Goal: Task Accomplishment & Management: Manage account settings

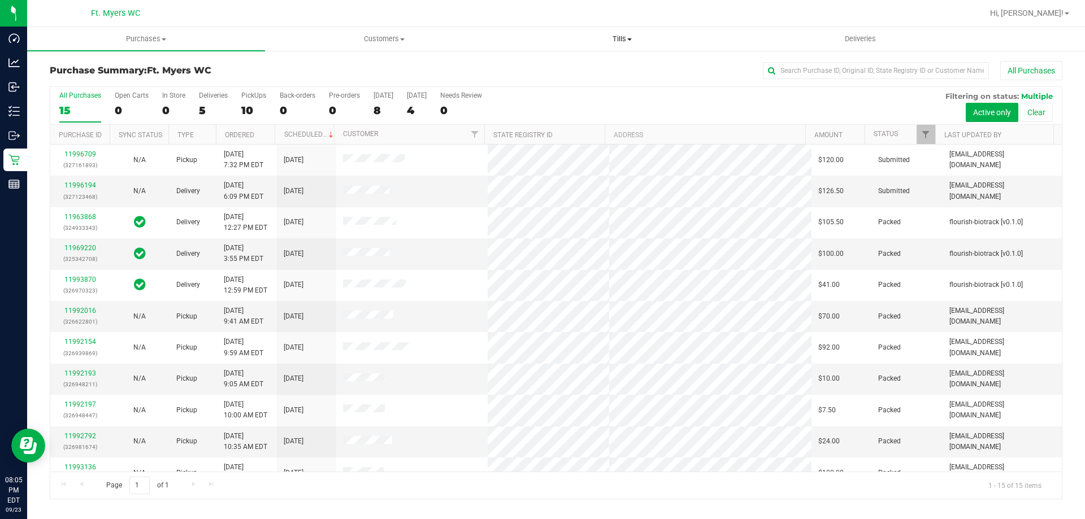
click at [644, 36] on span "Tills" at bounding box center [621, 39] width 237 height 10
click at [595, 63] on li "Manage tills" at bounding box center [622, 69] width 238 height 14
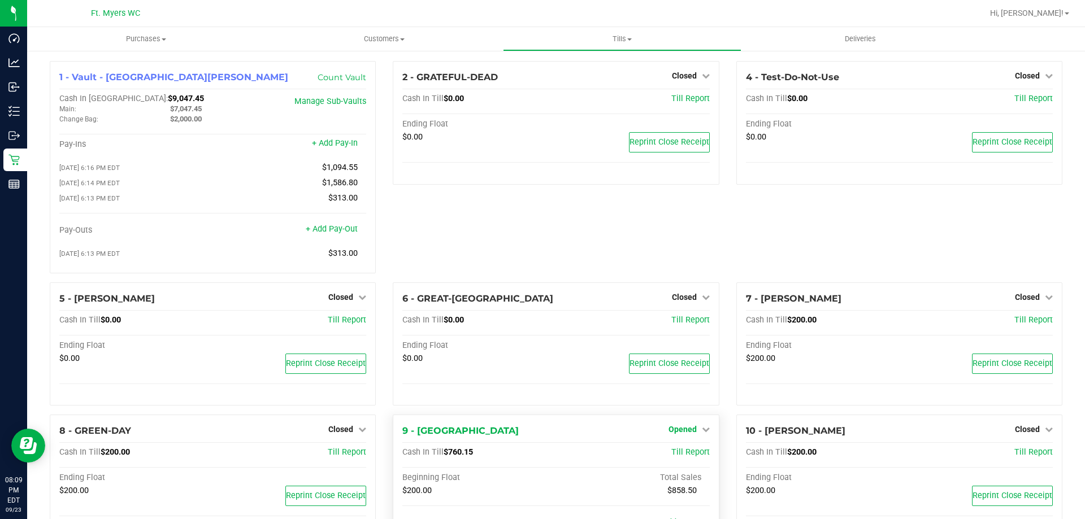
click at [695, 432] on link "Opened" at bounding box center [688, 429] width 41 height 9
click at [684, 454] on link "Close Till" at bounding box center [683, 453] width 31 height 9
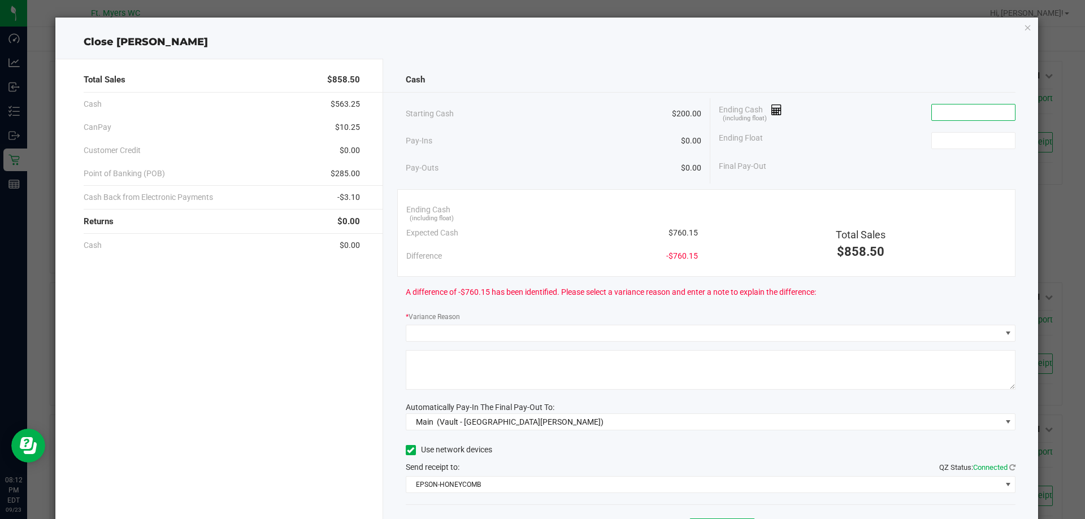
click at [984, 113] on input at bounding box center [973, 113] width 83 height 16
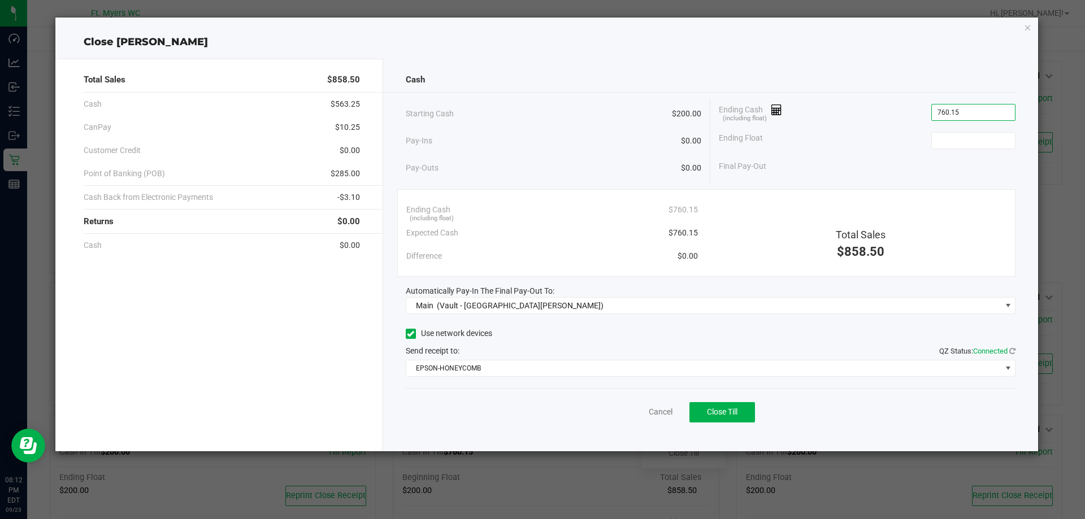
type input "$760.15"
type input "$200.00"
click at [740, 413] on button "Close Till" at bounding box center [722, 412] width 66 height 20
click at [631, 408] on link "Dismiss" at bounding box center [635, 412] width 27 height 12
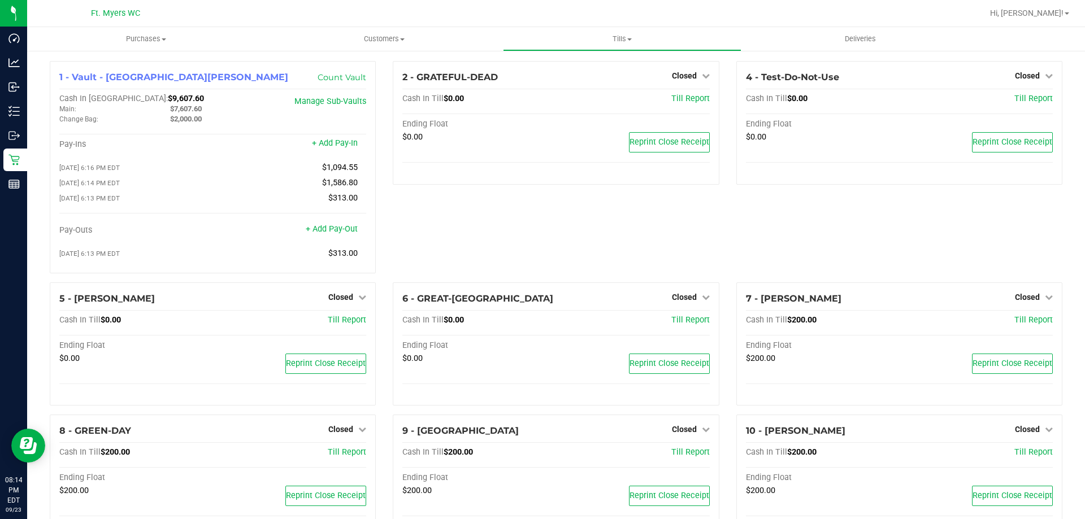
click at [464, 258] on div "2 - GRATEFUL-DEAD Closed Open Till Cash In Till $0.00 Till Report Ending Float …" at bounding box center [555, 171] width 343 height 221
click at [502, 211] on div "2 - GRATEFUL-DEAD Closed Open Till Cash In Till $0.00 Till Report Ending Float …" at bounding box center [555, 171] width 343 height 221
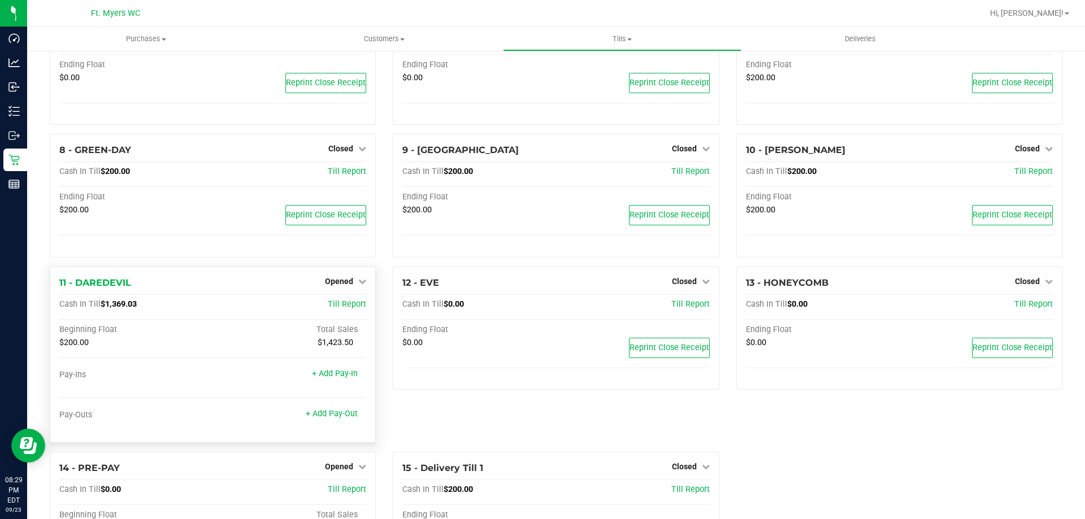
scroll to position [414, 0]
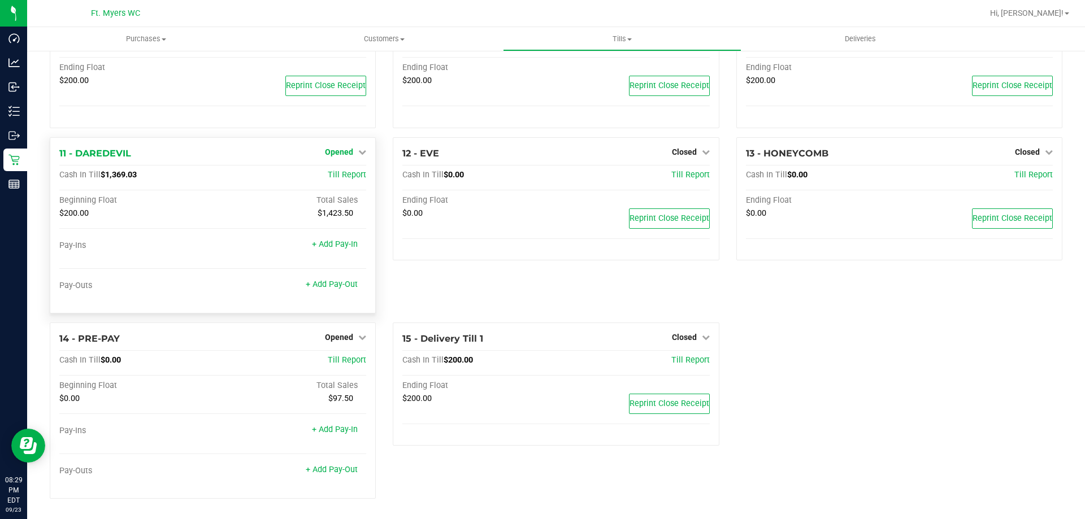
click at [342, 151] on span "Opened" at bounding box center [339, 151] width 28 height 9
click at [352, 176] on link "Close Till" at bounding box center [340, 175] width 31 height 9
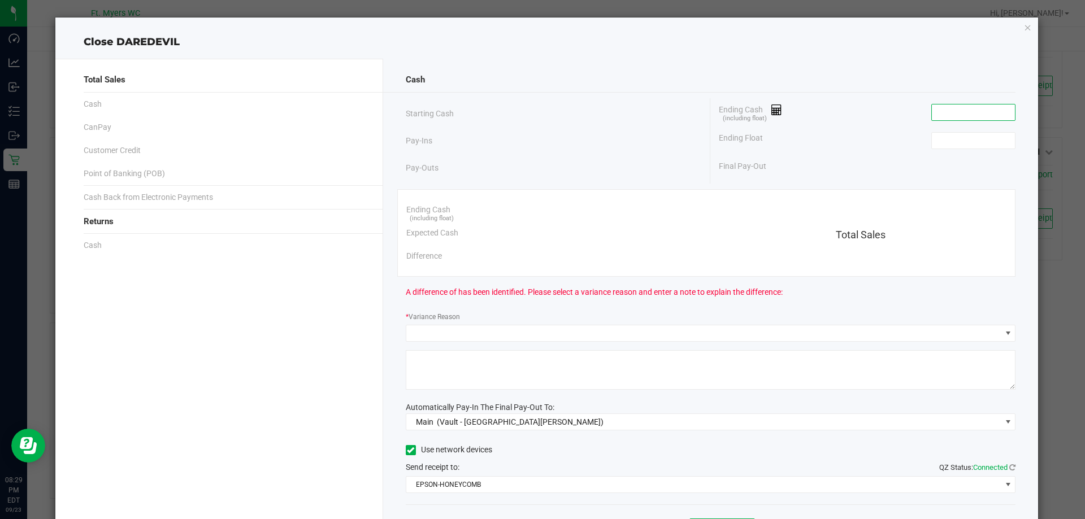
drag, startPoint x: 975, startPoint y: 113, endPoint x: 966, endPoint y: 30, distance: 83.6
click at [975, 112] on input at bounding box center [973, 113] width 83 height 16
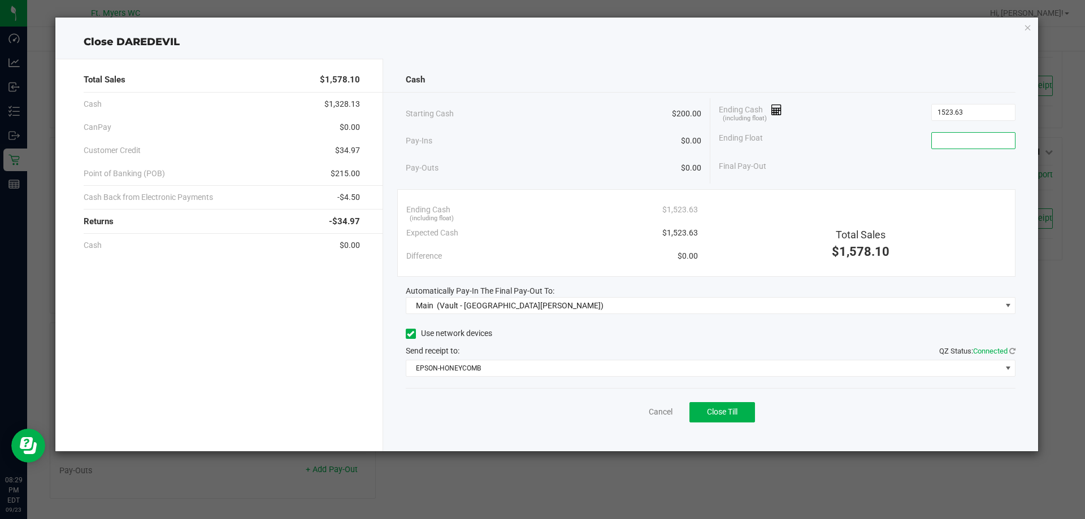
type input "$1,523.63"
type input "$200.00"
click at [740, 412] on button "Close Till" at bounding box center [722, 412] width 66 height 20
click at [624, 406] on div "Dismiss Reprint Closing Receipt" at bounding box center [711, 410] width 610 height 44
click at [625, 411] on link "Dismiss" at bounding box center [635, 412] width 27 height 12
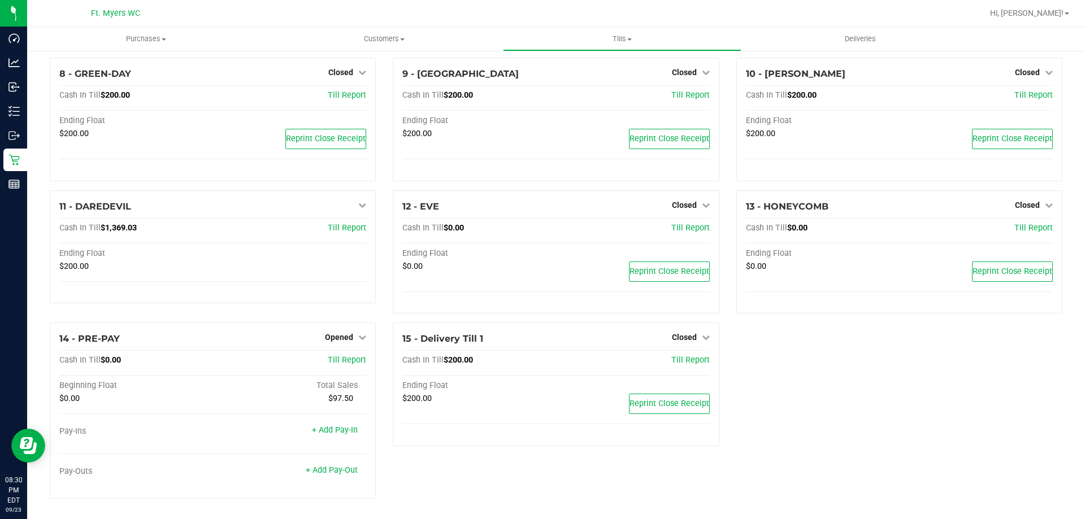
scroll to position [360, 0]
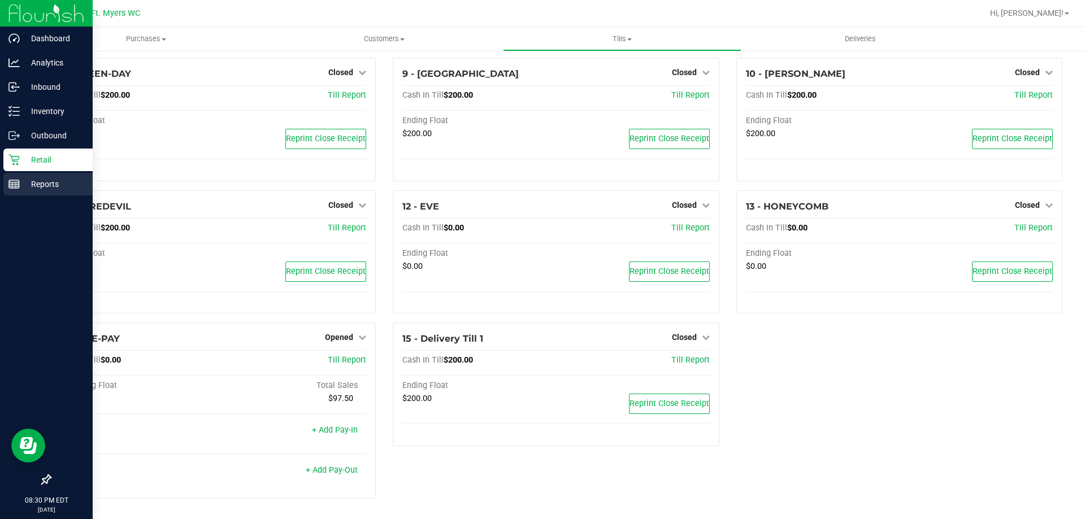
click at [3, 181] on div "Reports" at bounding box center [47, 184] width 89 height 23
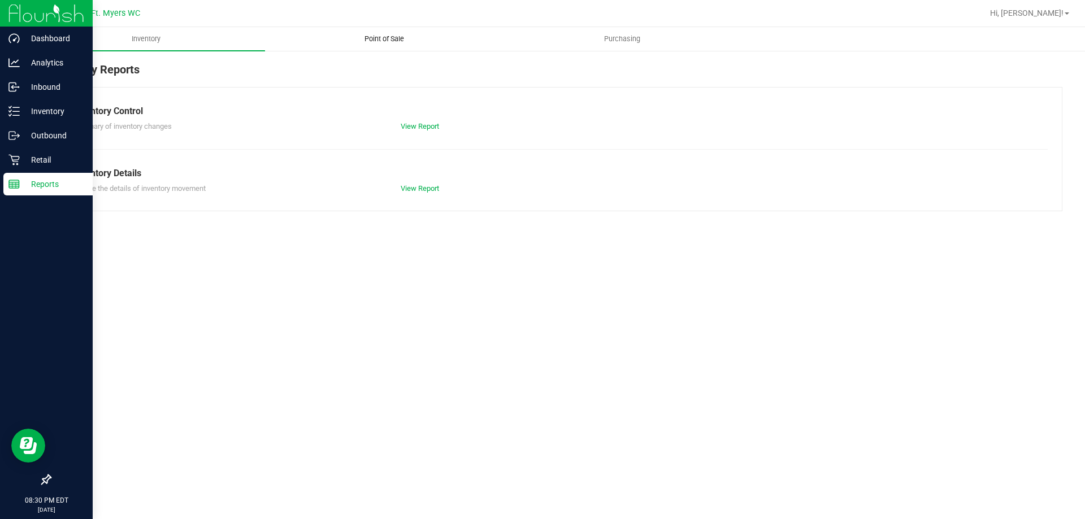
click at [455, 42] on uib-tab-heading "Point of Sale" at bounding box center [384, 39] width 237 height 23
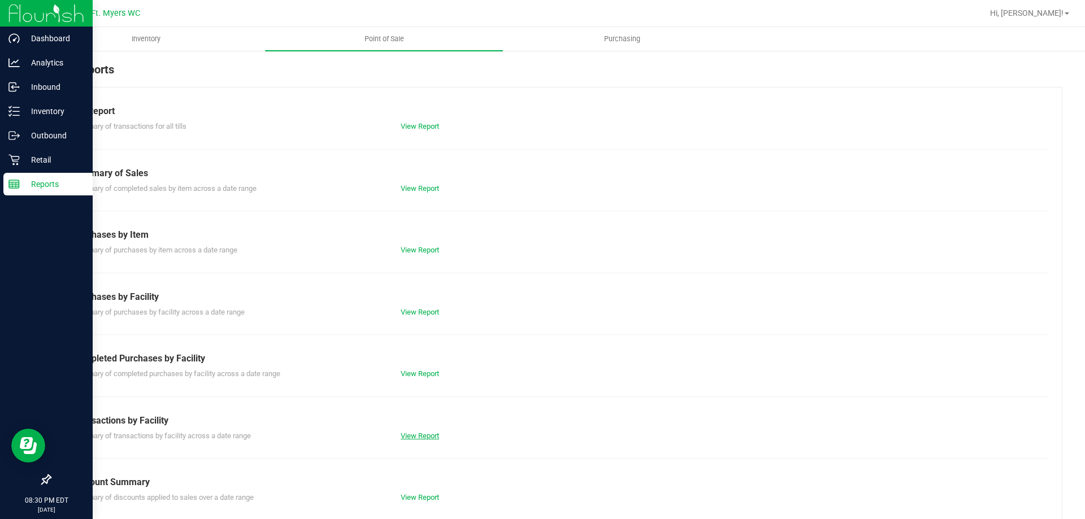
click at [426, 437] on link "View Report" at bounding box center [420, 436] width 38 height 8
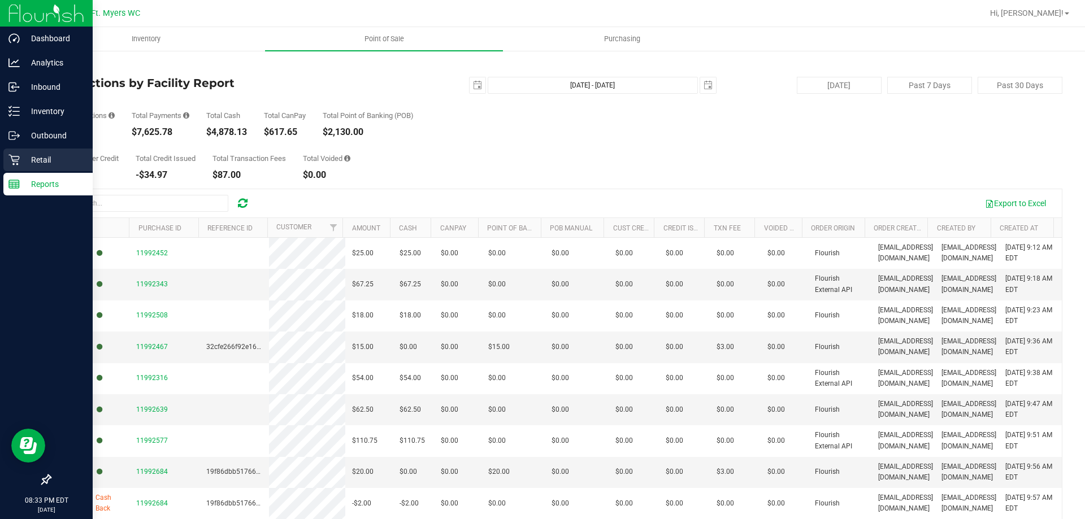
click at [18, 157] on icon at bounding box center [13, 160] width 11 height 11
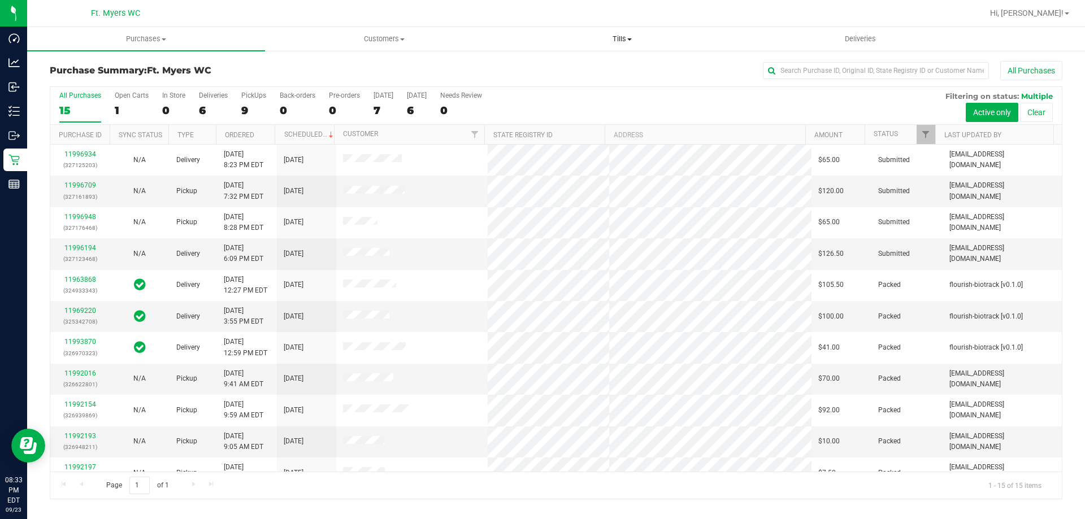
click at [619, 33] on uib-tab-heading "Tills Manage tills Reconcile e-payments" at bounding box center [621, 39] width 237 height 23
click at [599, 74] on li "Manage tills" at bounding box center [622, 69] width 238 height 14
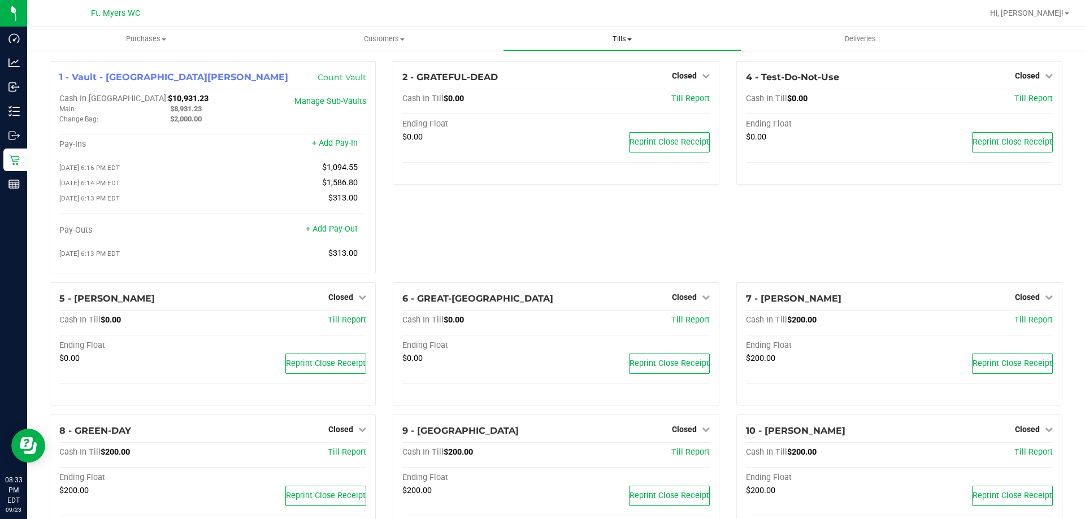
click at [622, 42] on span "Tills" at bounding box center [621, 39] width 237 height 10
click at [600, 84] on span "Reconcile e-payments" at bounding box center [559, 82] width 112 height 10
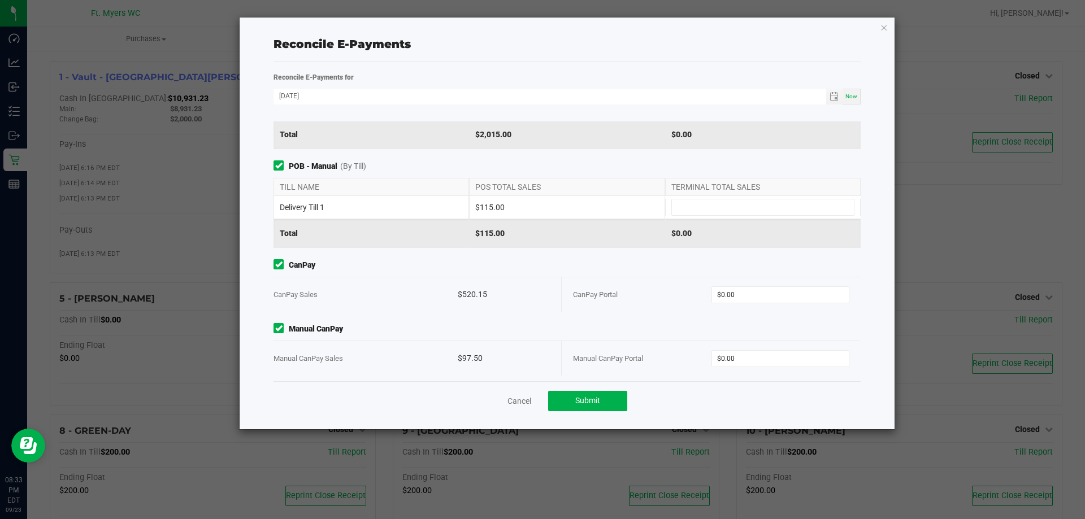
scroll to position [157, 0]
click at [762, 279] on div "CanPay Portal $0.00" at bounding box center [711, 290] width 276 height 34
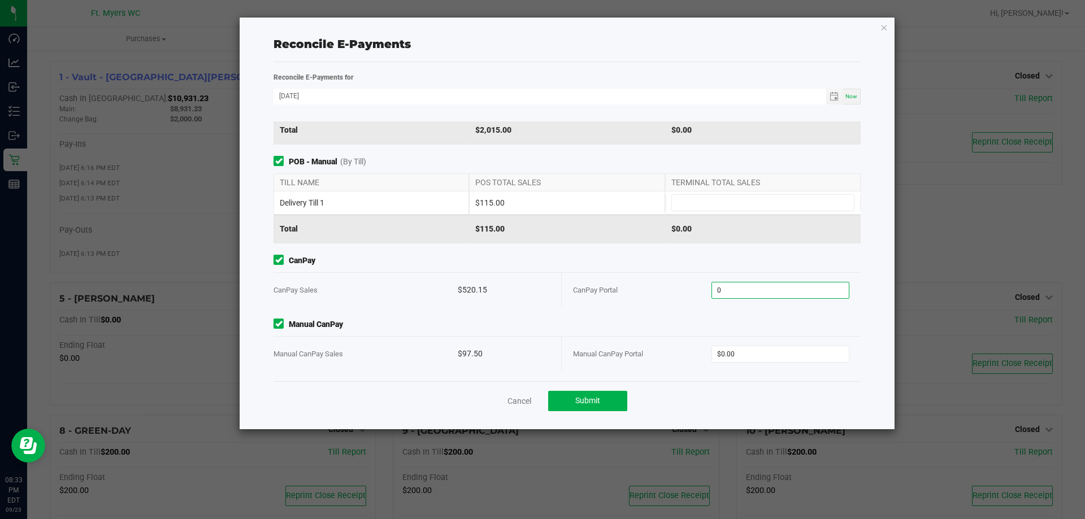
click at [760, 293] on input "0" at bounding box center [780, 291] width 137 height 16
type input "$520.15"
type input "$97.50"
click at [598, 342] on div "Manual CanPay Portal" at bounding box center [642, 354] width 138 height 34
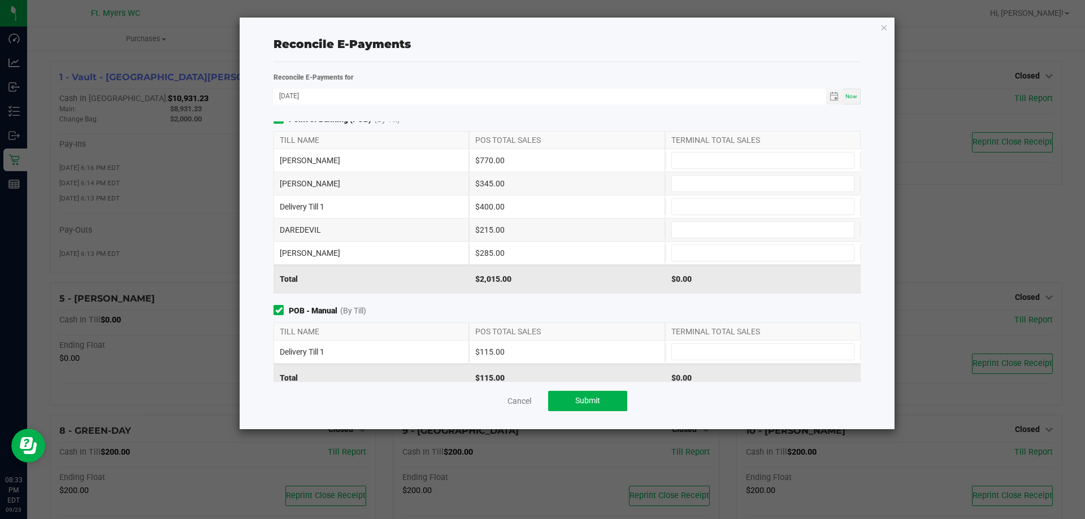
scroll to position [0, 0]
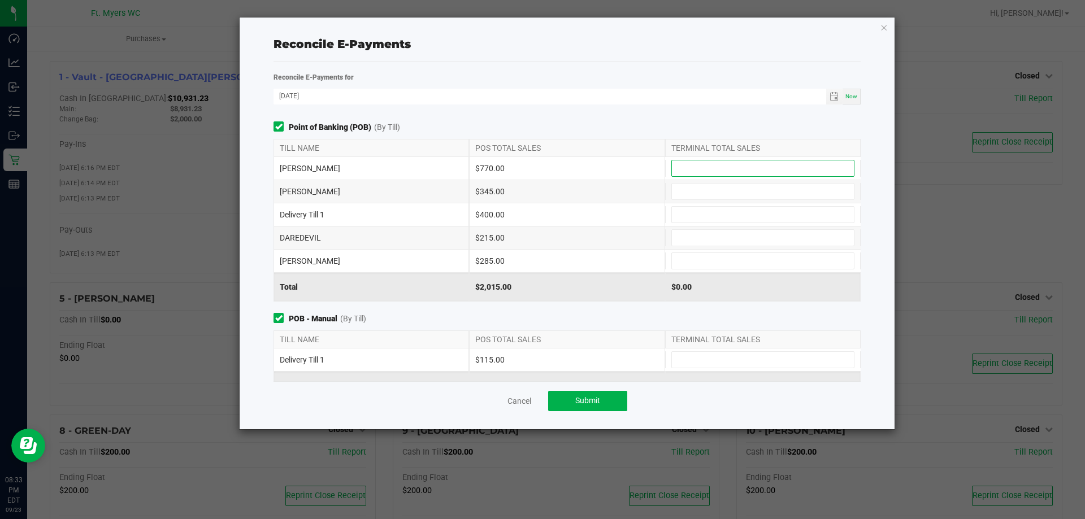
click at [734, 172] on input at bounding box center [763, 168] width 182 height 16
type input "$515.00"
type input "$215.00"
type input "$285.00"
type input "$770.00"
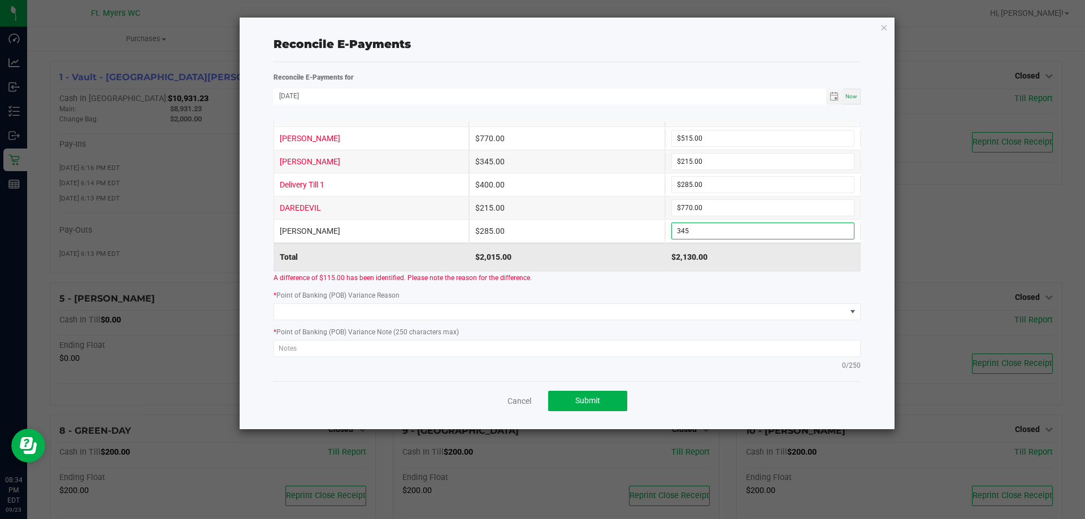
scroll to position [226, 0]
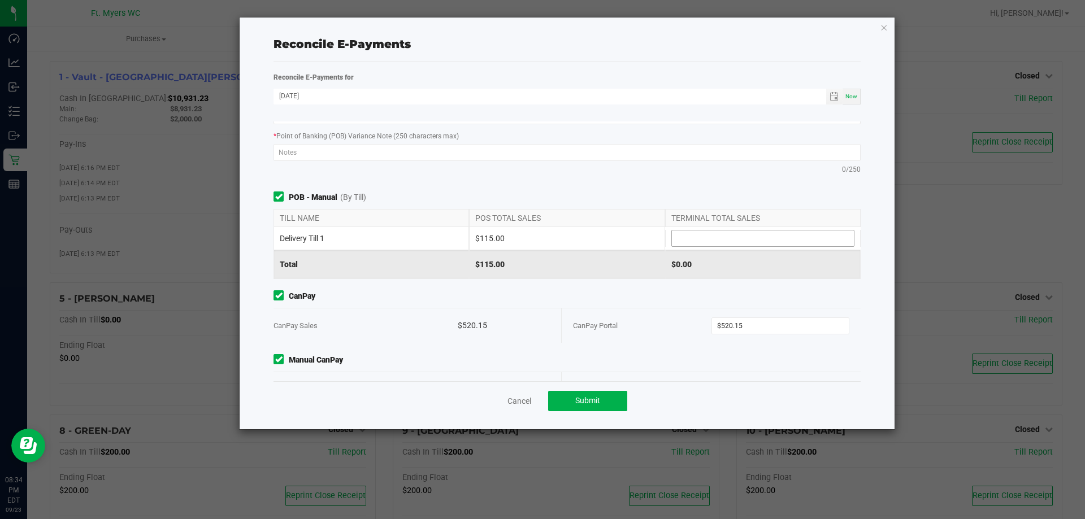
type input "$345.00"
click at [735, 231] on input at bounding box center [763, 239] width 182 height 16
type input "$115.00"
click at [753, 205] on div "POB - Manual (By Till) TILL NAME POS TOTAL SALES TERMINAL TOTAL SALES Delivery …" at bounding box center [567, 236] width 604 height 88
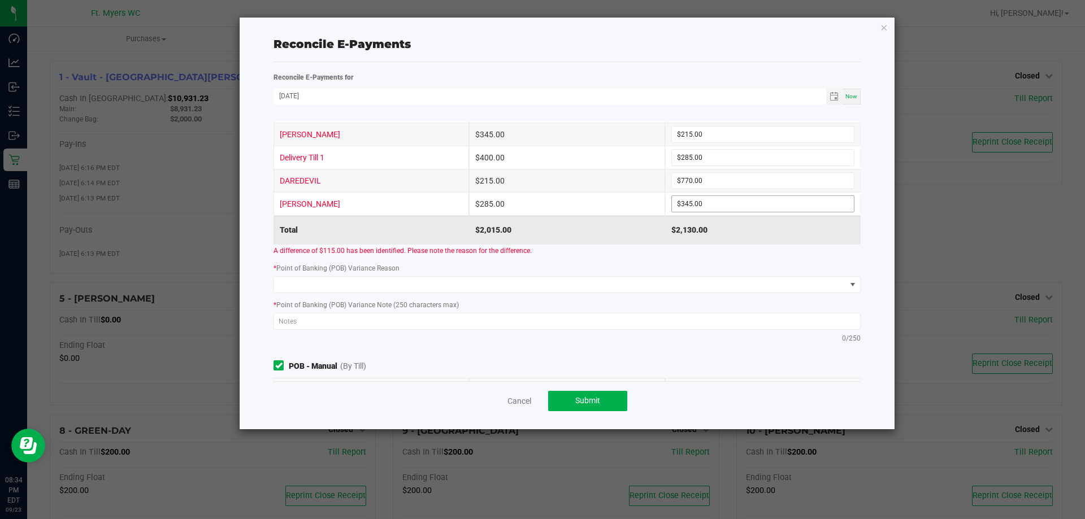
scroll to position [57, 0]
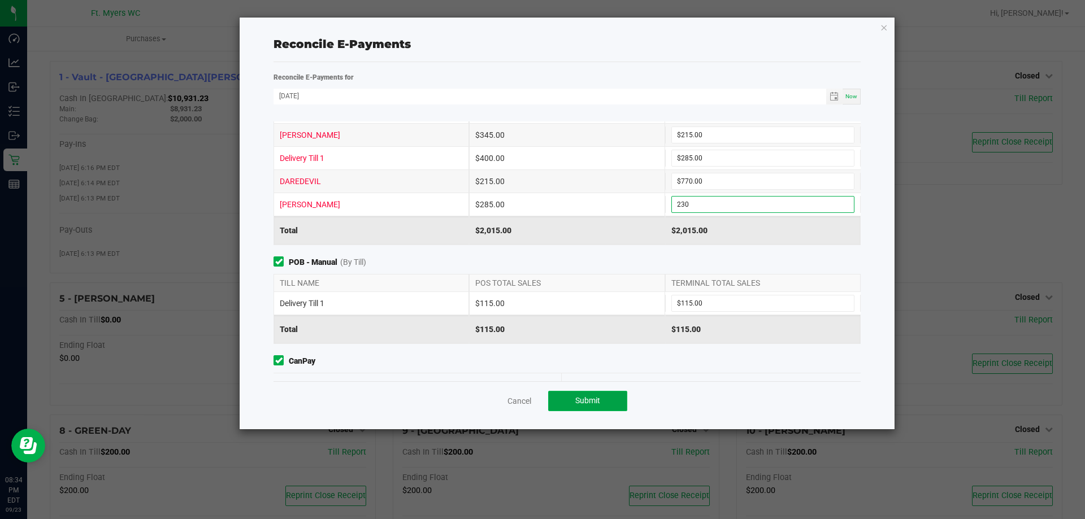
type input "$230.00"
click at [609, 394] on button "Submit" at bounding box center [587, 401] width 79 height 20
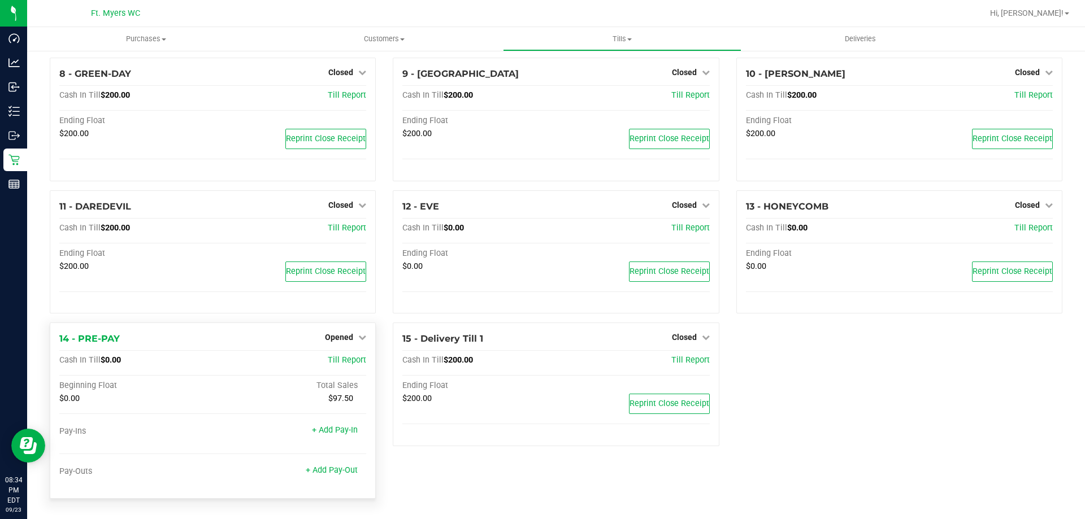
scroll to position [360, 0]
click at [332, 341] on span "Opened" at bounding box center [339, 337] width 28 height 9
click at [344, 364] on link "Close Till" at bounding box center [340, 361] width 31 height 9
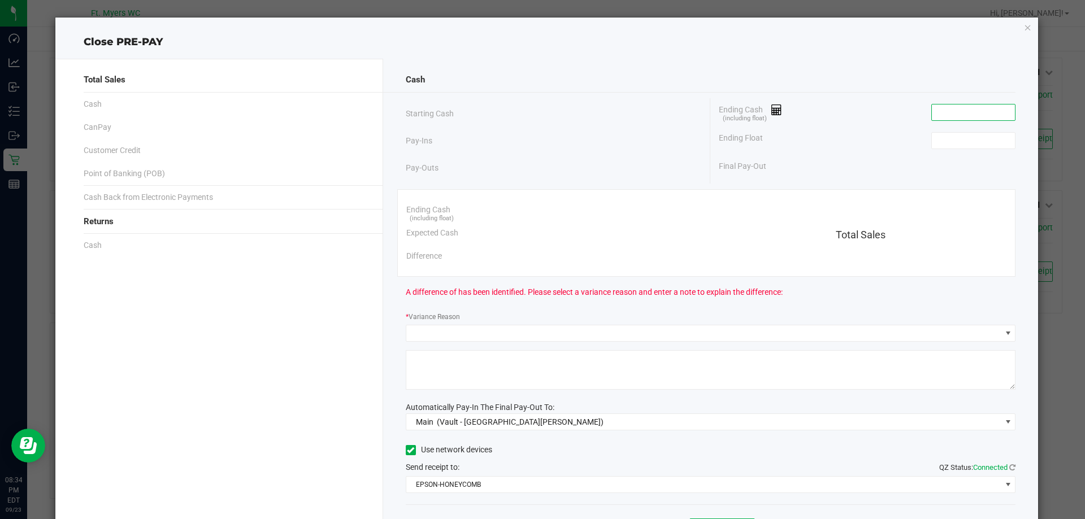
click at [965, 112] on input at bounding box center [973, 113] width 83 height 16
type input "$0.00"
click at [941, 141] on input at bounding box center [973, 141] width 83 height 16
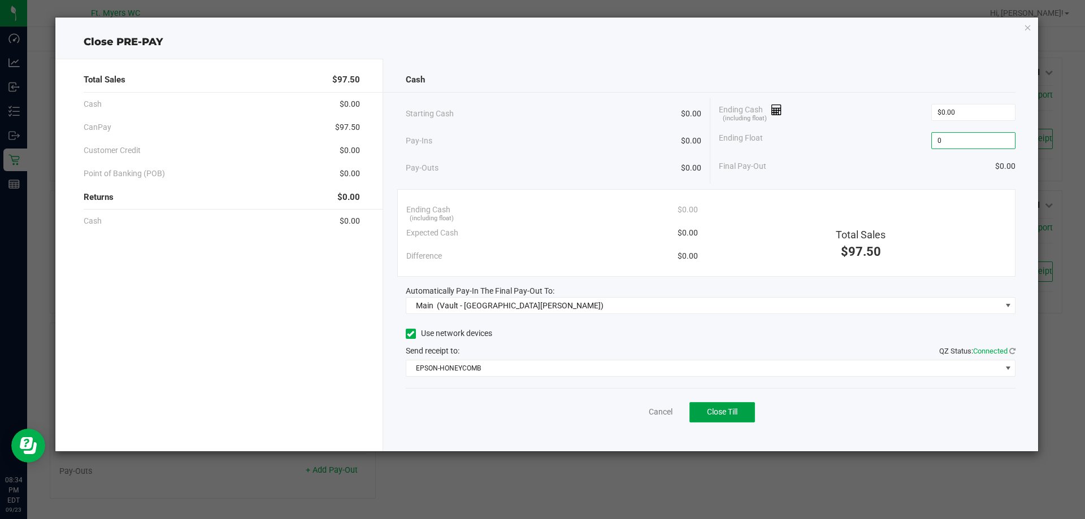
type input "$0.00"
click at [737, 416] on span "Close Till" at bounding box center [722, 411] width 31 height 9
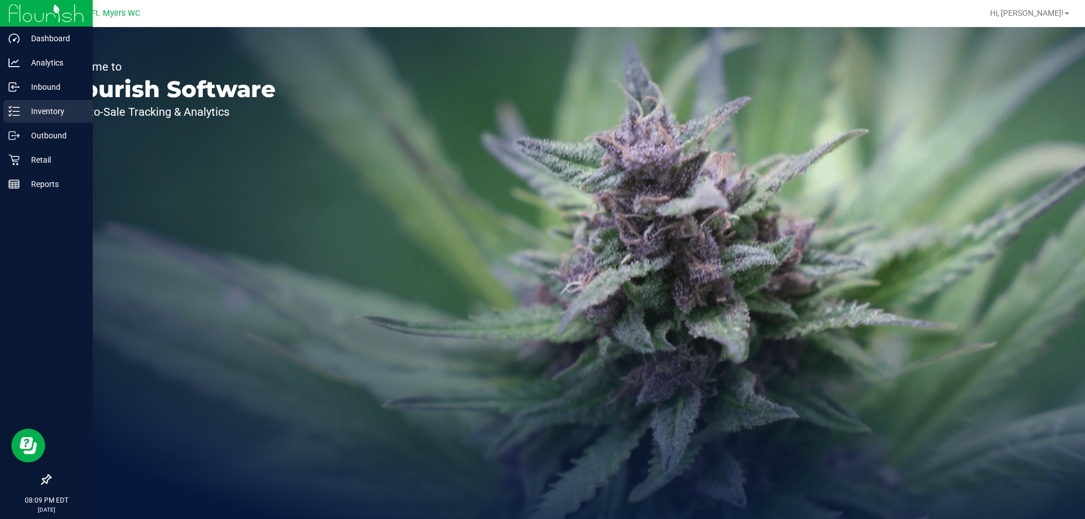
click at [1, 105] on link "Inventory" at bounding box center [46, 112] width 93 height 24
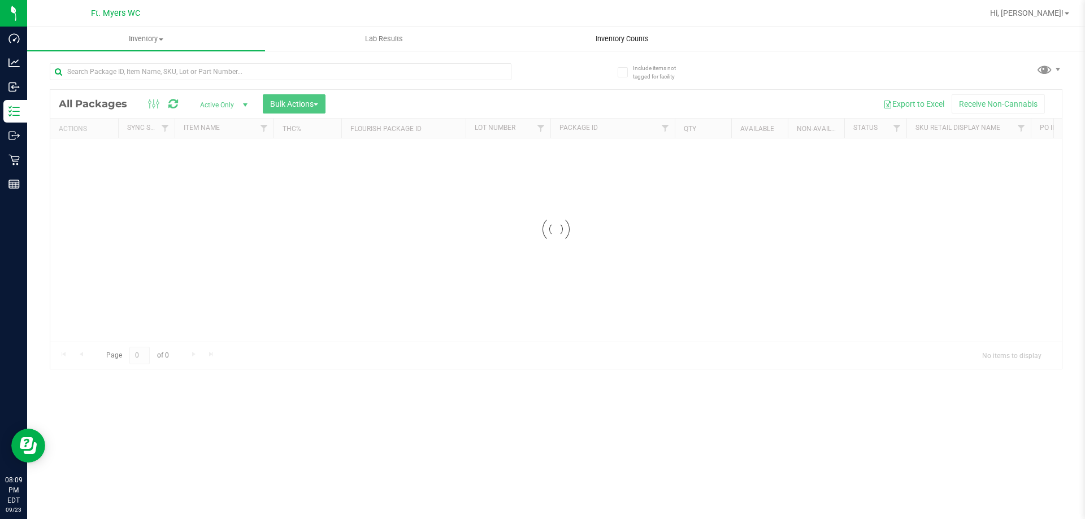
click at [624, 43] on span "Inventory Counts" at bounding box center [622, 39] width 84 height 10
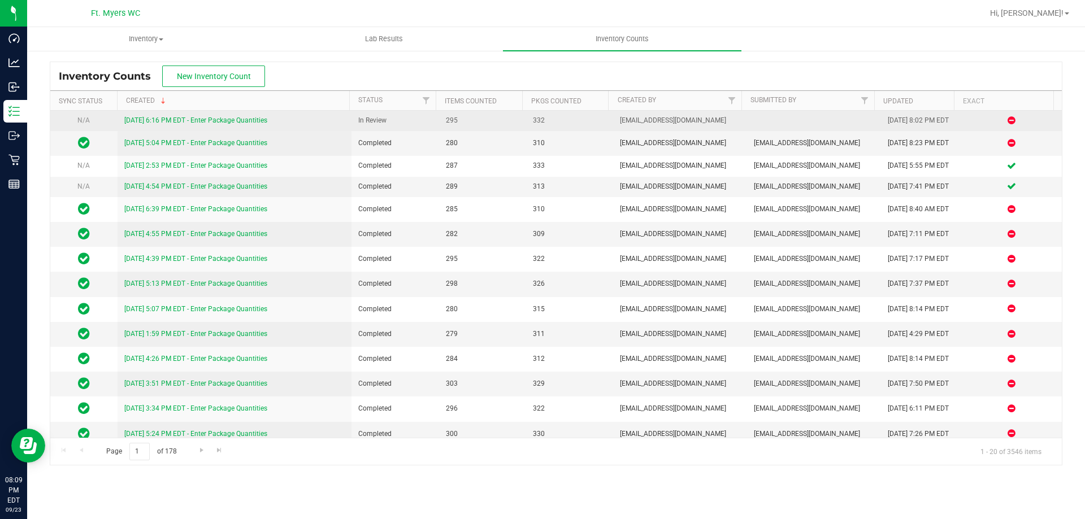
click at [262, 121] on link "[DATE] 6:16 PM EDT - Enter Package Quantities" at bounding box center [195, 120] width 143 height 8
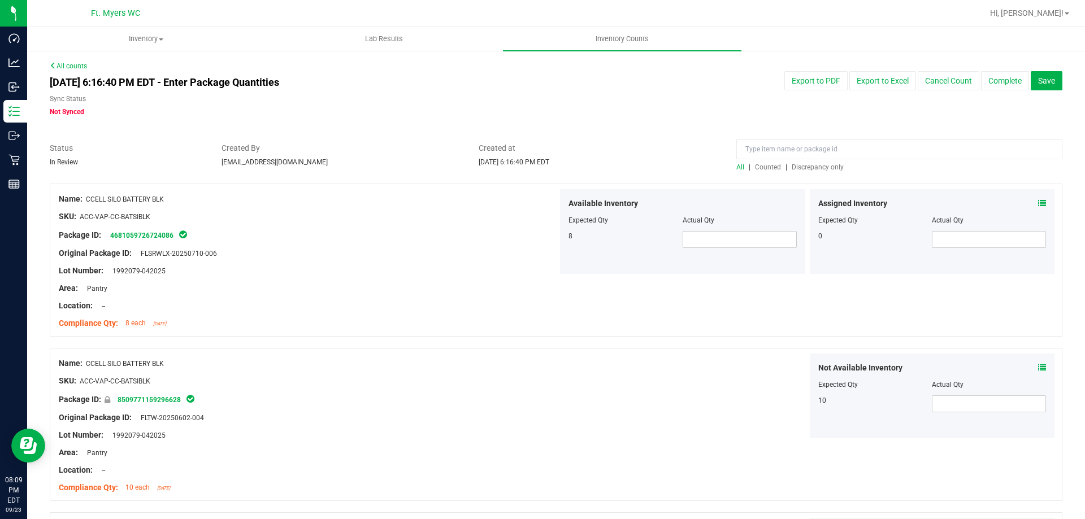
click at [813, 167] on span "Discrepancy only" at bounding box center [818, 167] width 52 height 8
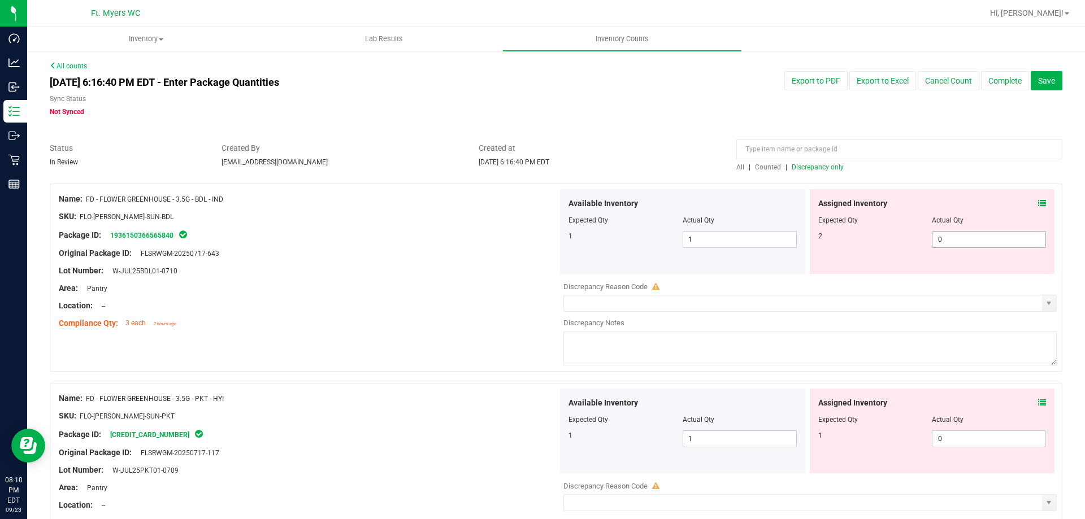
drag, startPoint x: 988, startPoint y: 238, endPoint x: 582, endPoint y: 245, distance: 405.7
click at [582, 245] on div "Available Inventory Expected Qty Actual Qty 1 1 1 0 0" at bounding box center [807, 231] width 499 height 85
type input "2"
drag, startPoint x: 937, startPoint y: 433, endPoint x: 737, endPoint y: 414, distance: 200.3
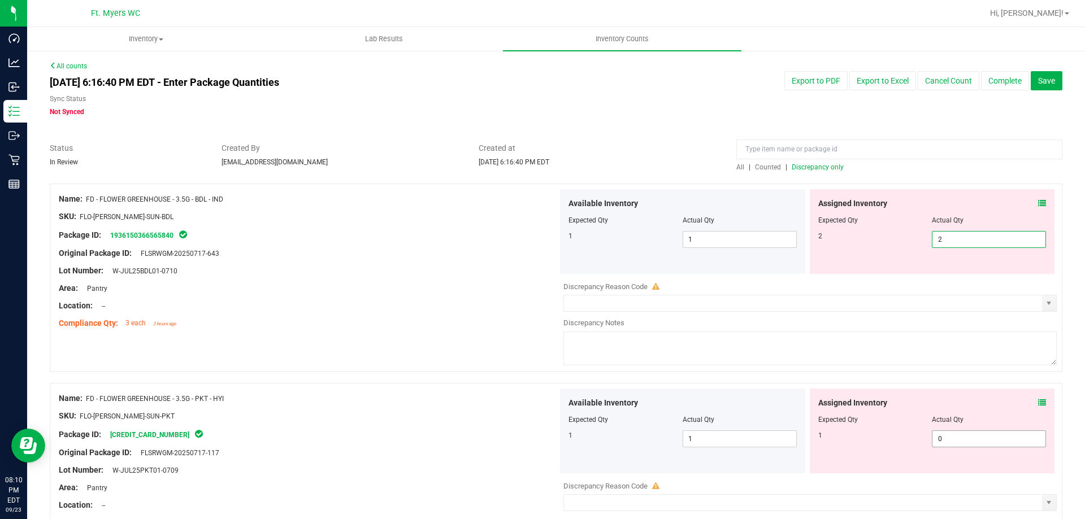
click at [745, 414] on div "Available Inventory Expected Qty Actual Qty 1 1 1 0 0" at bounding box center [807, 431] width 499 height 85
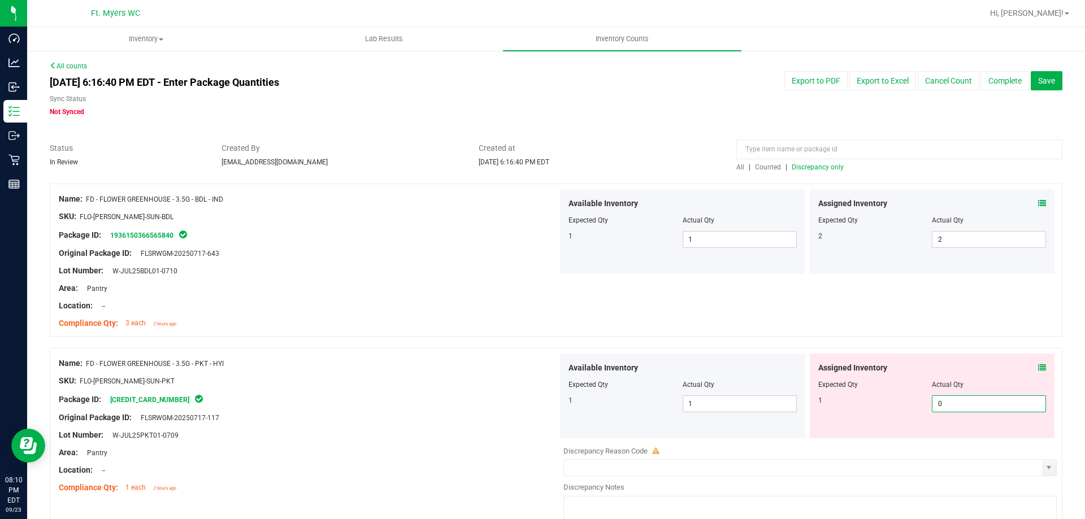
type input "1"
click at [514, 398] on div "Package ID: [CREDIT_CARD_NUMBER]" at bounding box center [308, 400] width 499 height 14
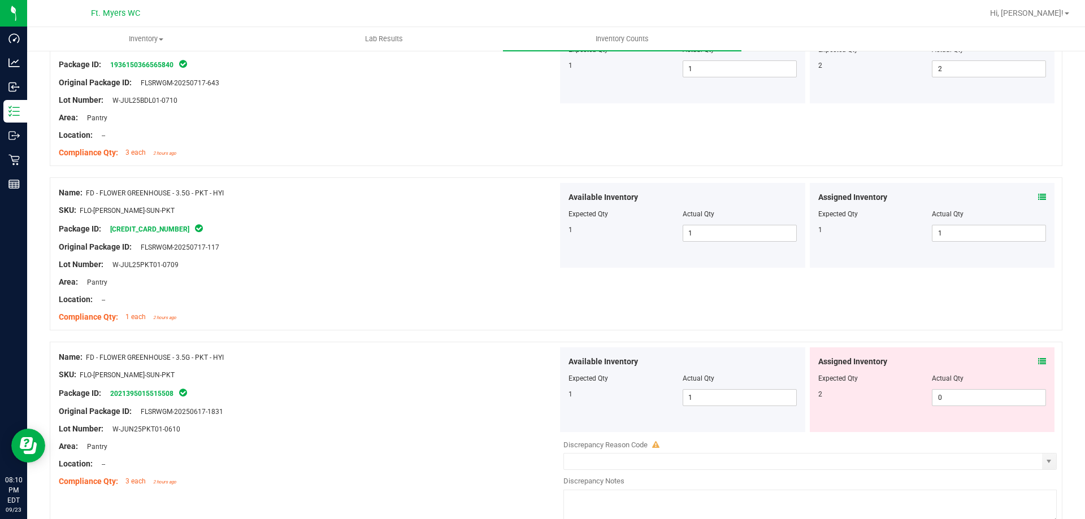
scroll to position [226, 0]
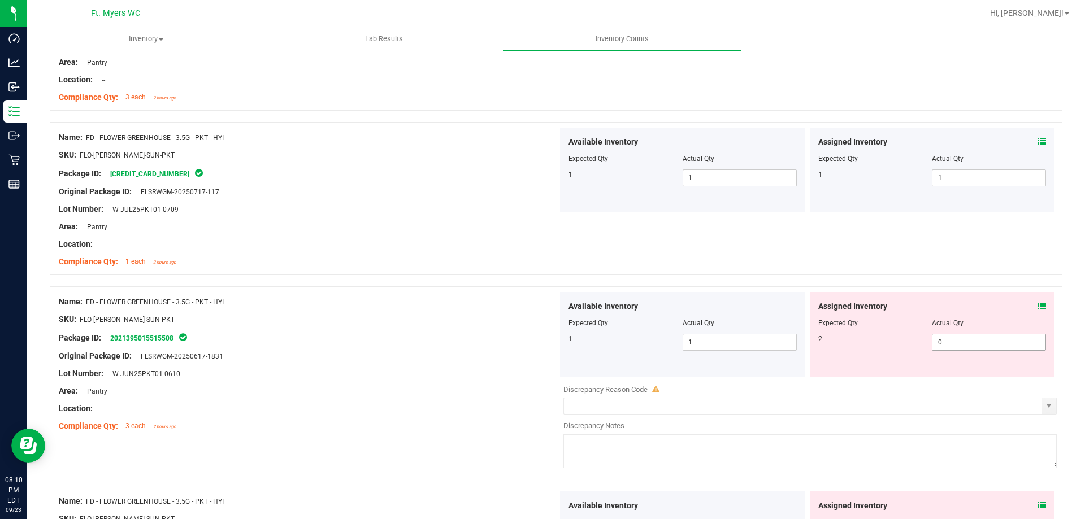
drag, startPoint x: 875, startPoint y: 342, endPoint x: 832, endPoint y: 340, distance: 43.0
click at [832, 340] on div "2 0 0" at bounding box center [932, 342] width 228 height 17
type input "2"
drag, startPoint x: 875, startPoint y: 329, endPoint x: 940, endPoint y: 310, distance: 67.6
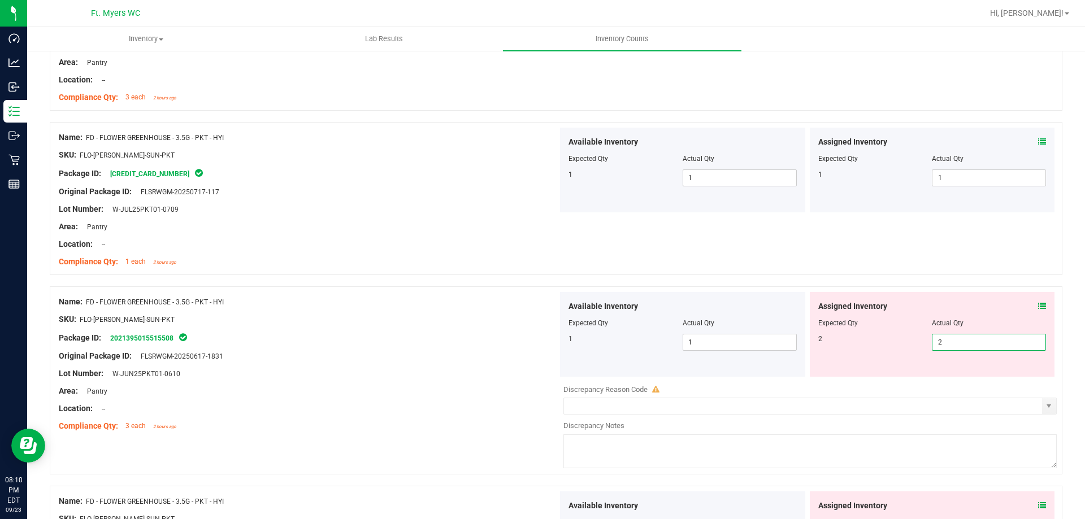
click at [877, 327] on div "Assigned Inventory Expected Qty Actual Qty 2 2 2" at bounding box center [932, 334] width 245 height 85
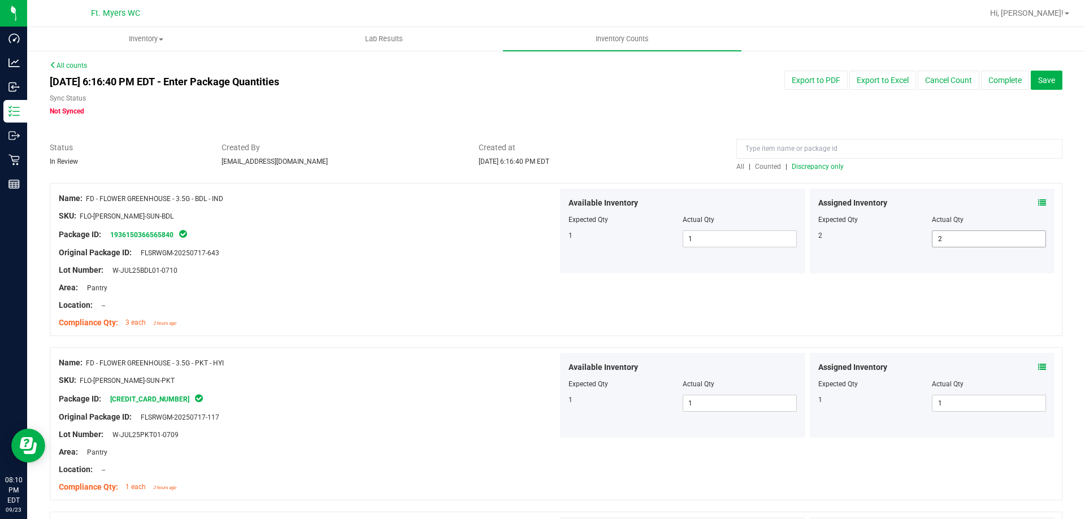
scroll to position [0, 0]
click at [1038, 203] on icon at bounding box center [1042, 203] width 8 height 8
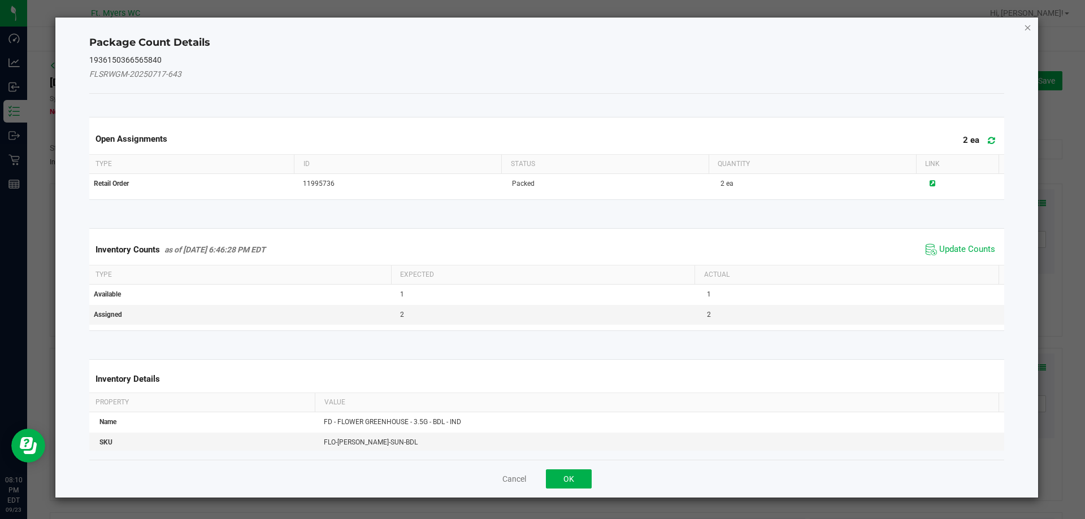
click at [1028, 30] on icon "Close" at bounding box center [1028, 27] width 8 height 14
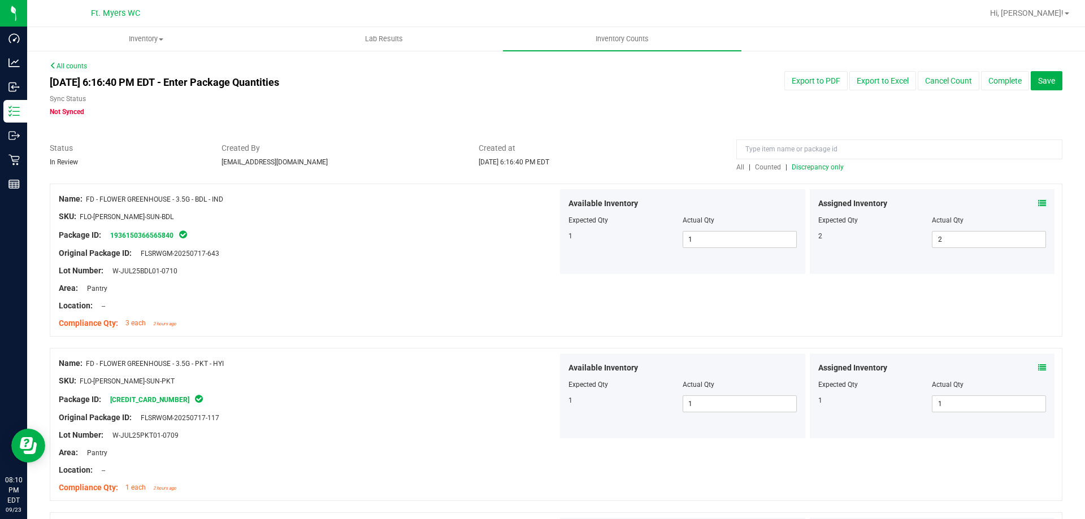
click at [1038, 370] on icon at bounding box center [1042, 368] width 8 height 8
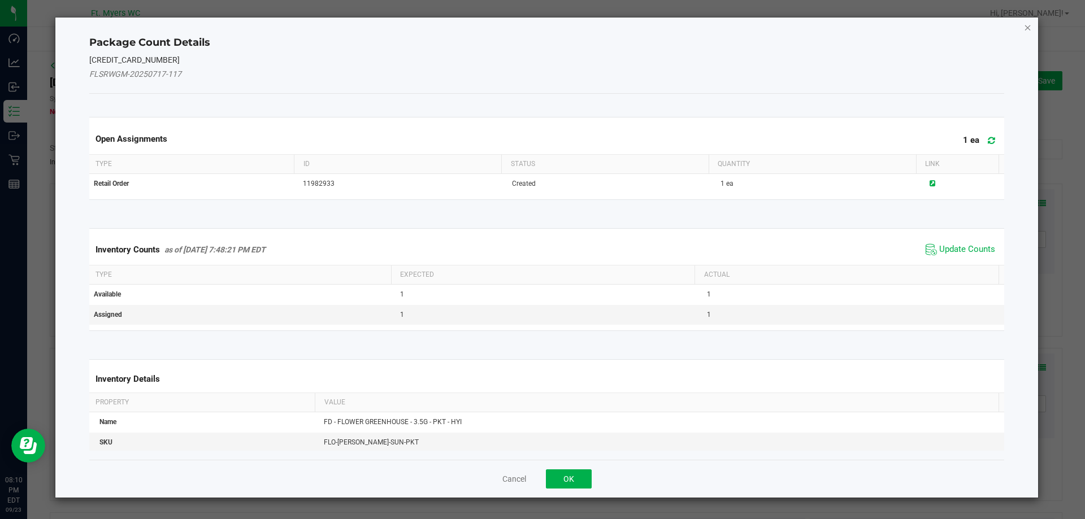
click at [1025, 28] on icon "Close" at bounding box center [1028, 27] width 8 height 14
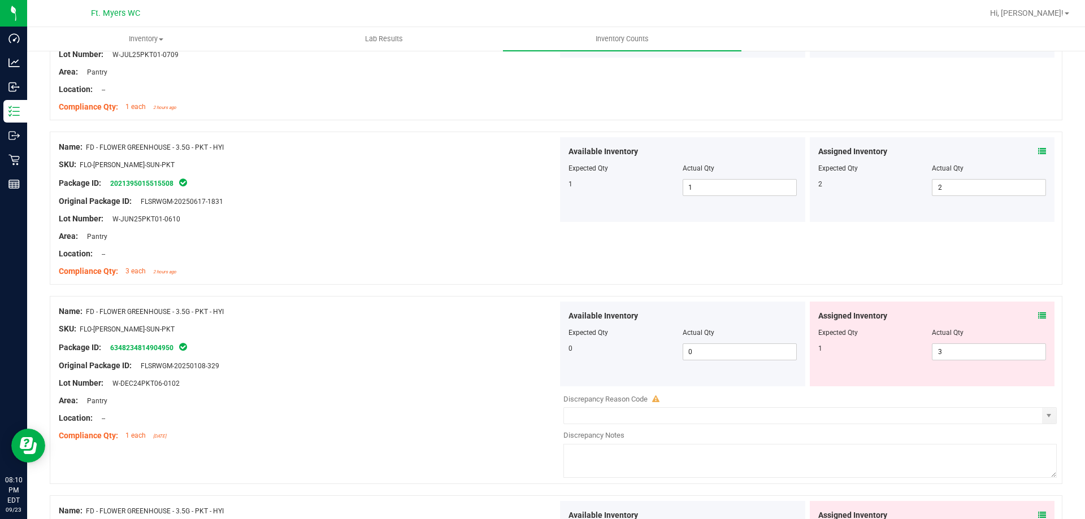
scroll to position [509, 0]
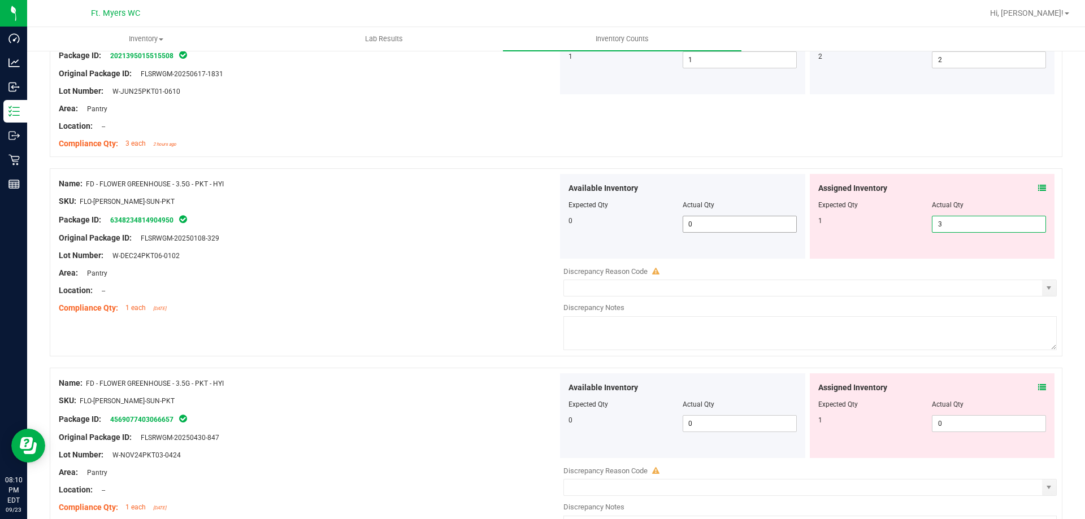
drag, startPoint x: 961, startPoint y: 231, endPoint x: 755, endPoint y: 232, distance: 206.2
click at [755, 232] on div "Available Inventory Expected Qty Actual Qty 0 0 0 3 3" at bounding box center [807, 216] width 499 height 85
type input "1"
drag, startPoint x: 952, startPoint y: 420, endPoint x: 851, endPoint y: 414, distance: 101.3
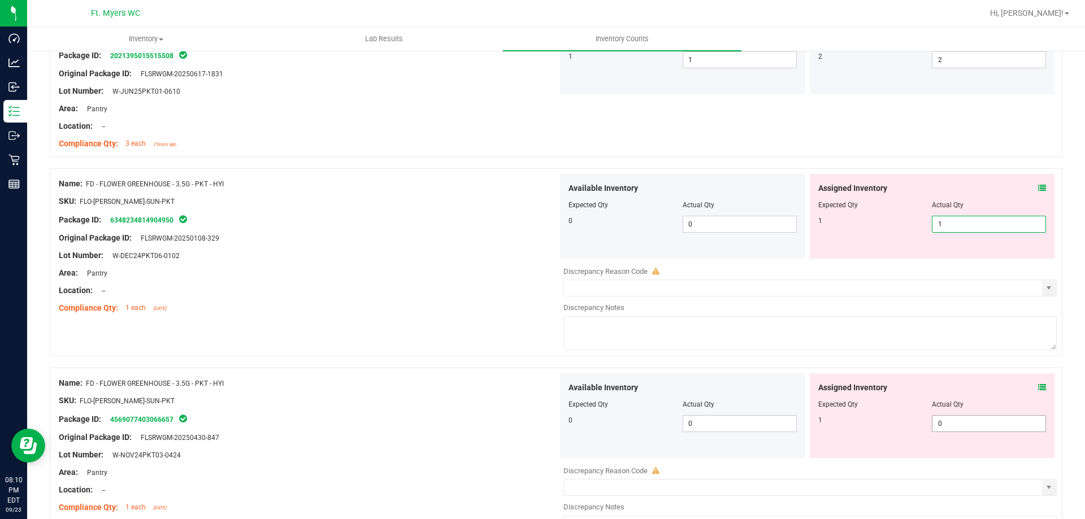
click at [854, 415] on div "Assigned Inventory Expected Qty Actual Qty 1 0 0" at bounding box center [932, 415] width 245 height 85
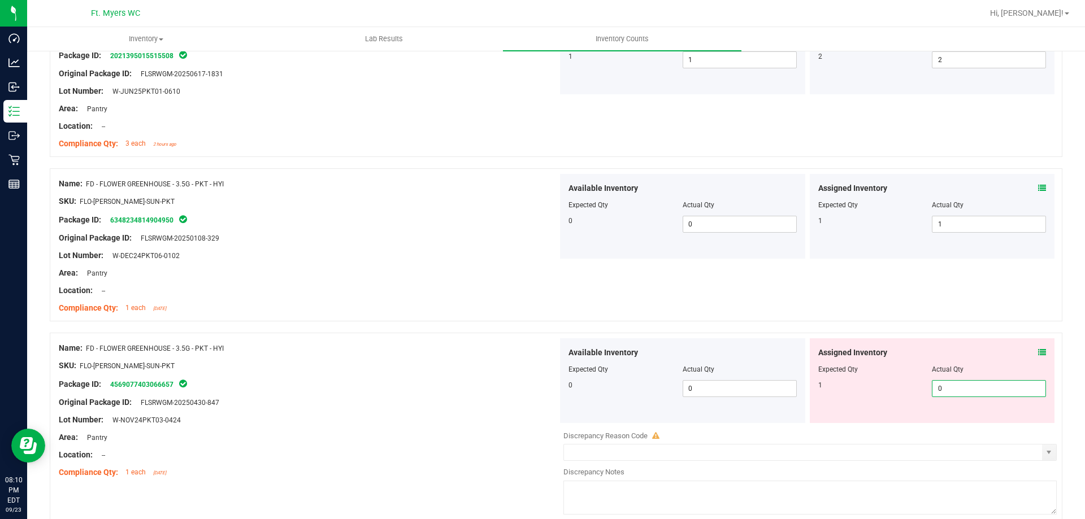
type input "1"
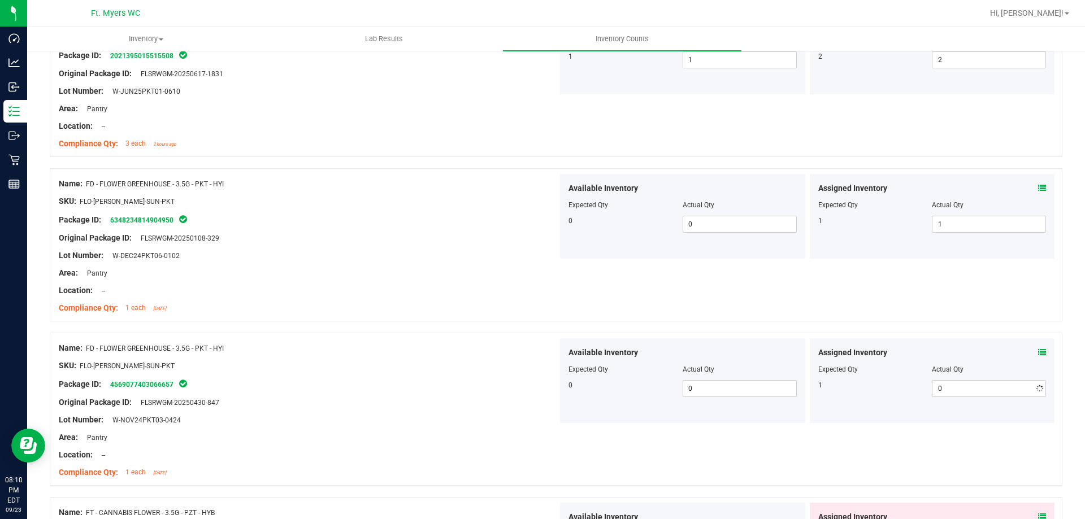
type input "1"
click at [837, 409] on div "Assigned Inventory Expected Qty Actual Qty 1 1 1" at bounding box center [932, 380] width 245 height 85
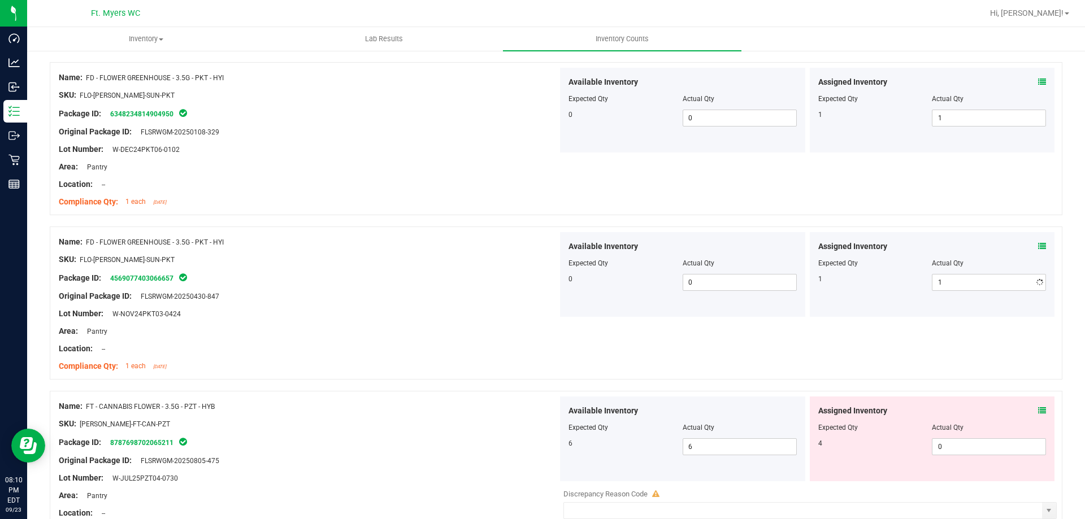
scroll to position [791, 0]
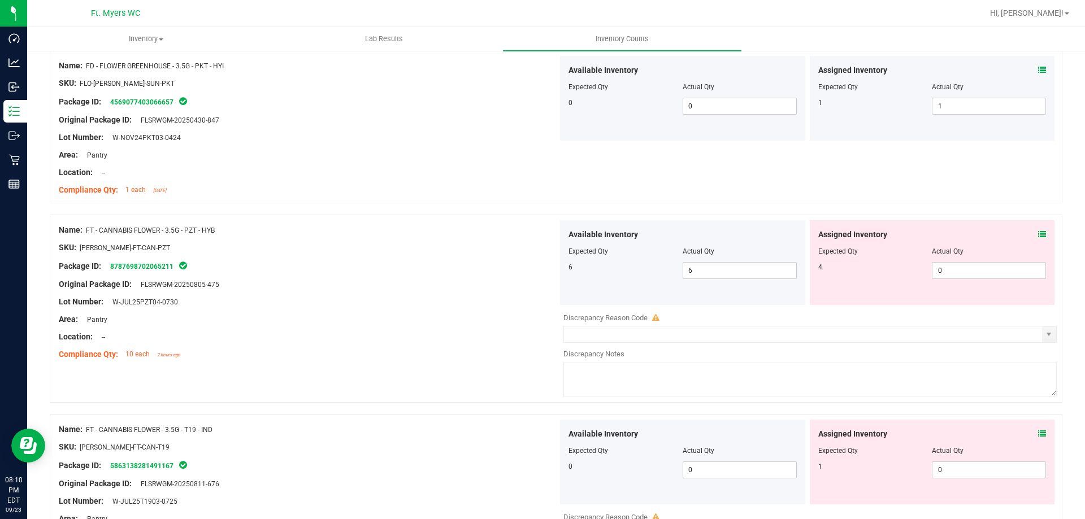
drag, startPoint x: 963, startPoint y: 259, endPoint x: 812, endPoint y: 222, distance: 155.3
click at [812, 222] on div "Assigned Inventory Expected Qty Actual Qty 4 0 0" at bounding box center [932, 262] width 245 height 85
drag, startPoint x: 983, startPoint y: 262, endPoint x: 812, endPoint y: 310, distance: 177.1
click at [810, 269] on div "Assigned Inventory Expected Qty Actual Qty 4 0 0" at bounding box center [932, 262] width 245 height 85
type input "4"
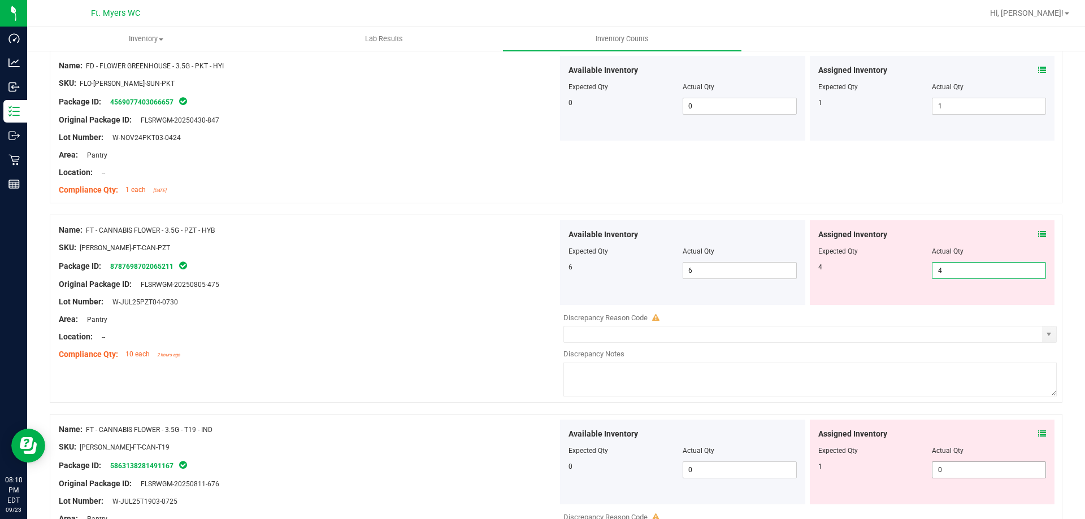
type input "4"
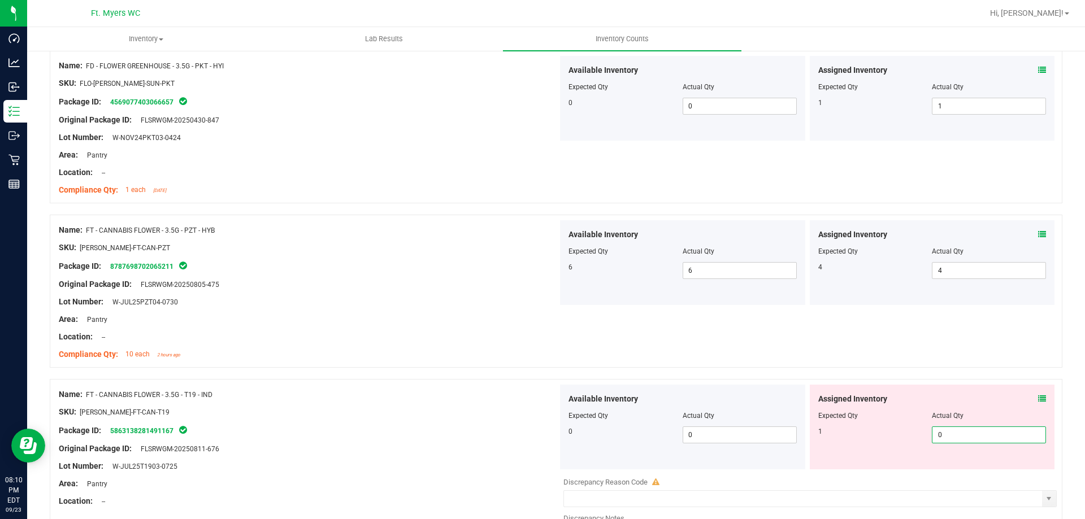
drag, startPoint x: 959, startPoint y: 464, endPoint x: 905, endPoint y: 468, distance: 54.4
click at [906, 468] on div "Assigned Inventory Expected Qty Actual Qty 1 0 0" at bounding box center [932, 427] width 245 height 85
type input "1"
click at [892, 444] on div "Assigned Inventory Expected Qty Actual Qty 1 1 1" at bounding box center [932, 427] width 245 height 85
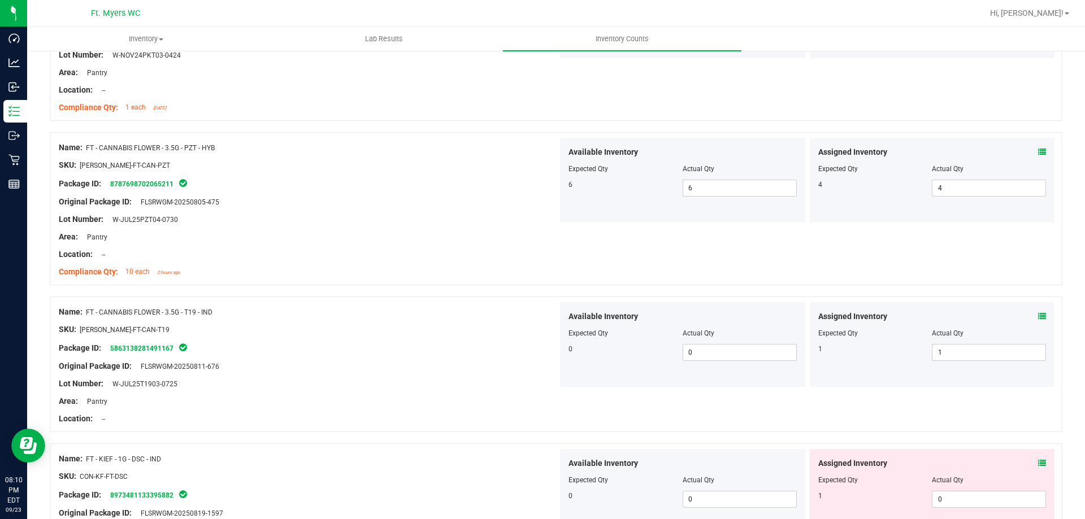
scroll to position [1017, 0]
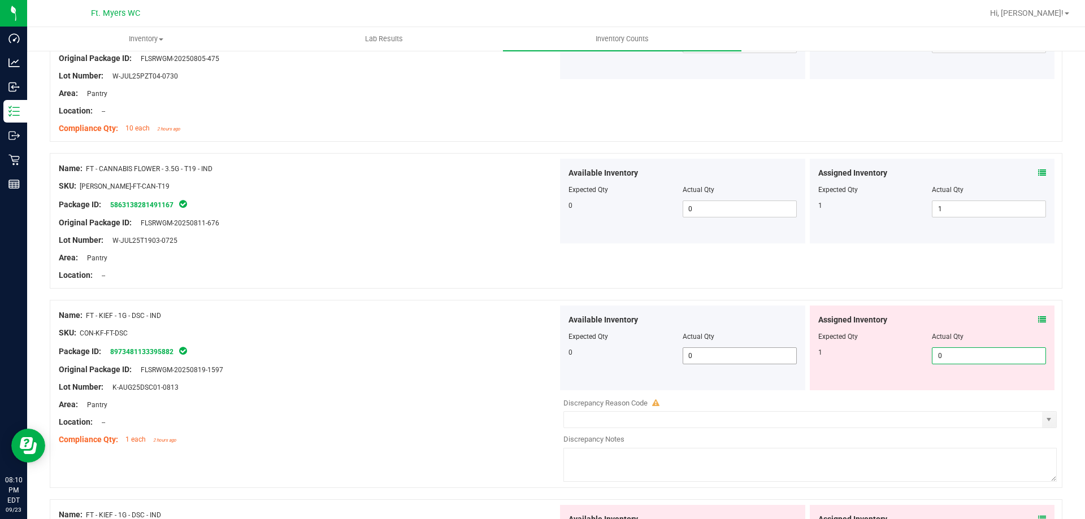
drag, startPoint x: 983, startPoint y: 351, endPoint x: 757, endPoint y: 347, distance: 225.5
click at [757, 347] on div "Available Inventory Expected Qty Actual Qty 0 0 0 0 0" at bounding box center [807, 348] width 499 height 85
type input "1"
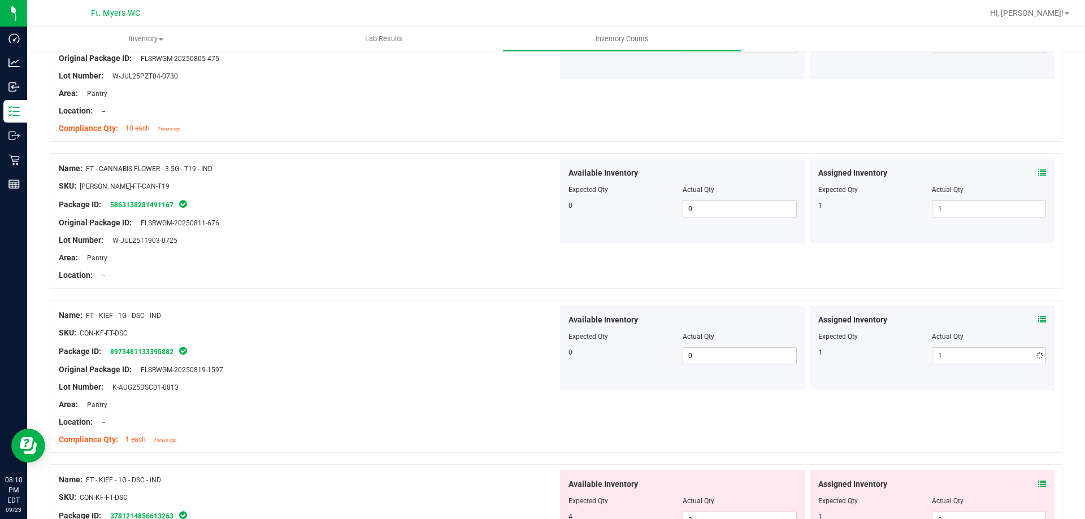
click at [857, 333] on div "Expected Qty" at bounding box center [875, 337] width 114 height 10
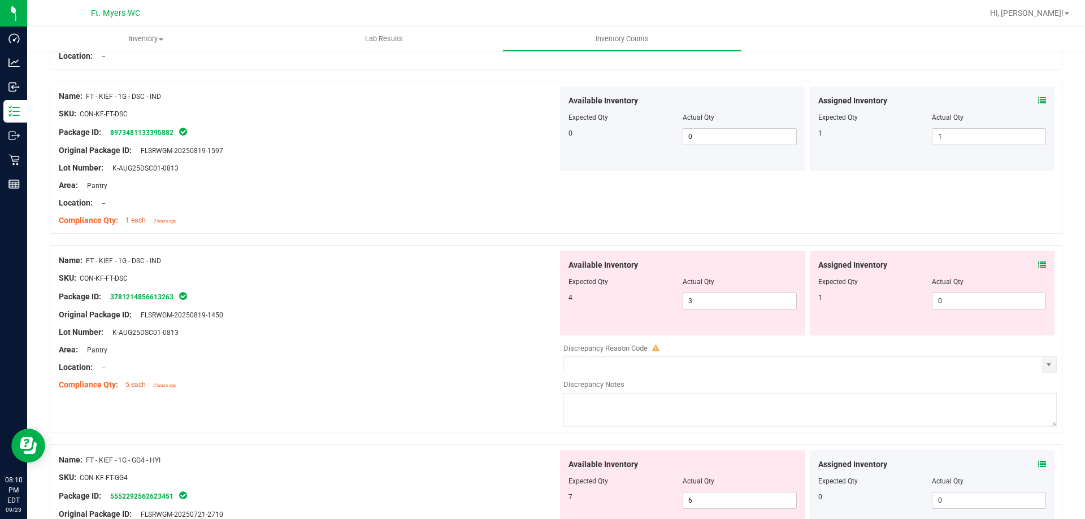
scroll to position [1243, 0]
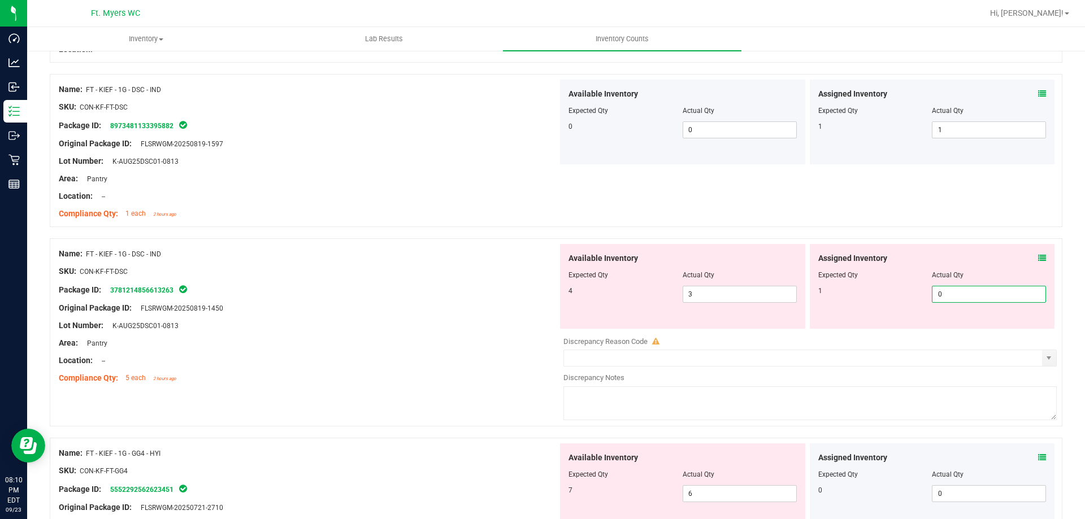
drag, startPoint x: 985, startPoint y: 292, endPoint x: 815, endPoint y: 291, distance: 170.1
click at [823, 292] on div "1 0 0" at bounding box center [932, 294] width 228 height 17
type input "1"
click at [989, 276] on div "Actual Qty" at bounding box center [989, 275] width 114 height 10
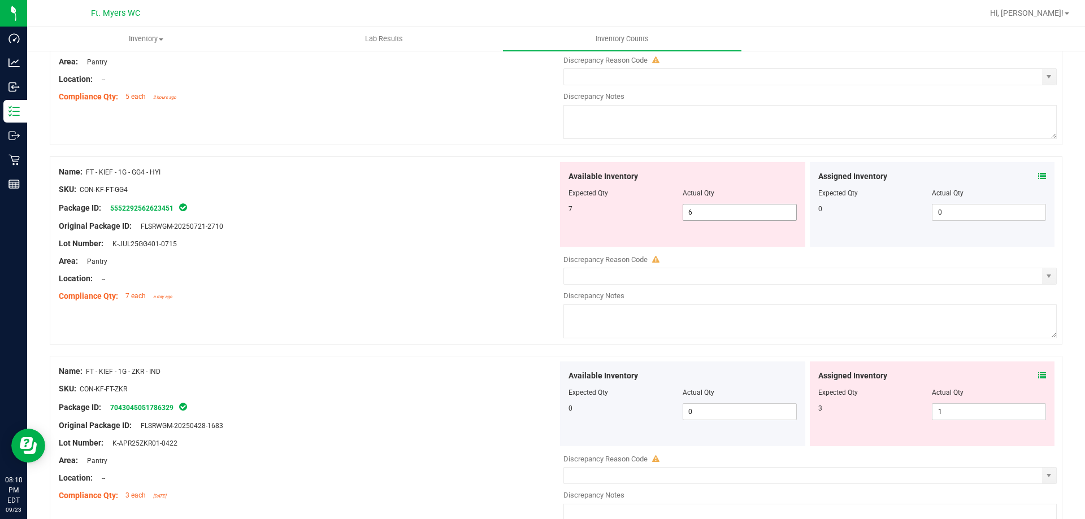
scroll to position [1526, 0]
drag, startPoint x: 962, startPoint y: 409, endPoint x: 707, endPoint y: 380, distance: 256.5
click at [719, 380] on div "Available Inventory Expected Qty Actual Qty 0 0 0 1 1" at bounding box center [807, 402] width 499 height 85
type input "3"
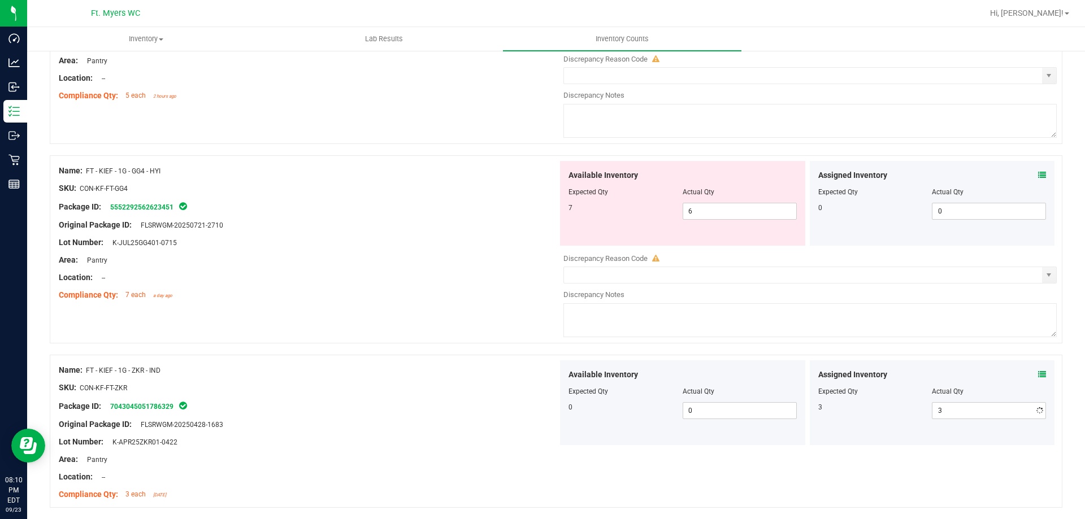
click at [438, 365] on div "Name: FT - KIEF - 1G - ZKR - IND" at bounding box center [308, 370] width 499 height 12
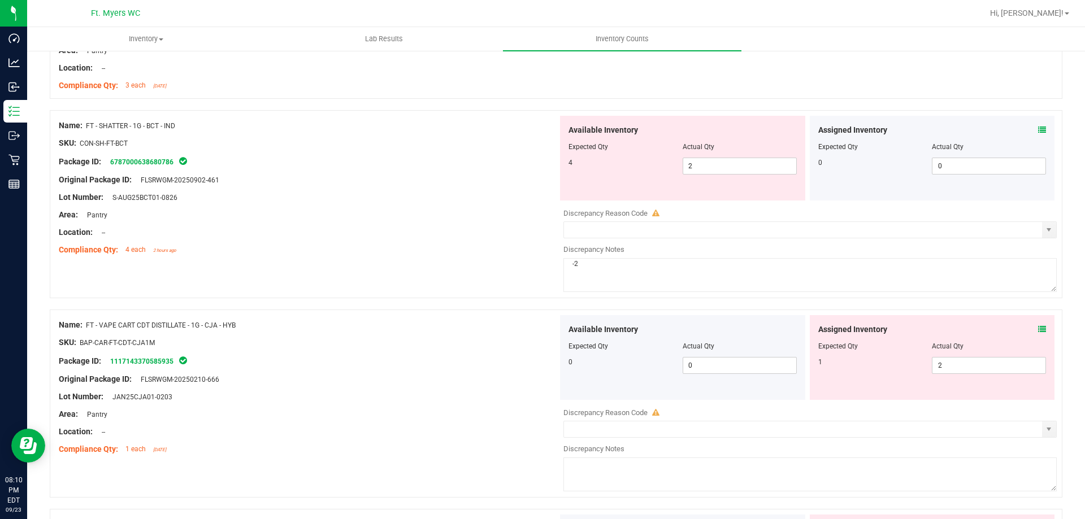
scroll to position [1978, 0]
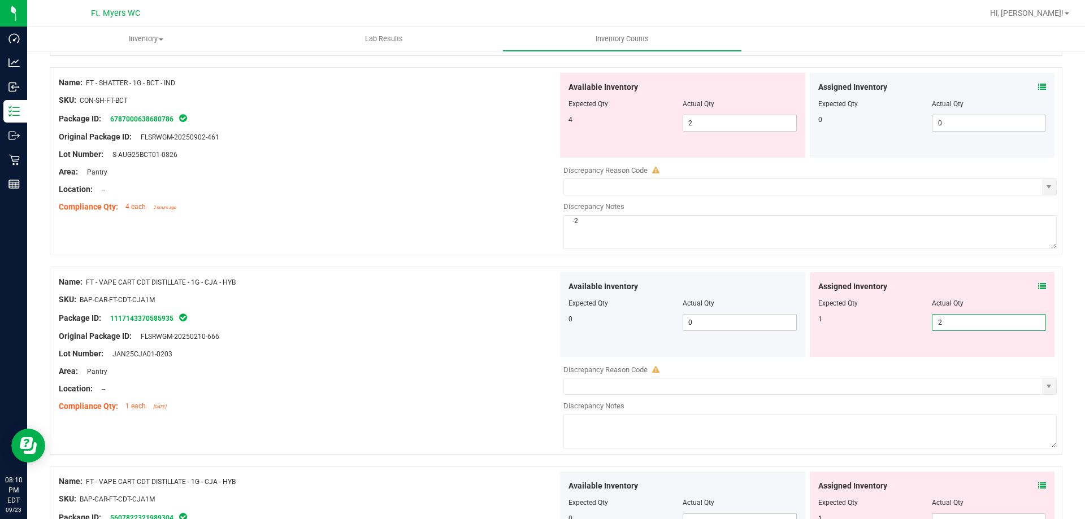
drag, startPoint x: 990, startPoint y: 319, endPoint x: 702, endPoint y: 308, distance: 287.8
click at [702, 308] on div "Available Inventory Expected Qty Actual Qty 0 0 0 2 2" at bounding box center [807, 314] width 499 height 85
type input "1"
click at [438, 285] on div "Name: FT - VAPE CART CDT DISTILLATE - 1G - CJA - HYB" at bounding box center [308, 282] width 499 height 12
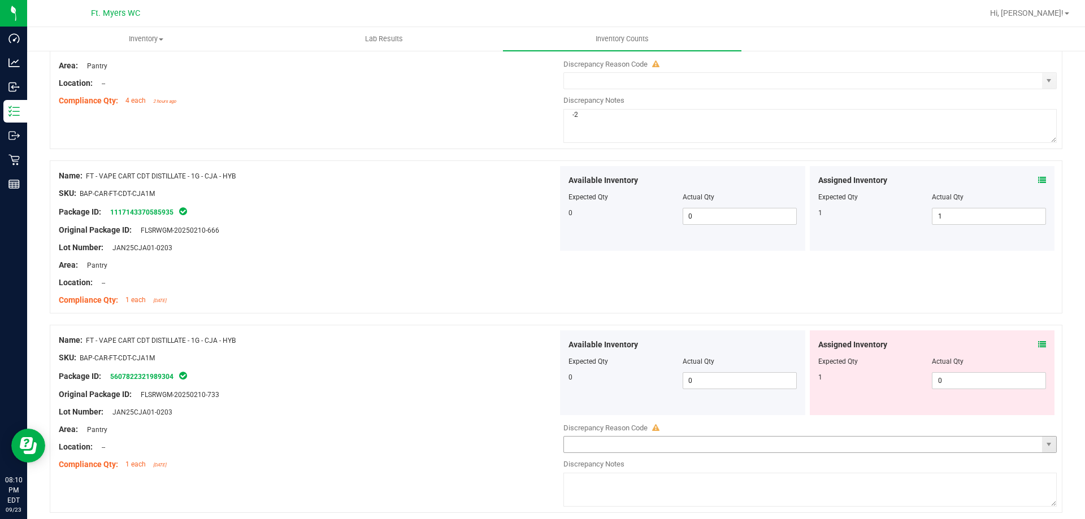
scroll to position [2147, 0]
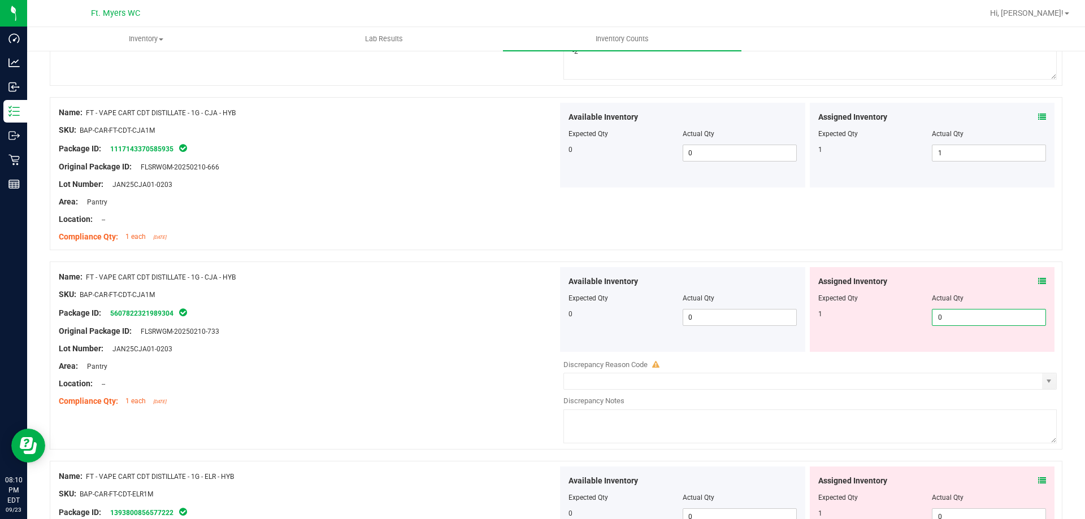
drag, startPoint x: 967, startPoint y: 320, endPoint x: 632, endPoint y: 303, distance: 335.5
click at [699, 298] on div "Available Inventory Expected Qty Actual Qty 0 0 0 0 0" at bounding box center [807, 309] width 499 height 85
type input "1"
click at [483, 341] on div at bounding box center [308, 340] width 499 height 6
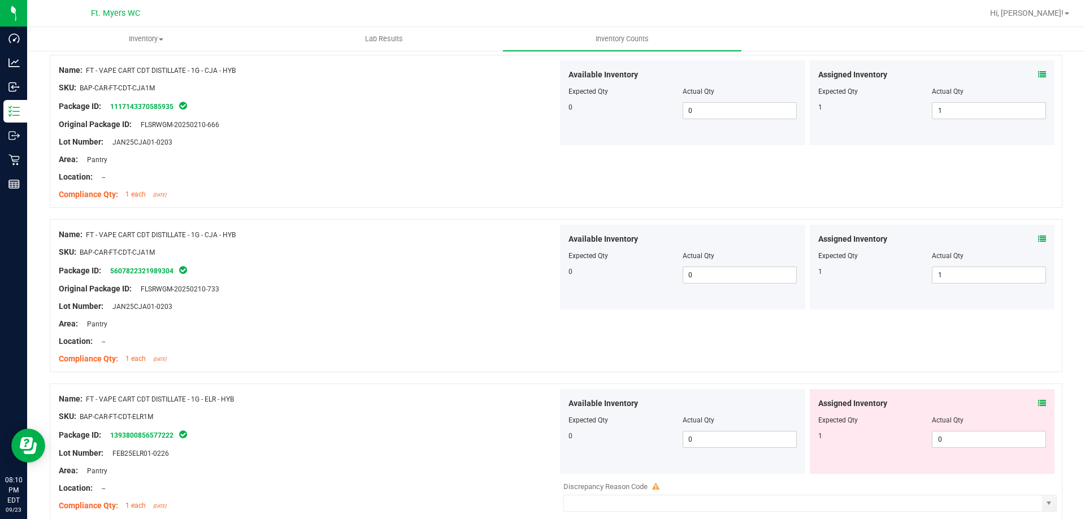
scroll to position [2260, 0]
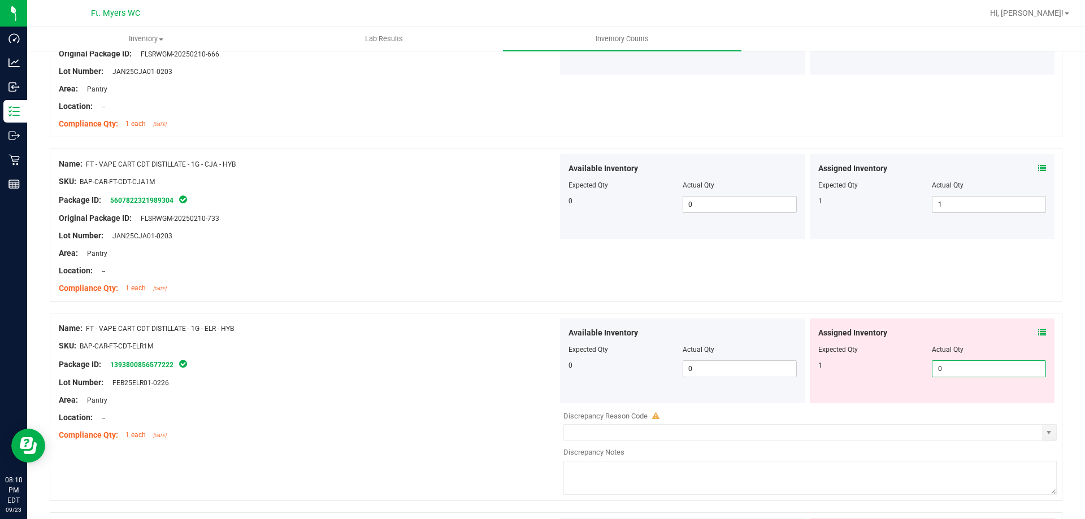
drag, startPoint x: 974, startPoint y: 371, endPoint x: 523, endPoint y: 357, distance: 451.7
click at [612, 357] on div "Available Inventory Expected Qty Actual Qty 0 0 0 0 0" at bounding box center [807, 361] width 499 height 85
type input "1"
click at [473, 360] on div "Package ID: 1393800856577222" at bounding box center [308, 365] width 499 height 14
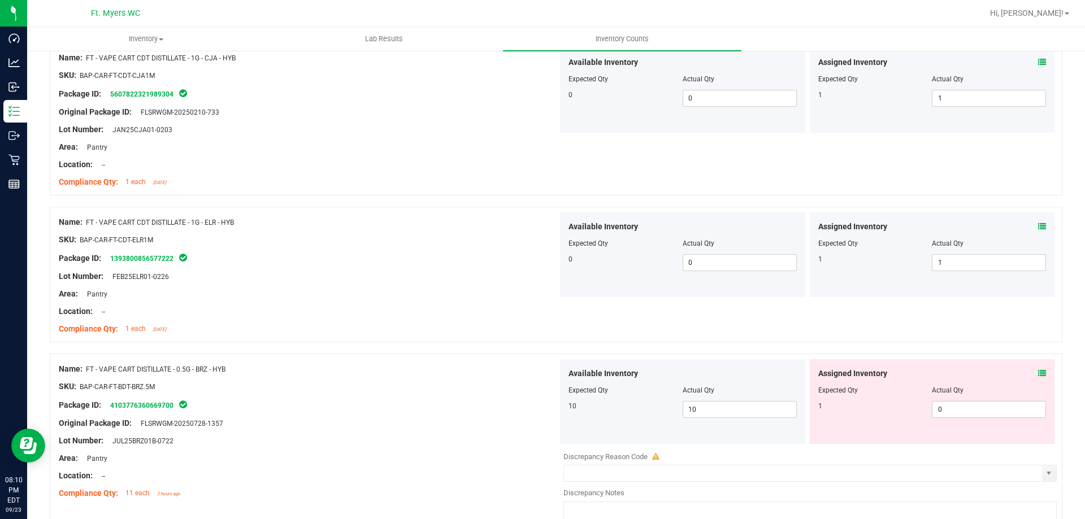
scroll to position [2543, 0]
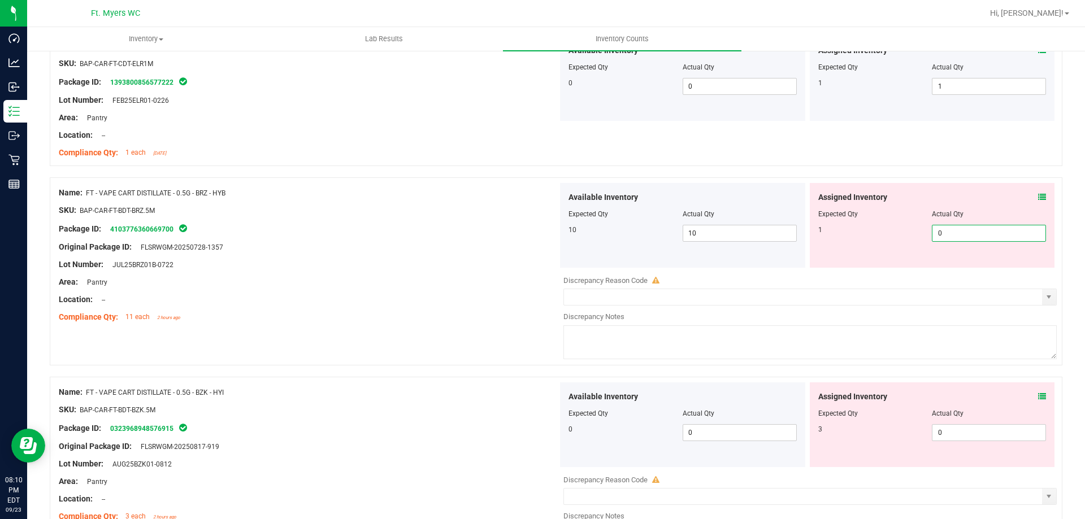
drag, startPoint x: 947, startPoint y: 234, endPoint x: 796, endPoint y: 227, distance: 151.1
click at [797, 227] on div "Available Inventory Expected Qty Actual Qty 10 10 10 0 0" at bounding box center [807, 225] width 499 height 85
type input "1"
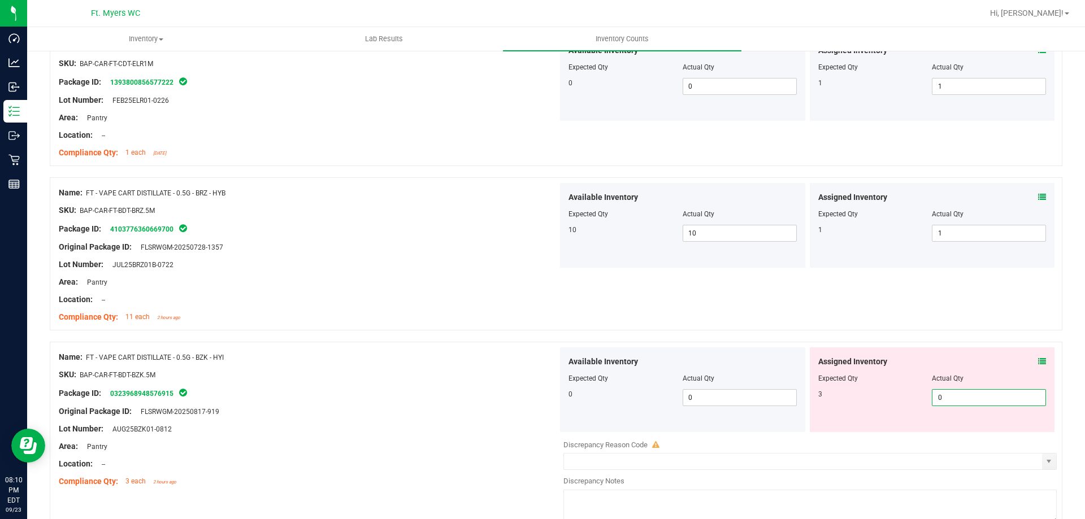
drag, startPoint x: 980, startPoint y: 435, endPoint x: 605, endPoint y: 400, distance: 376.2
click at [629, 402] on div "Available Inventory Expected Qty Actual Qty 0 0 0 0 0" at bounding box center [807, 389] width 499 height 85
type input "3"
click at [264, 373] on div "SKU: BAP-CAR-FT-BDT-BZK.5M" at bounding box center [308, 375] width 499 height 12
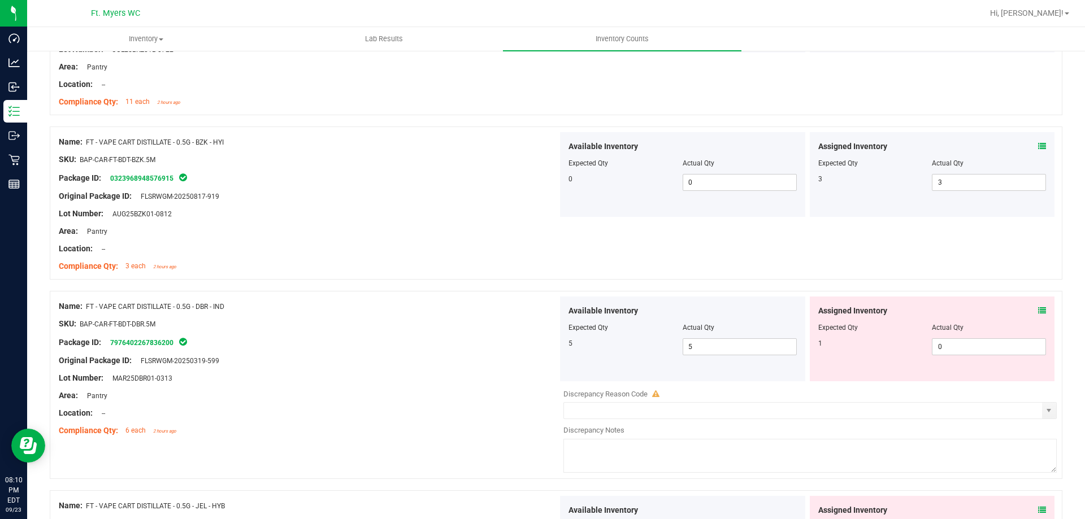
scroll to position [2769, 0]
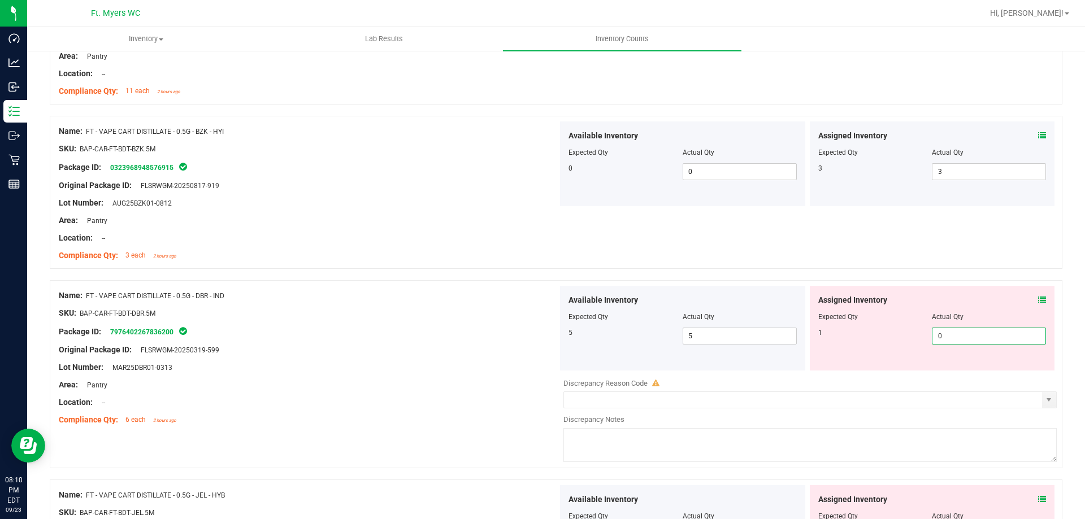
drag, startPoint x: 971, startPoint y: 339, endPoint x: 892, endPoint y: 344, distance: 79.3
click at [908, 343] on div "1 0 0" at bounding box center [932, 336] width 228 height 17
type input "1"
click at [868, 353] on div "Assigned Inventory Expected Qty Actual Qty 1 1 1" at bounding box center [932, 328] width 245 height 85
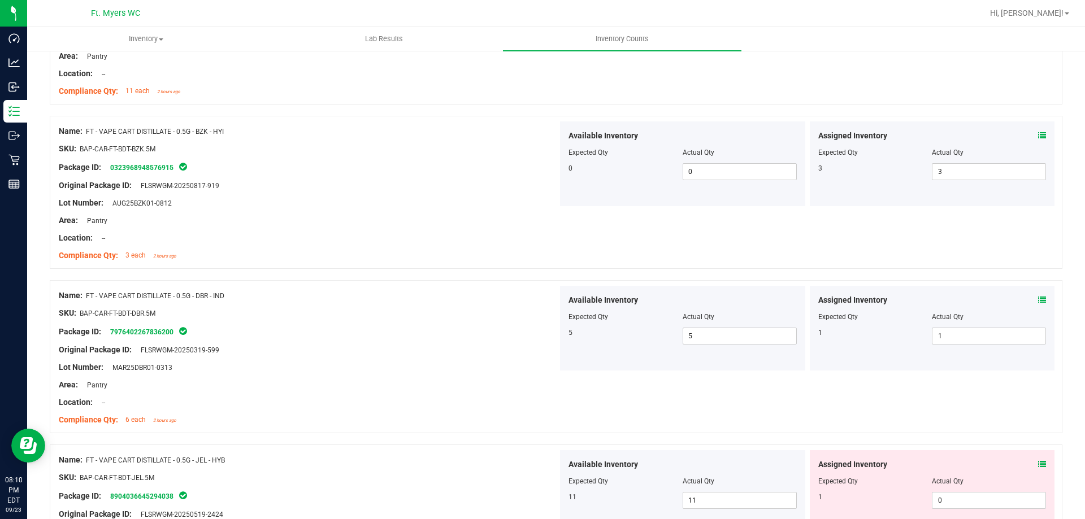
scroll to position [2995, 0]
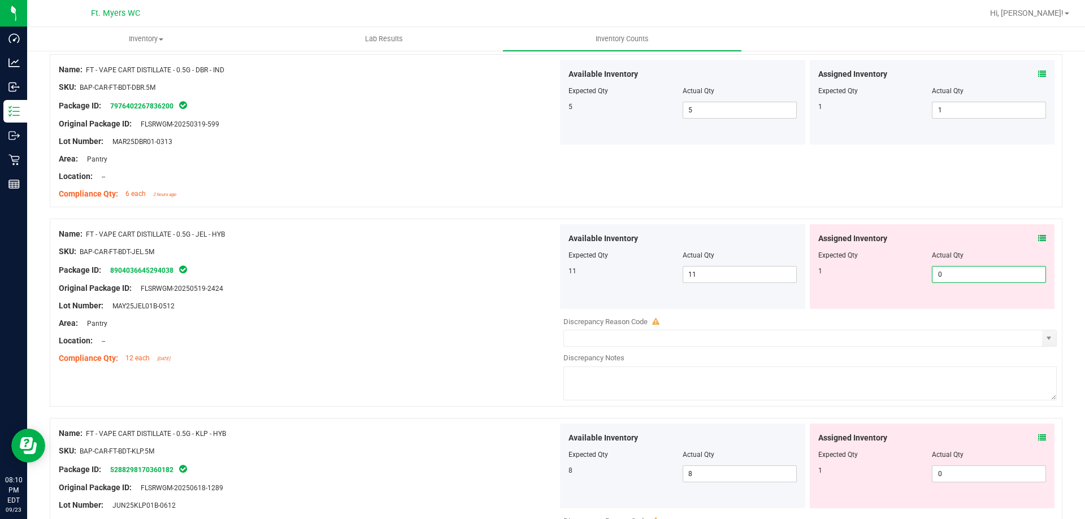
drag, startPoint x: 914, startPoint y: 273, endPoint x: 850, endPoint y: 275, distance: 64.4
click at [850, 275] on div "1 0 0" at bounding box center [932, 274] width 228 height 17
type input "1"
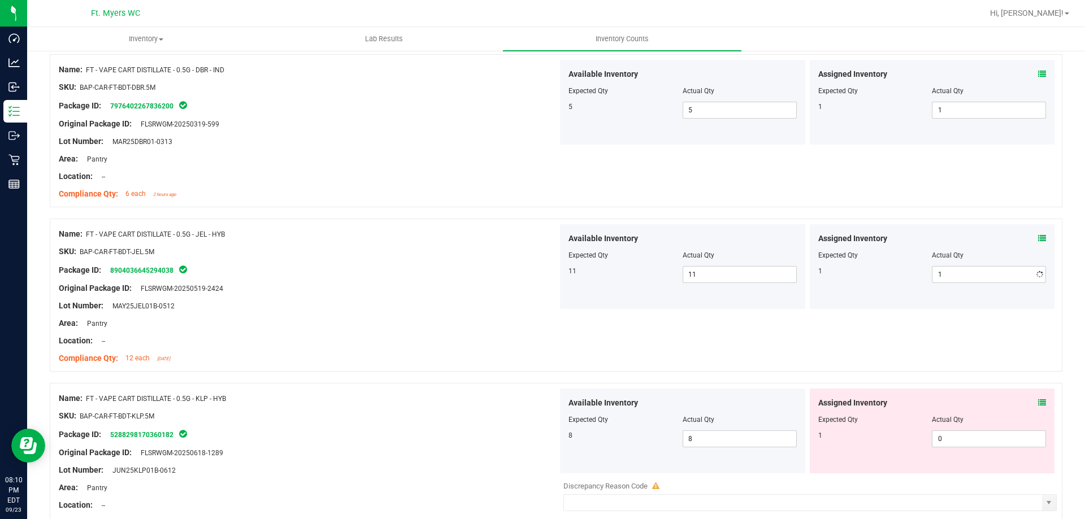
click at [1038, 239] on icon at bounding box center [1042, 238] width 8 height 8
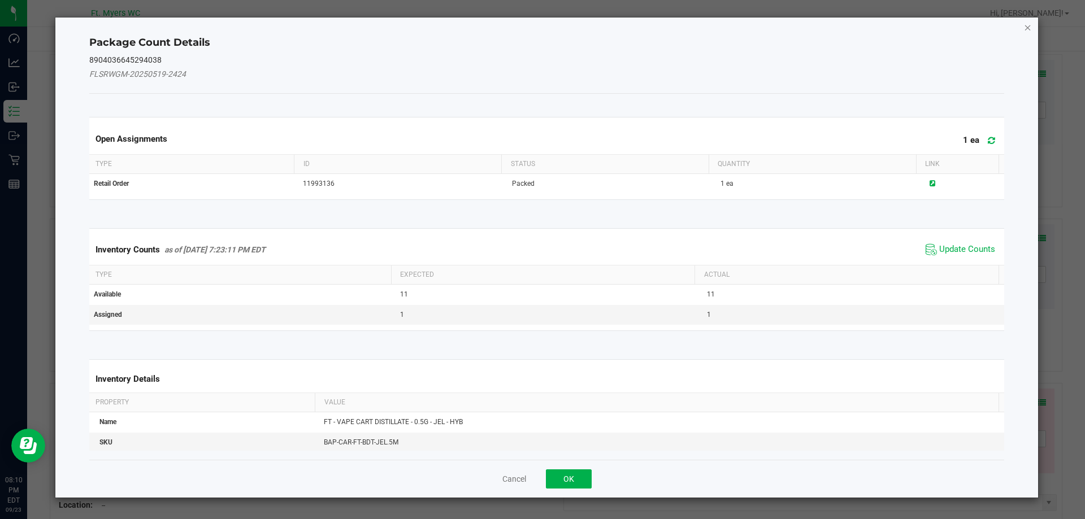
click at [1030, 27] on icon "Close" at bounding box center [1028, 27] width 8 height 14
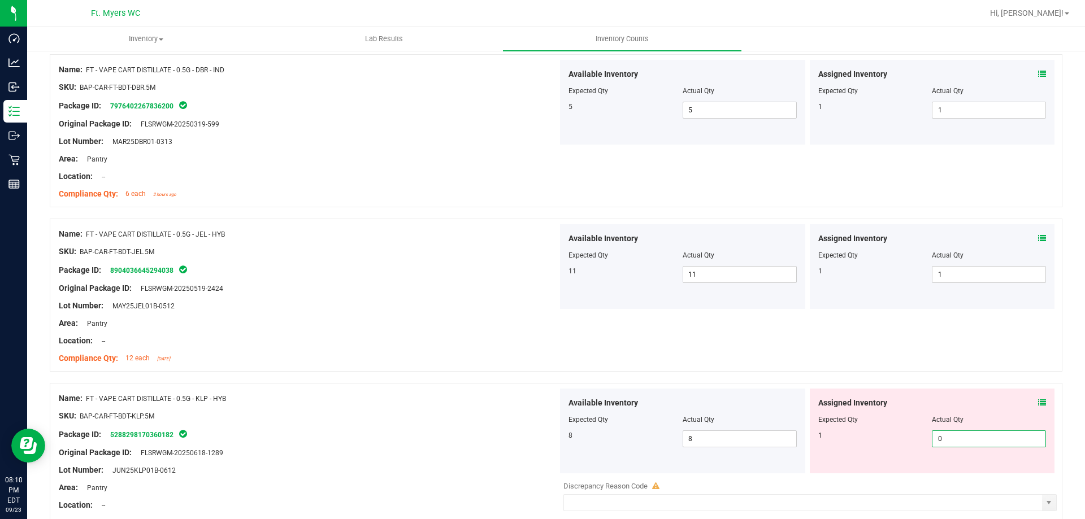
drag, startPoint x: 976, startPoint y: 442, endPoint x: 727, endPoint y: 416, distance: 250.6
click at [727, 416] on div "Available Inventory Expected Qty Actual Qty 8 8 8 0 0" at bounding box center [807, 431] width 499 height 85
type input "1"
click at [892, 411] on div at bounding box center [932, 412] width 228 height 6
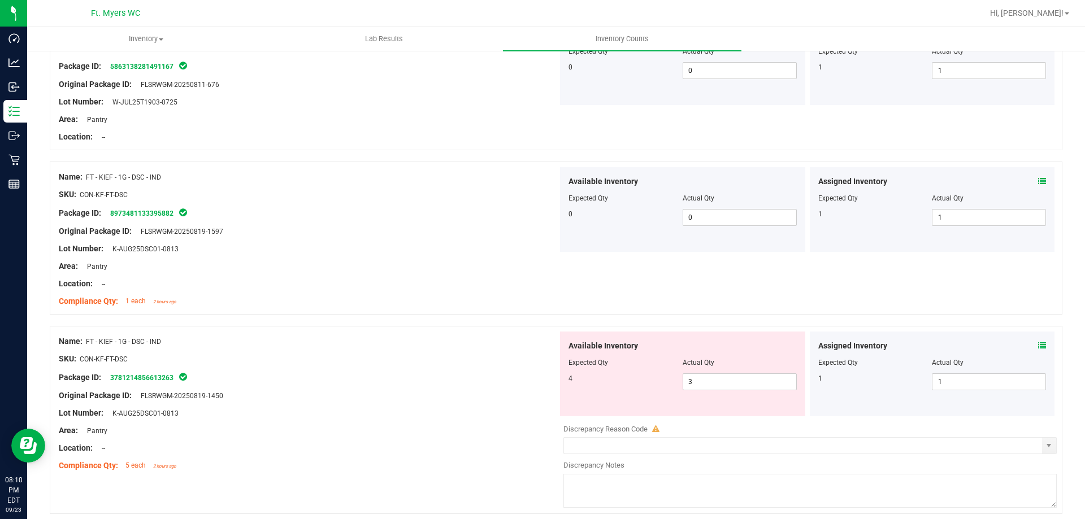
scroll to position [0, 0]
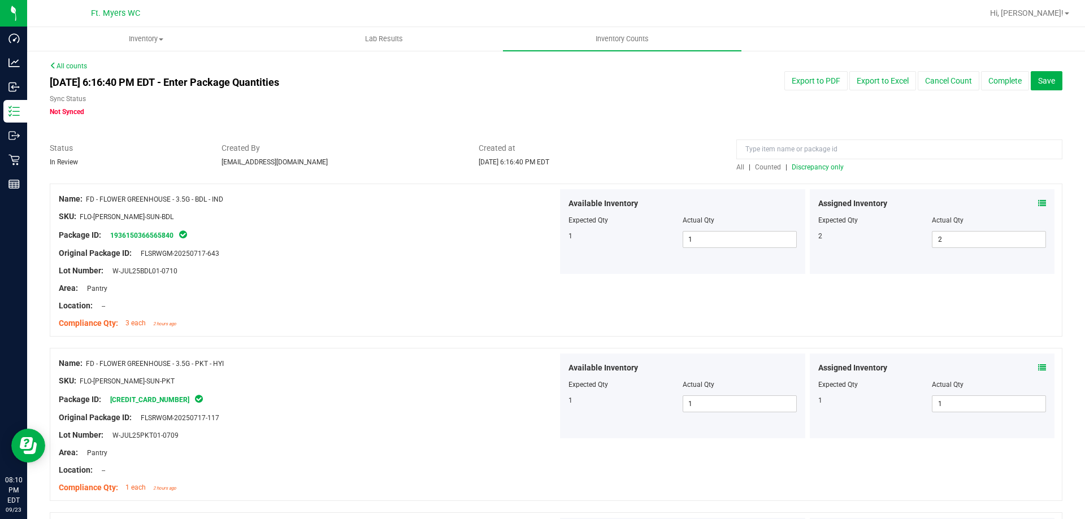
drag, startPoint x: 425, startPoint y: 317, endPoint x: 653, endPoint y: 118, distance: 302.3
click at [823, 166] on span "Discrepancy only" at bounding box center [818, 167] width 52 height 8
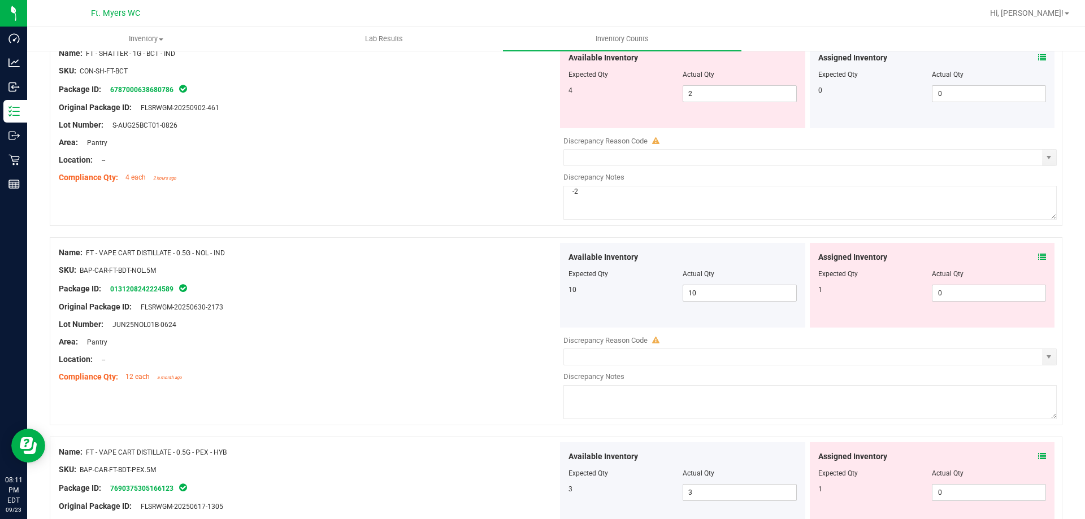
scroll to position [565, 0]
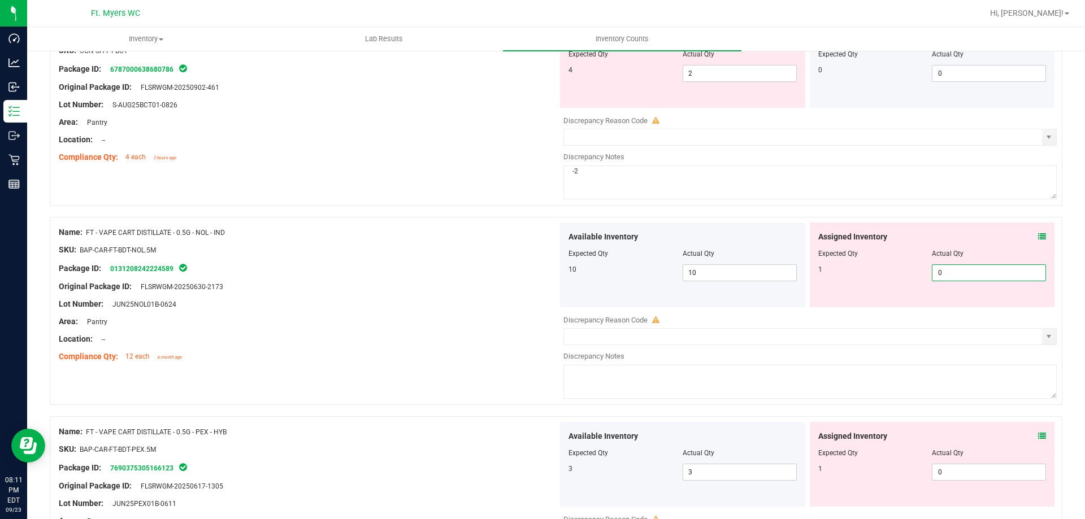
drag, startPoint x: 967, startPoint y: 280, endPoint x: 914, endPoint y: 378, distance: 111.2
click at [848, 292] on div "Assigned Inventory Expected Qty Actual Qty 1 0 0" at bounding box center [932, 265] width 245 height 85
type input "1"
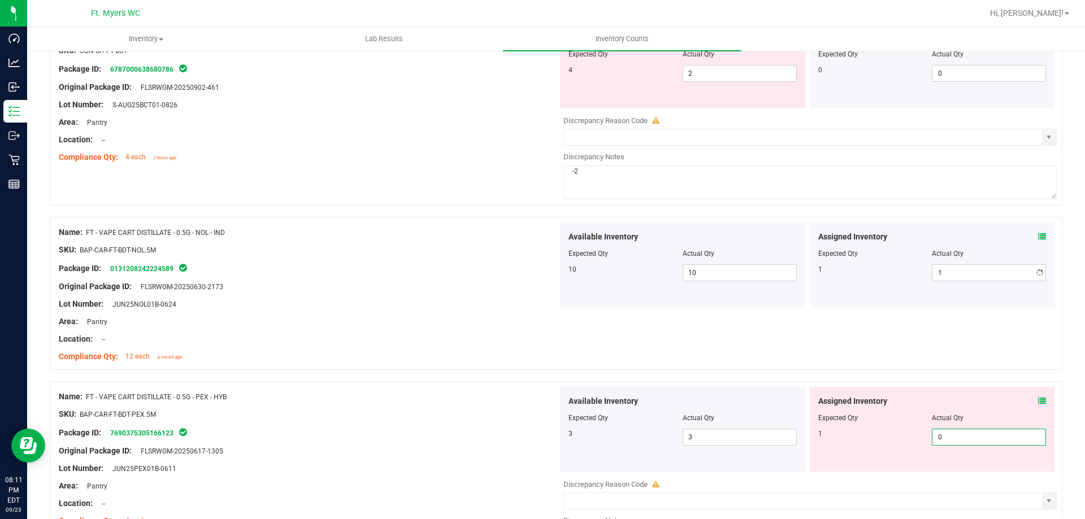
drag, startPoint x: 975, startPoint y: 468, endPoint x: 806, endPoint y: 437, distance: 171.7
click at [885, 449] on div "Assigned Inventory Expected Qty Actual Qty 1 0 0" at bounding box center [932, 429] width 245 height 85
type input "1"
click at [473, 407] on div at bounding box center [308, 406] width 499 height 6
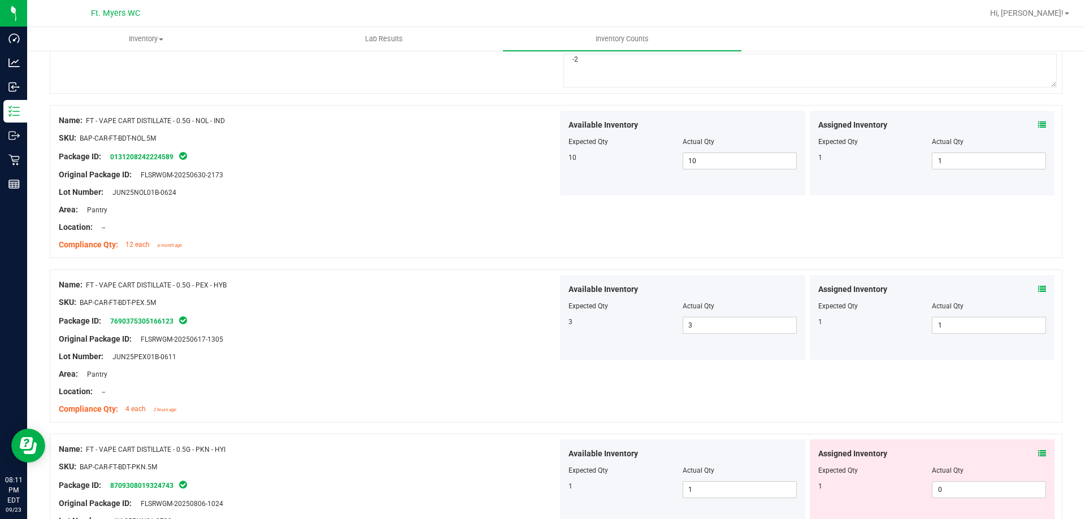
scroll to position [791, 0]
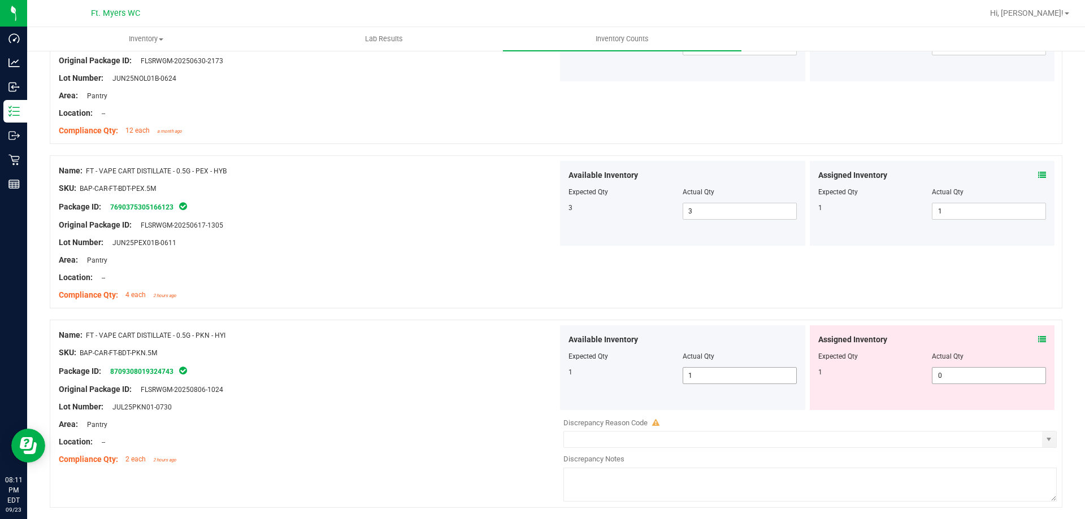
drag, startPoint x: 968, startPoint y: 380, endPoint x: 680, endPoint y: 371, distance: 287.7
click at [713, 371] on div "Available Inventory Expected Qty Actual Qty 1 1 1 0 0" at bounding box center [807, 367] width 499 height 85
type input "1"
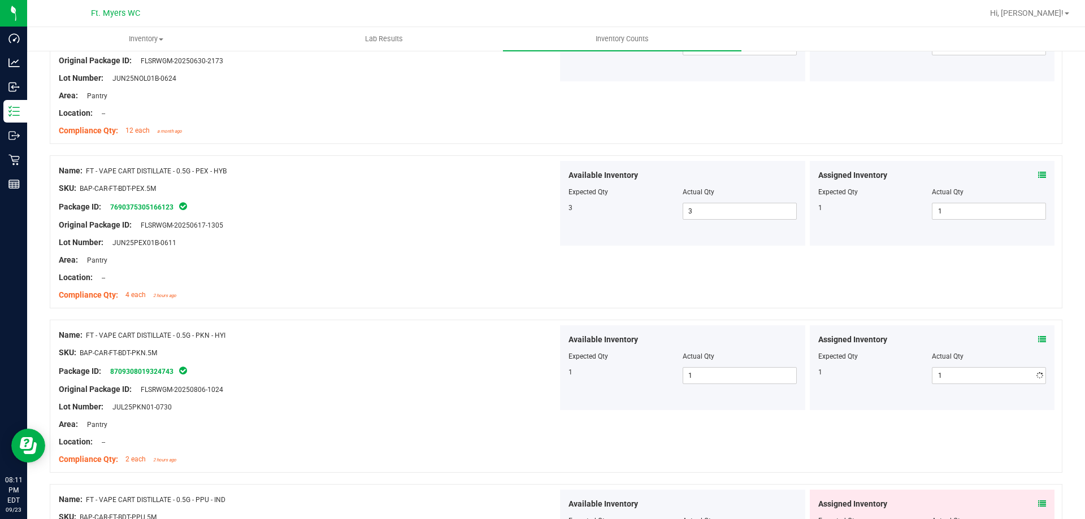
click at [510, 368] on div "Package ID: 8709308019324743" at bounding box center [308, 371] width 499 height 14
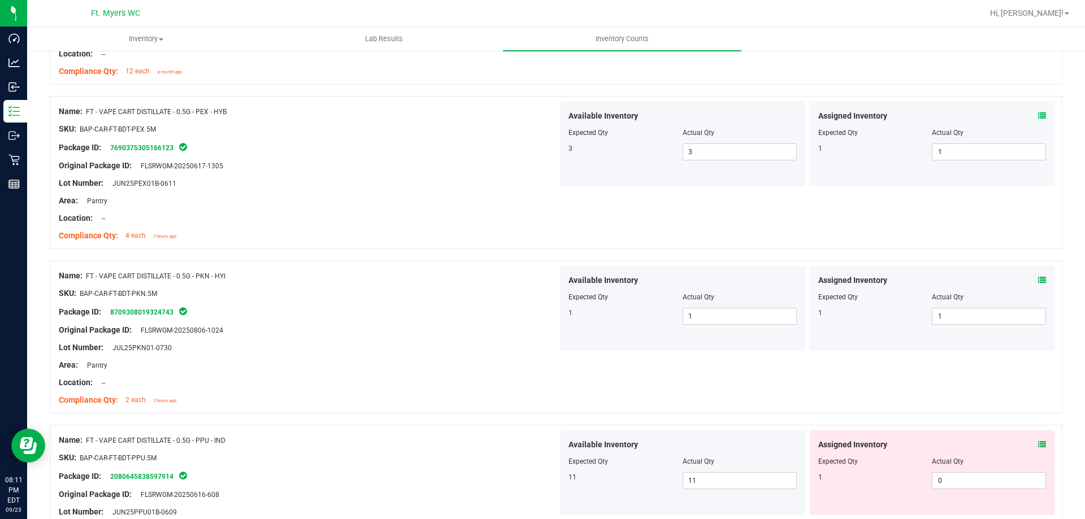
scroll to position [1017, 0]
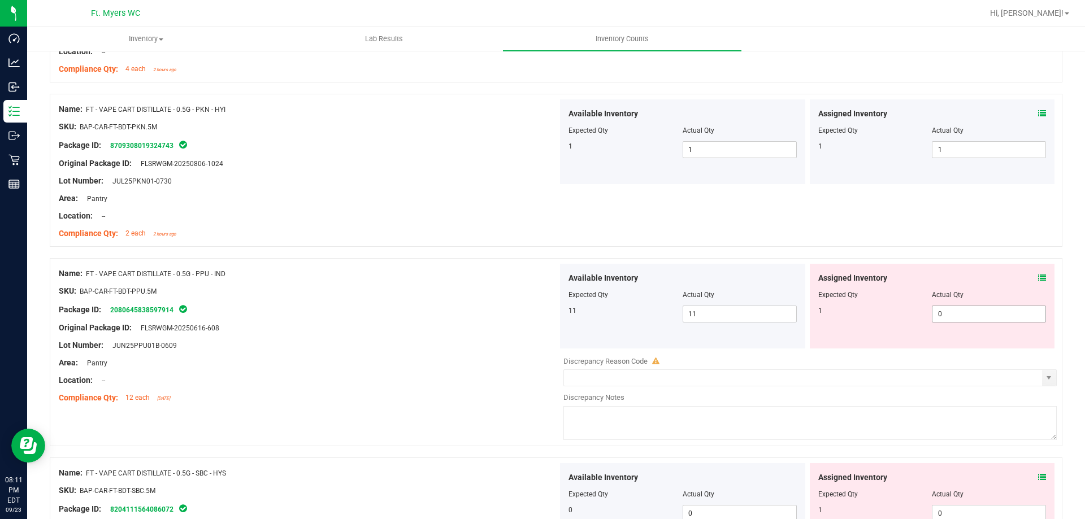
drag, startPoint x: 900, startPoint y: 322, endPoint x: 592, endPoint y: 341, distance: 308.6
click at [783, 328] on div "Available Inventory Expected Qty Actual Qty 11 11 11 0 0" at bounding box center [807, 306] width 499 height 85
type input "1"
click at [455, 358] on div "Area: Pantry" at bounding box center [308, 363] width 499 height 12
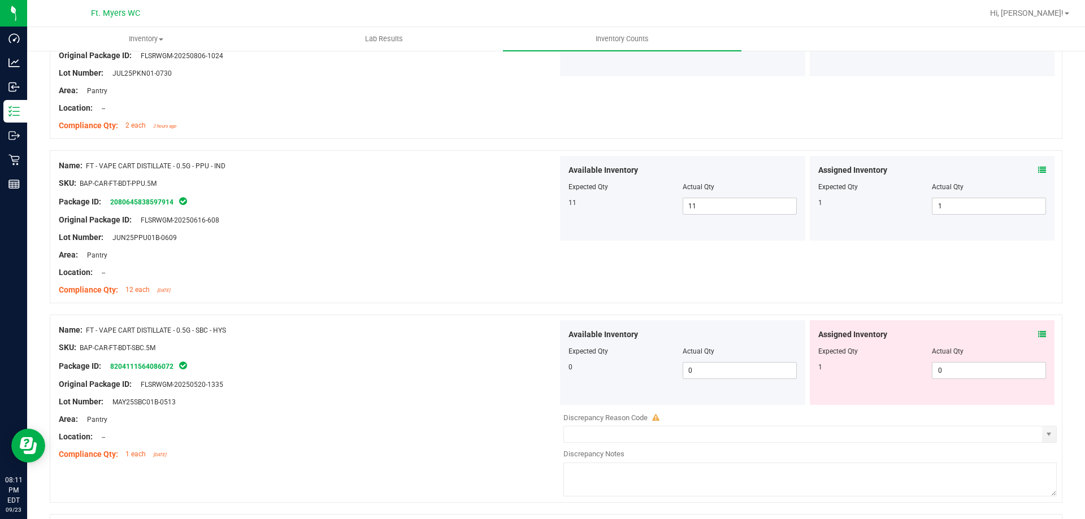
scroll to position [1187, 0]
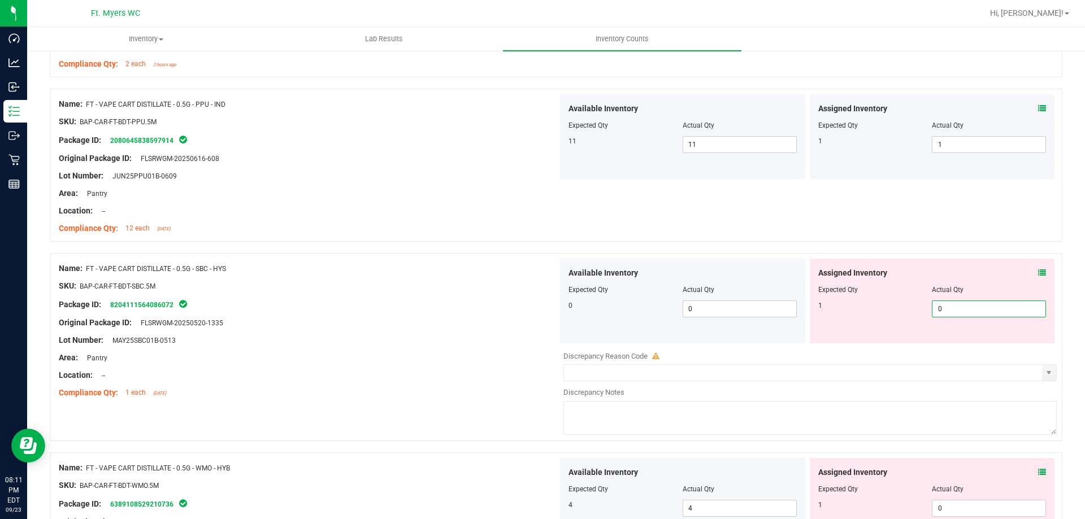
drag, startPoint x: 946, startPoint y: 308, endPoint x: 648, endPoint y: 297, distance: 298.0
click at [674, 305] on div "Available Inventory Expected Qty Actual Qty 0 0 0 0 0" at bounding box center [807, 301] width 499 height 85
type input "1"
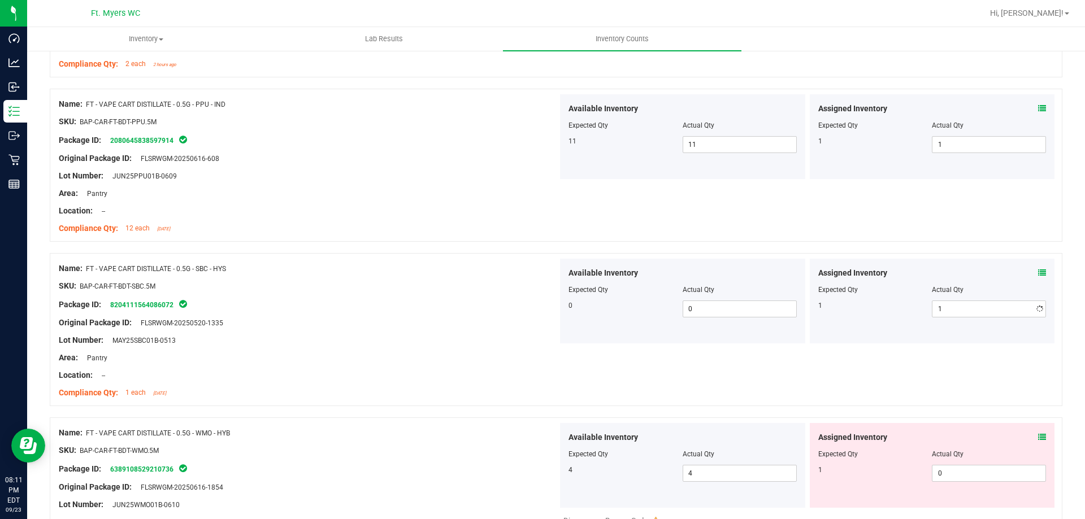
click at [334, 281] on div "SKU: BAP-CAR-FT-BDT-SBC.5M" at bounding box center [308, 286] width 499 height 12
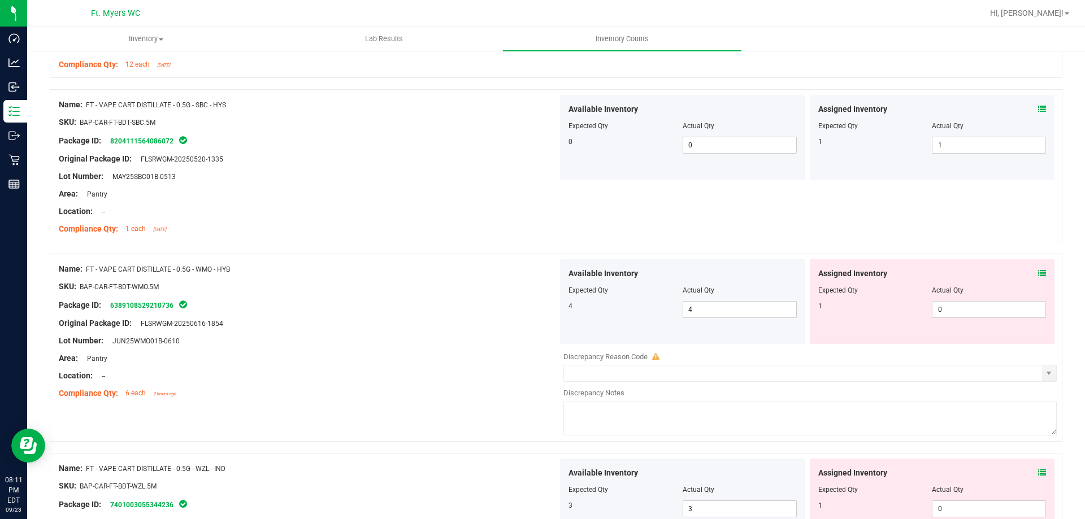
scroll to position [1356, 0]
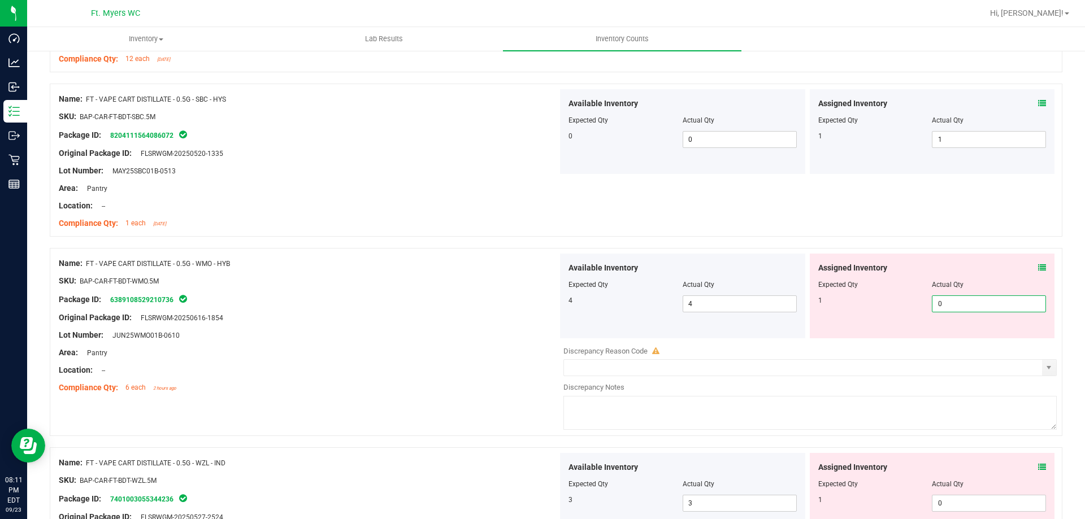
drag, startPoint x: 947, startPoint y: 301, endPoint x: 390, endPoint y: 306, distance: 556.6
click at [594, 302] on div "Available Inventory Expected Qty Actual Qty 4 4 4 0 0" at bounding box center [807, 296] width 499 height 85
type input "1"
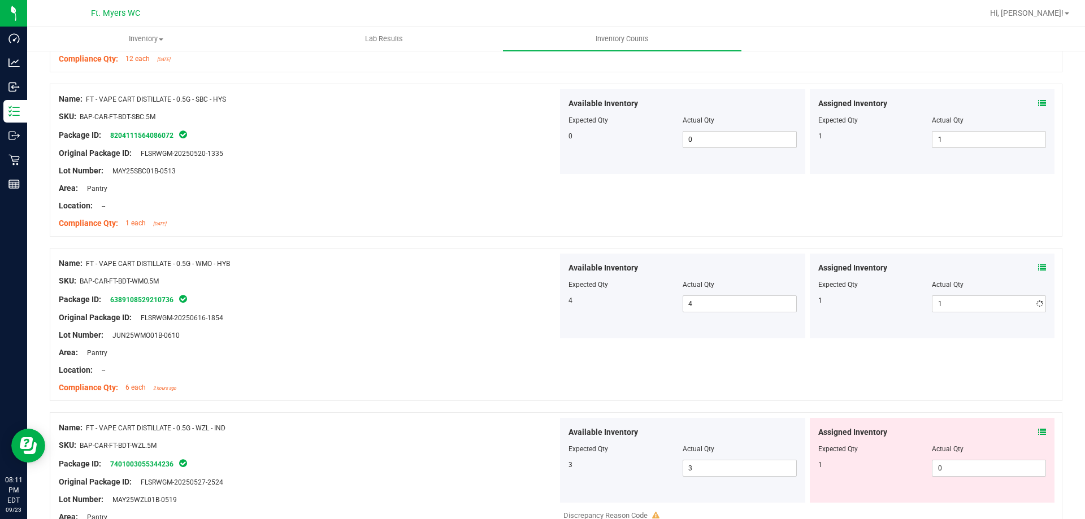
click at [320, 315] on div "Original Package ID: FLSRWGM-20250616-1854" at bounding box center [308, 318] width 499 height 12
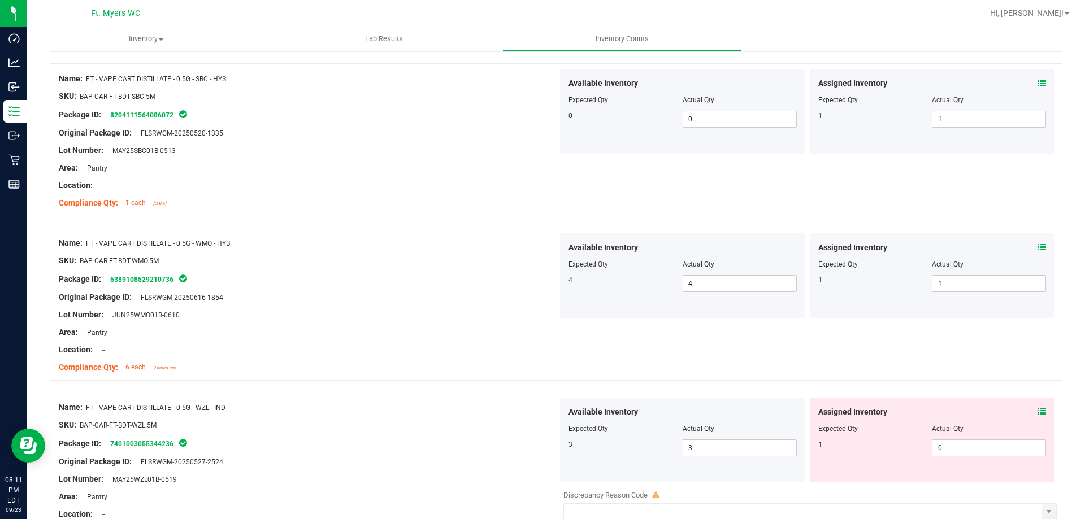
scroll to position [1413, 0]
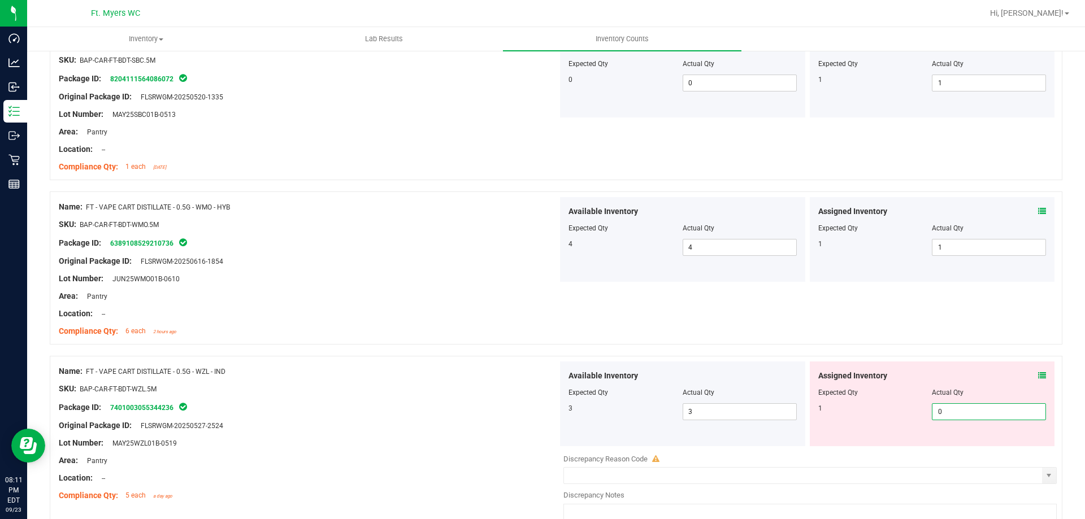
drag, startPoint x: 946, startPoint y: 416, endPoint x: 562, endPoint y: 388, distance: 385.3
click at [733, 406] on div "Available Inventory Expected Qty Actual Qty 3 3 3 0 0" at bounding box center [807, 404] width 499 height 85
type input "1"
click at [359, 381] on div at bounding box center [308, 380] width 499 height 6
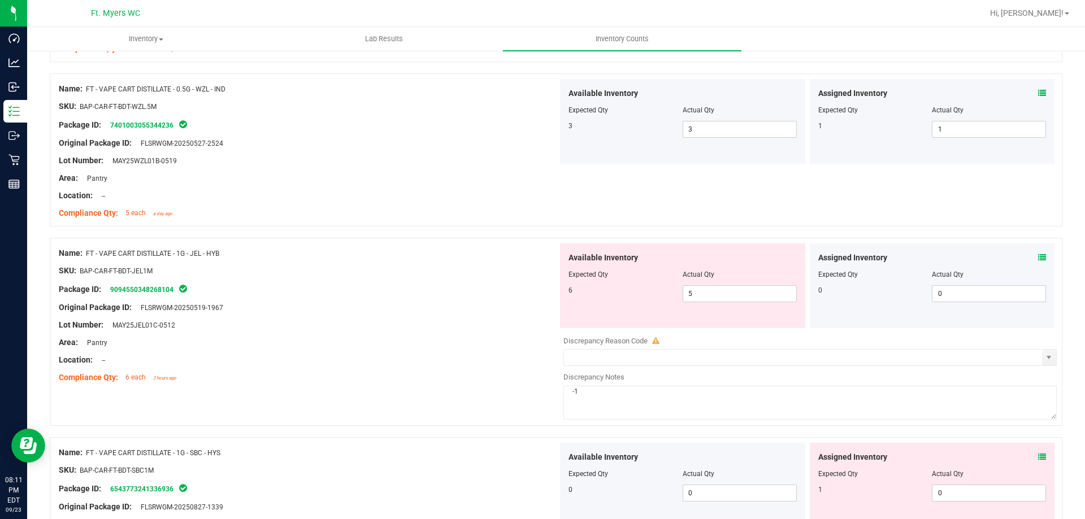
scroll to position [1865, 0]
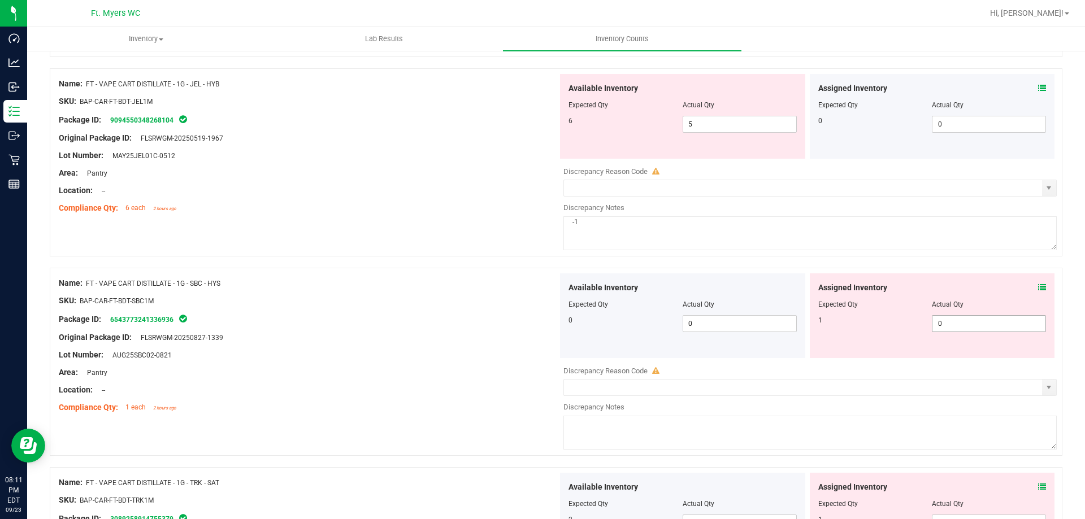
drag, startPoint x: 967, startPoint y: 316, endPoint x: 511, endPoint y: 286, distance: 457.0
click at [574, 286] on div "Available Inventory Expected Qty Actual Qty 0 0 0 0 0" at bounding box center [807, 315] width 499 height 85
type input "1"
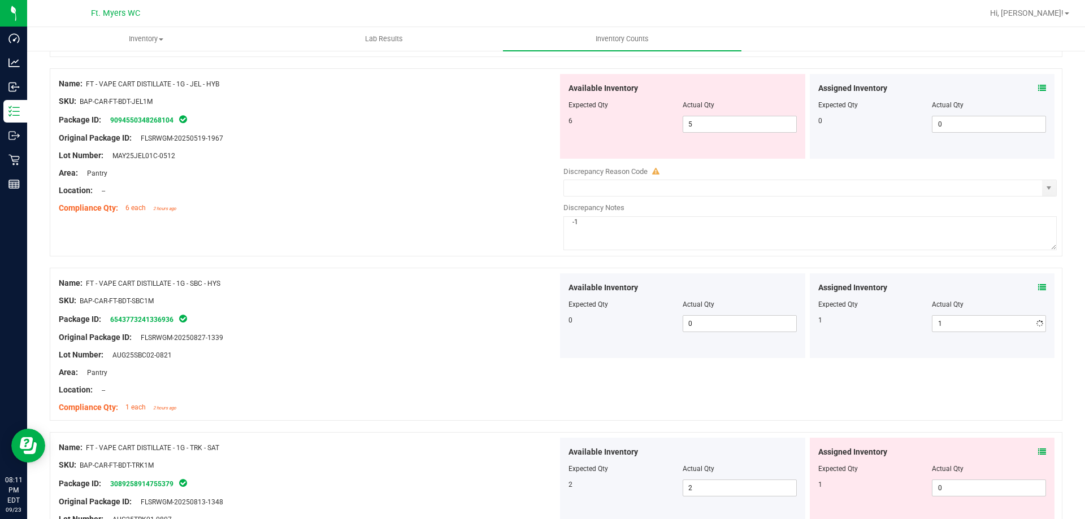
click at [397, 305] on div "SKU: BAP-CAR-FT-BDT-SBC1M" at bounding box center [308, 301] width 499 height 12
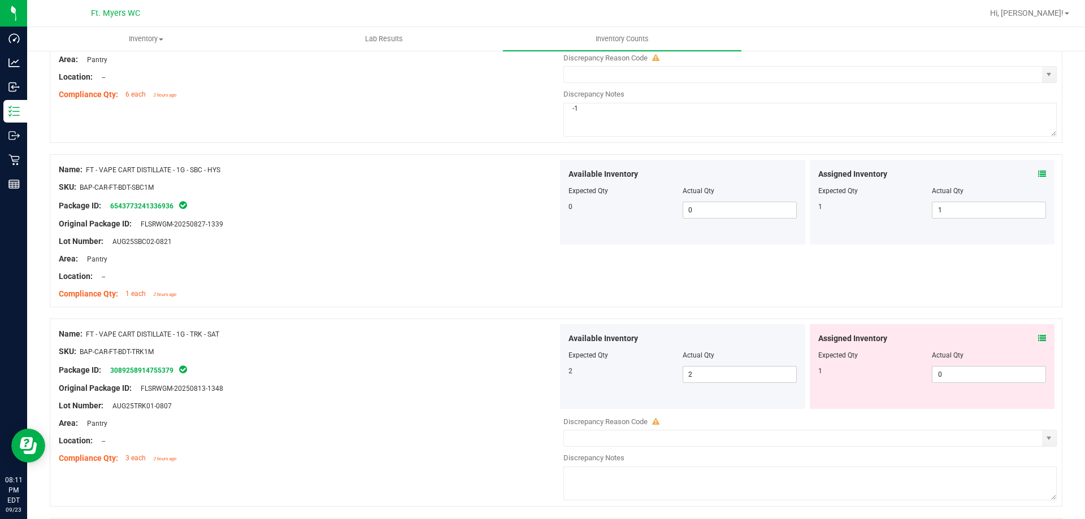
scroll to position [2091, 0]
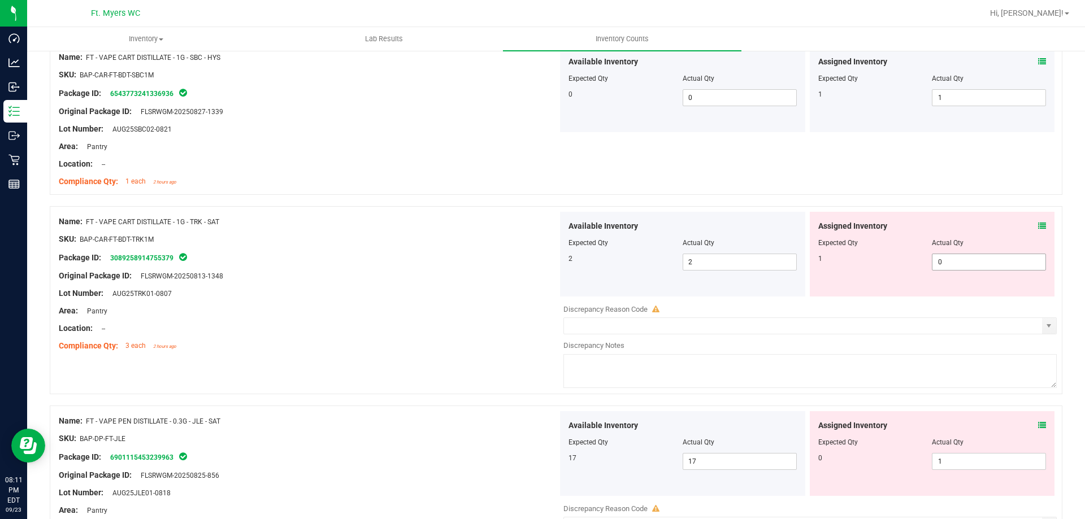
drag, startPoint x: 980, startPoint y: 245, endPoint x: 957, endPoint y: 267, distance: 32.0
click at [968, 251] on div "Assigned Inventory Expected Qty Actual Qty 1 0 0" at bounding box center [932, 254] width 245 height 85
drag, startPoint x: 957, startPoint y: 267, endPoint x: 668, endPoint y: 273, distance: 288.8
click at [668, 269] on div "Available Inventory Expected Qty Actual Qty 2 2 2 0 0" at bounding box center [807, 254] width 499 height 85
type input "1"
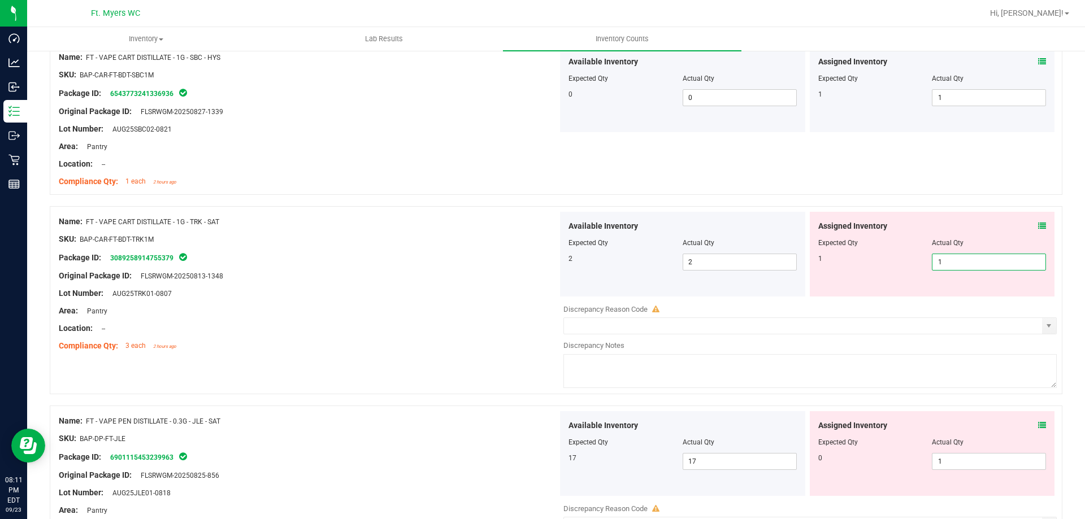
type input "1"
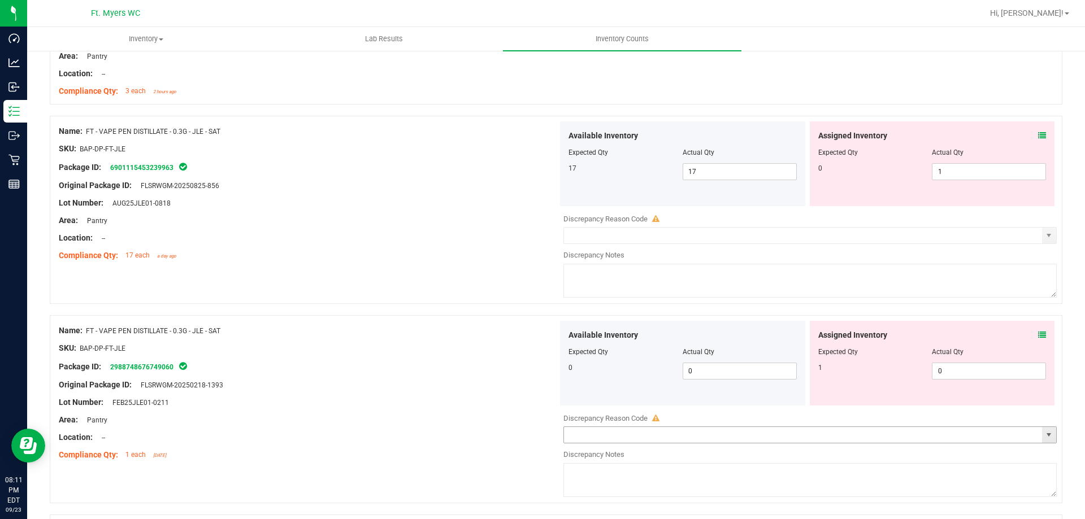
scroll to position [2373, 0]
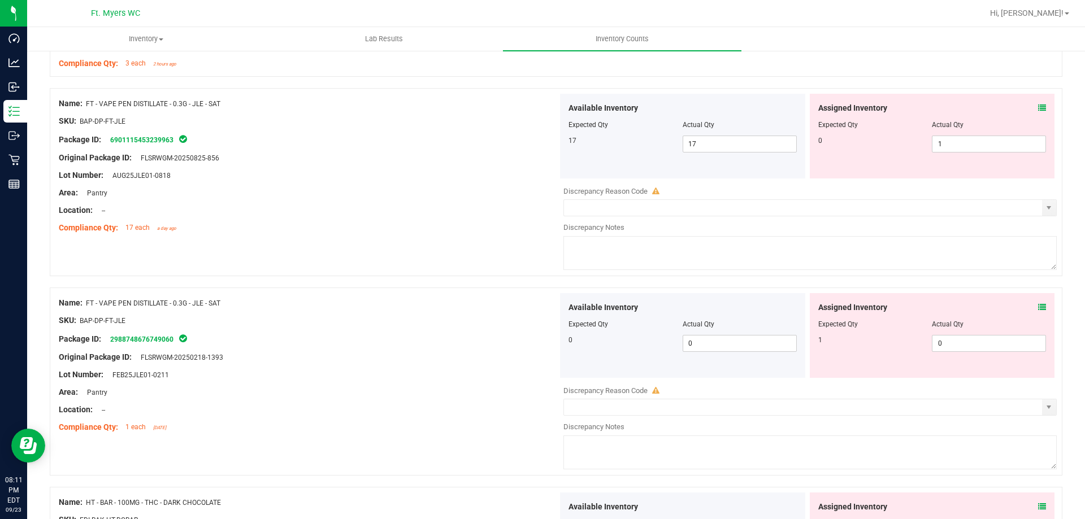
drag, startPoint x: 973, startPoint y: 354, endPoint x: 895, endPoint y: 351, distance: 78.0
click at [895, 351] on div "Assigned Inventory Expected Qty Actual Qty 1 0 0" at bounding box center [932, 335] width 245 height 85
click at [980, 349] on span "0 0" at bounding box center [989, 343] width 114 height 17
click at [980, 349] on input "0" at bounding box center [988, 344] width 113 height 16
type input "1"
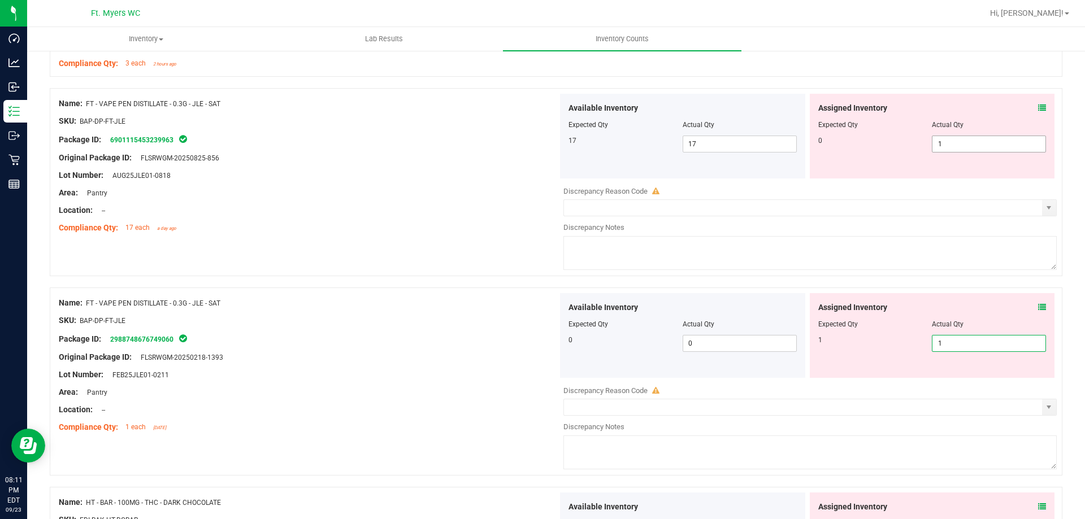
type input "1"
drag, startPoint x: 968, startPoint y: 146, endPoint x: 620, endPoint y: 134, distance: 348.3
click at [695, 125] on div "Available Inventory Expected Qty Actual Qty 17 17 17 1 1" at bounding box center [807, 136] width 499 height 85
type input "0"
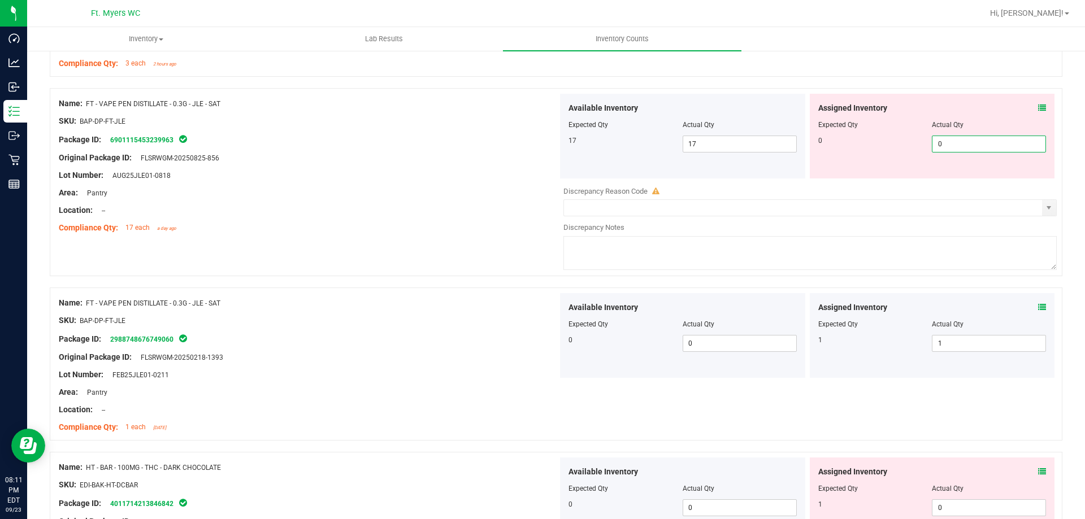
type input "0"
click at [482, 189] on div "Area: Pantry" at bounding box center [308, 193] width 499 height 12
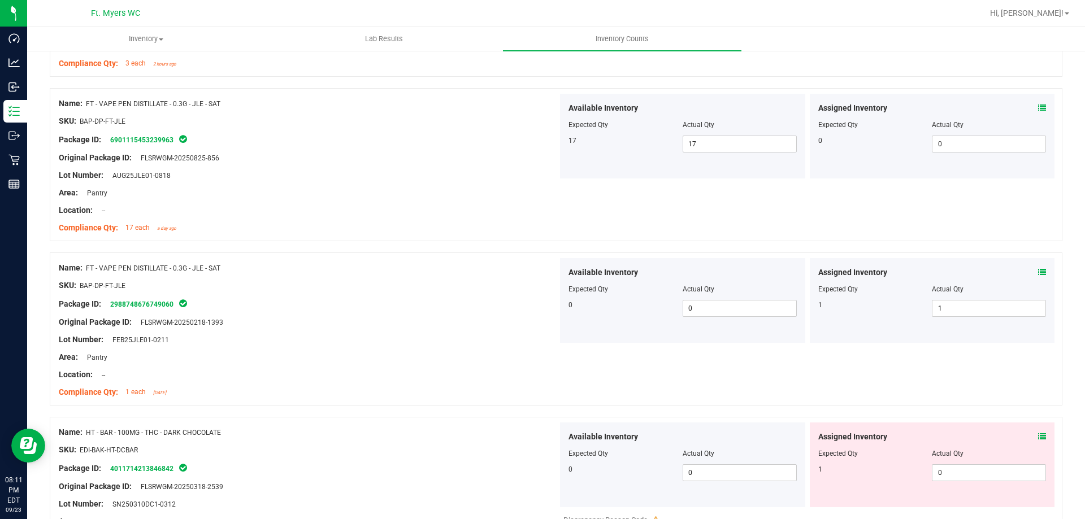
scroll to position [2656, 0]
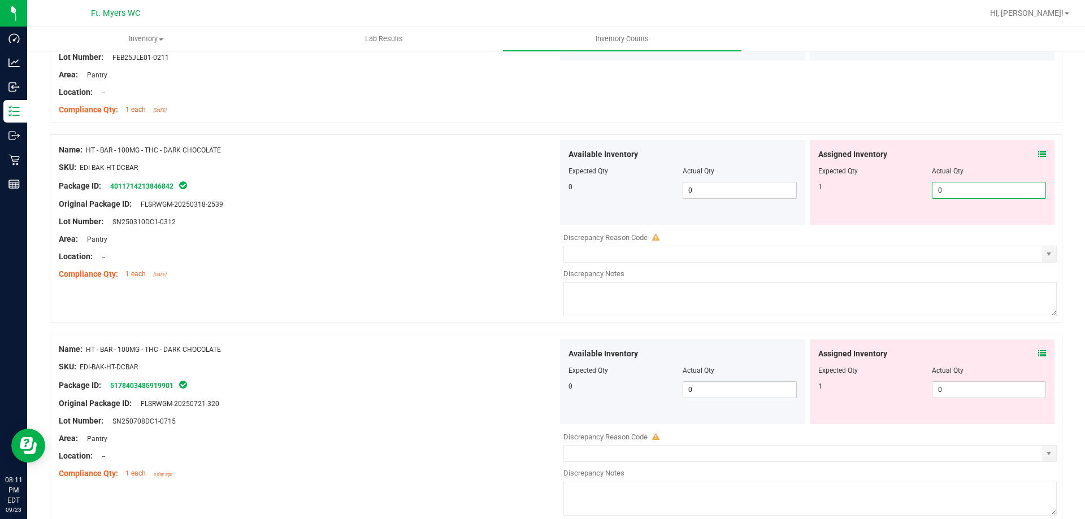
drag, startPoint x: 993, startPoint y: 192, endPoint x: 671, endPoint y: 177, distance: 322.4
click at [671, 177] on div "Available Inventory Expected Qty Actual Qty 0 0 0 0 0" at bounding box center [807, 182] width 499 height 85
type input "1"
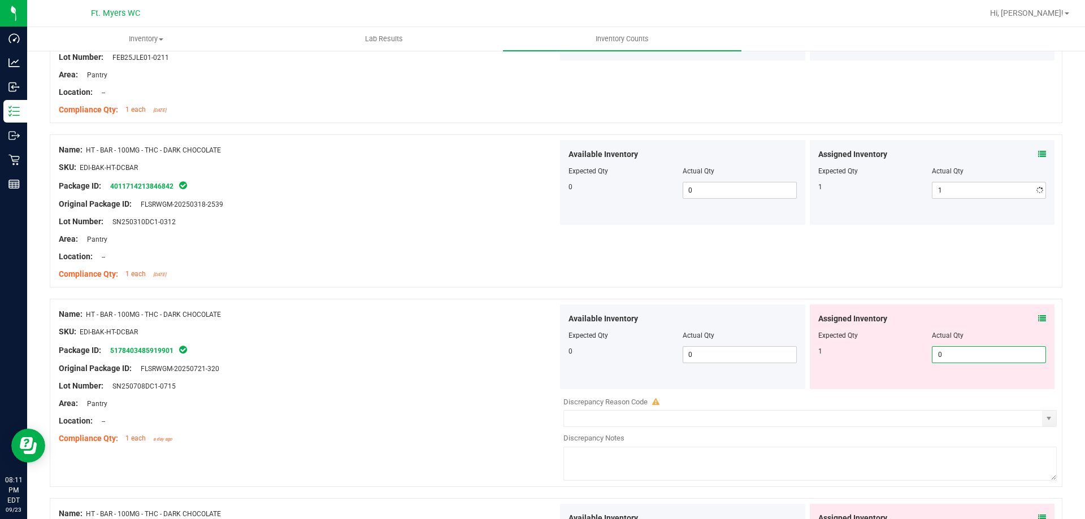
drag, startPoint x: 972, startPoint y: 391, endPoint x: 867, endPoint y: 390, distance: 105.1
click at [867, 390] on div "Available Inventory Expected Qty Actual Qty 0 0 0" at bounding box center [807, 394] width 499 height 179
type input "1"
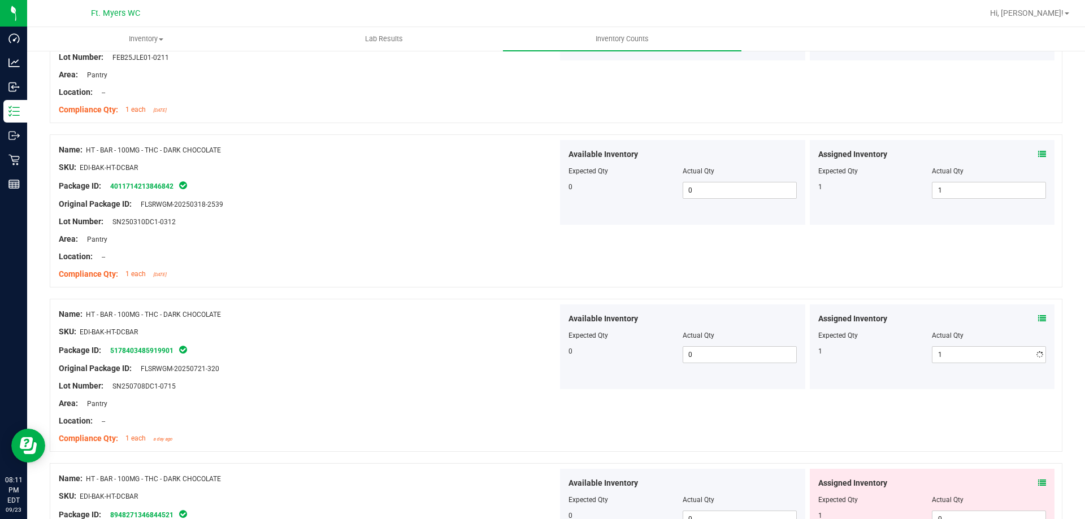
click at [879, 380] on div "Assigned Inventory Expected Qty Actual Qty 1 1 1" at bounding box center [932, 347] width 245 height 85
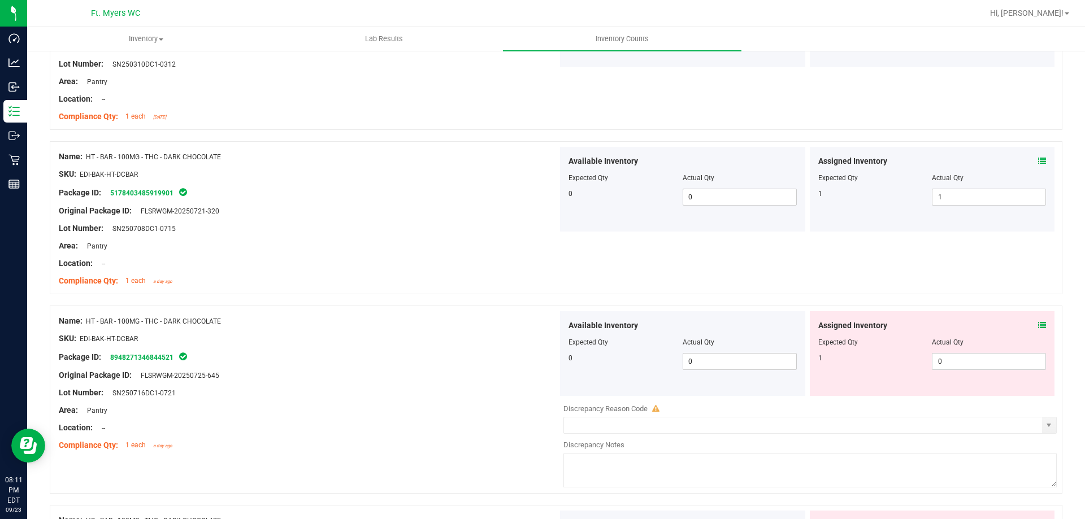
scroll to position [2825, 0]
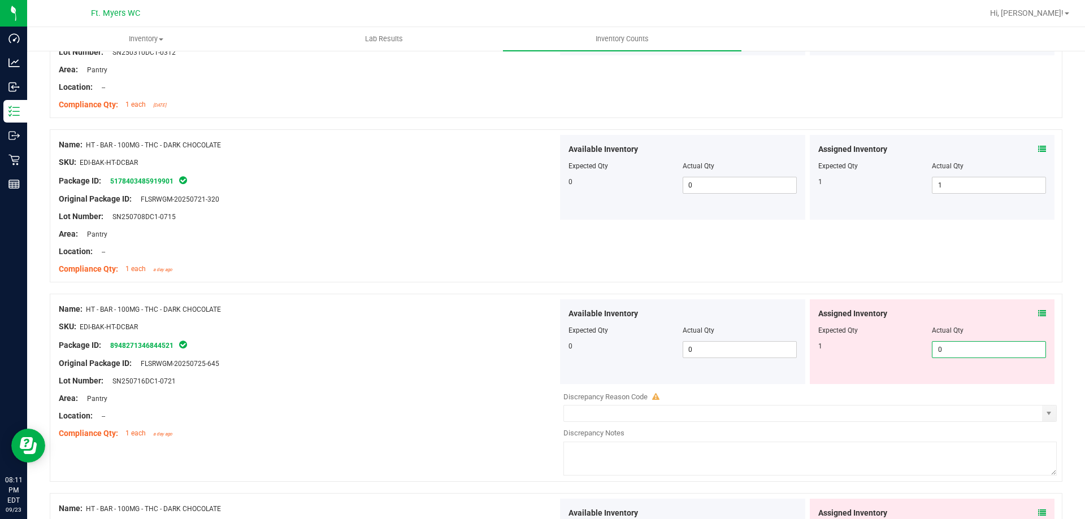
drag, startPoint x: 957, startPoint y: 346, endPoint x: 712, endPoint y: 328, distance: 245.3
click at [712, 328] on div "Available Inventory Expected Qty Actual Qty 0 0 0 0 0" at bounding box center [807, 341] width 499 height 85
type input "1"
click at [822, 322] on div at bounding box center [932, 323] width 228 height 6
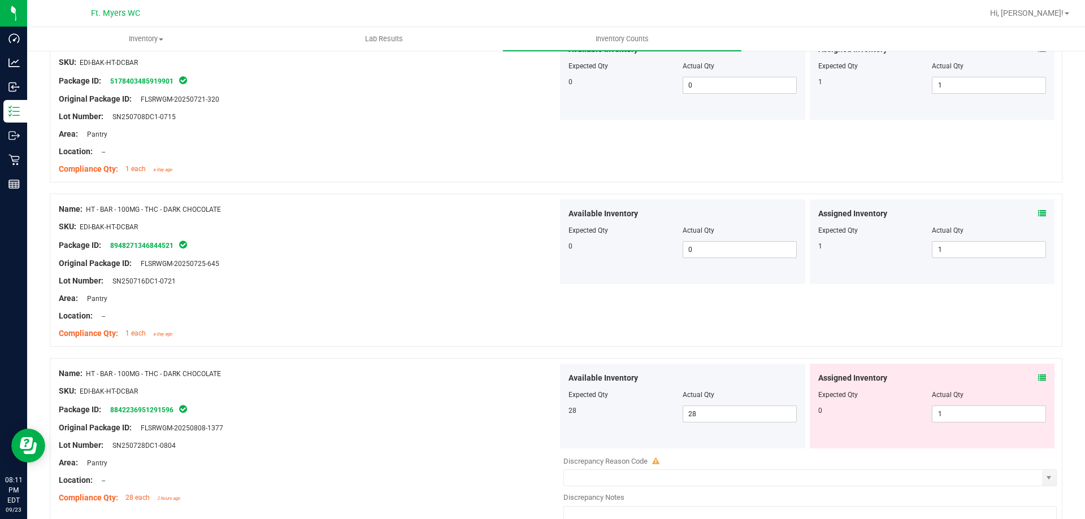
scroll to position [2938, 0]
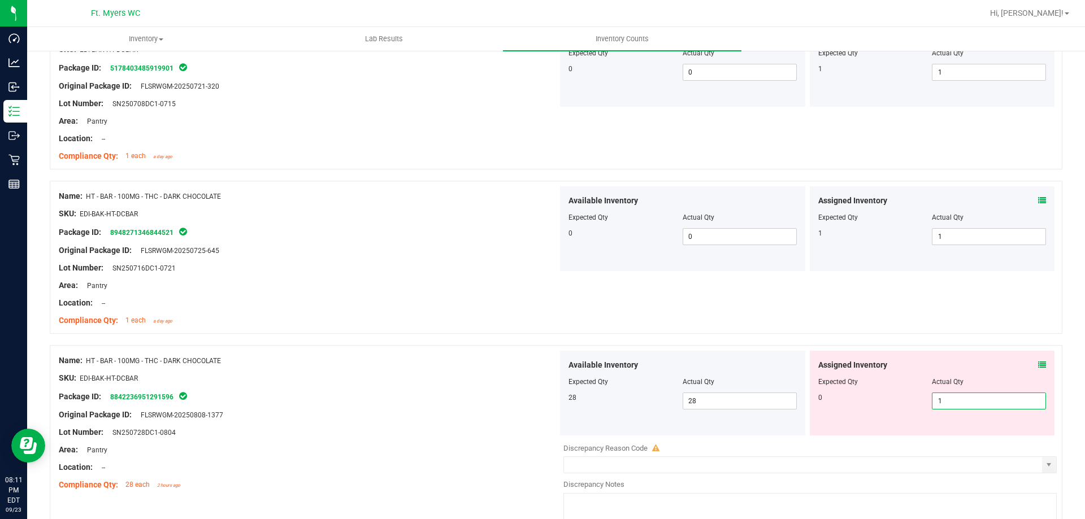
drag, startPoint x: 955, startPoint y: 401, endPoint x: 818, endPoint y: 401, distance: 137.3
click at [818, 401] on div "0 1 1" at bounding box center [932, 401] width 228 height 17
type input "0"
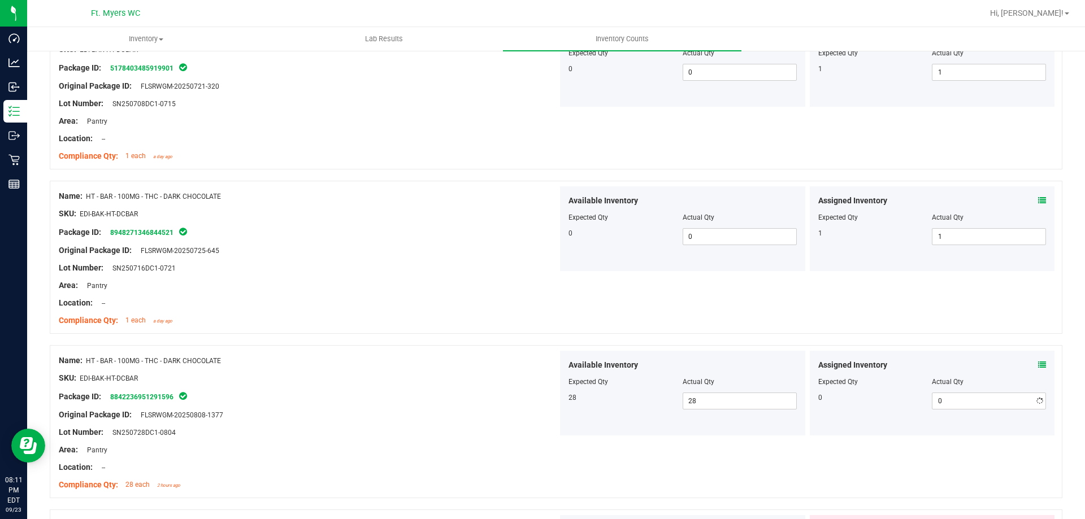
click at [845, 398] on div "0" at bounding box center [875, 398] width 114 height 10
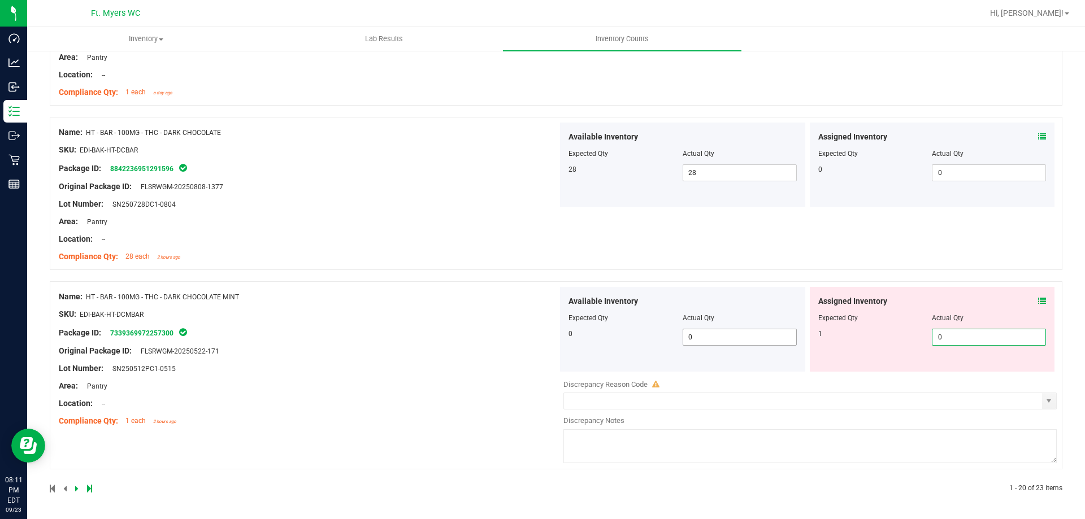
drag, startPoint x: 994, startPoint y: 337, endPoint x: 709, endPoint y: 343, distance: 284.8
click at [709, 343] on div "Available Inventory Expected Qty Actual Qty 0 0 0 0 0" at bounding box center [807, 329] width 499 height 85
type input "1"
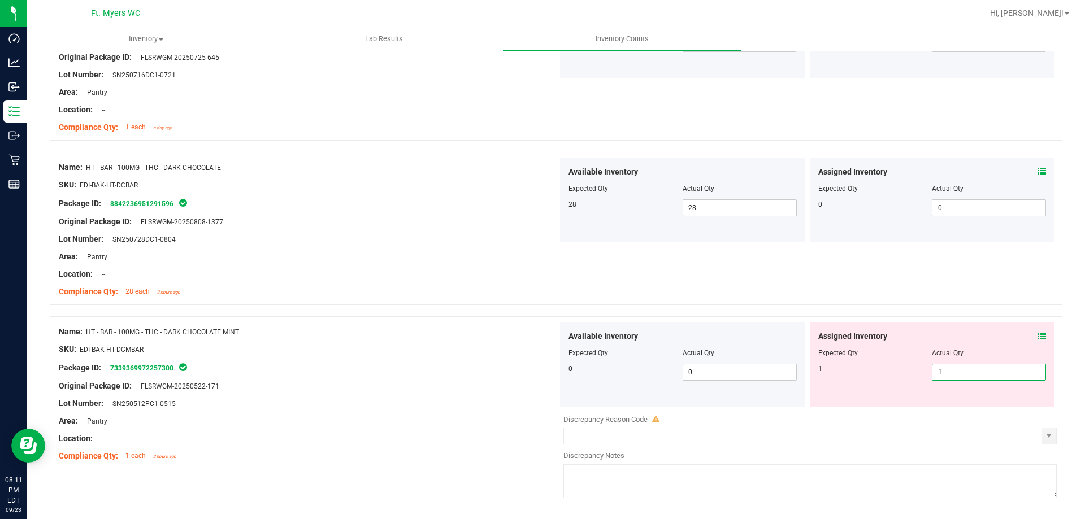
click at [469, 393] on div "Name: HT - BAR - 100MG - THC - DARK CHOCOLATE MINT SKU: EDI-BAK-HT-DCMBAR Packa…" at bounding box center [308, 394] width 499 height 144
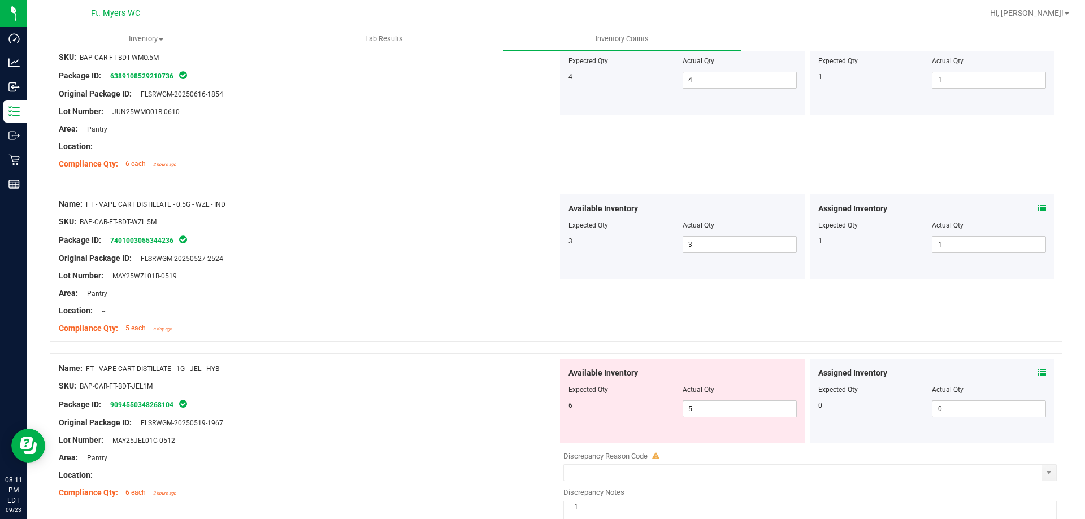
scroll to position [0, 0]
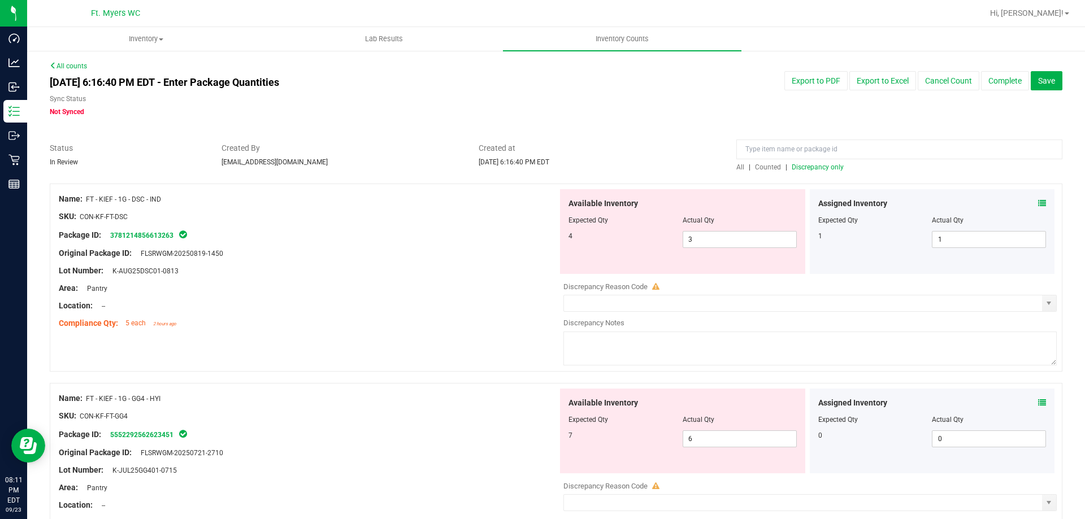
drag, startPoint x: 340, startPoint y: 445, endPoint x: 1083, endPoint y: 57, distance: 838.1
click at [818, 168] on span "Discrepancy only" at bounding box center [818, 167] width 52 height 8
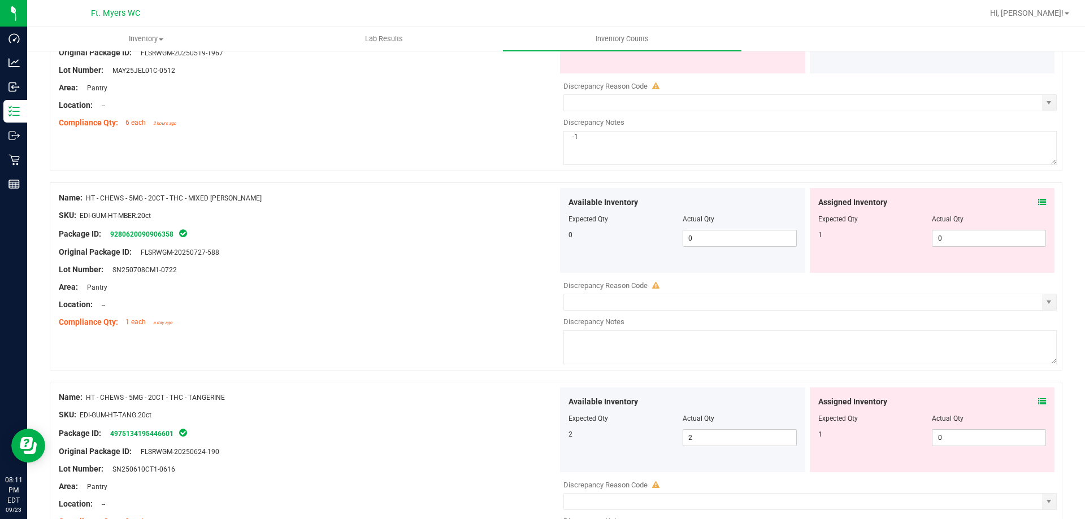
scroll to position [904, 0]
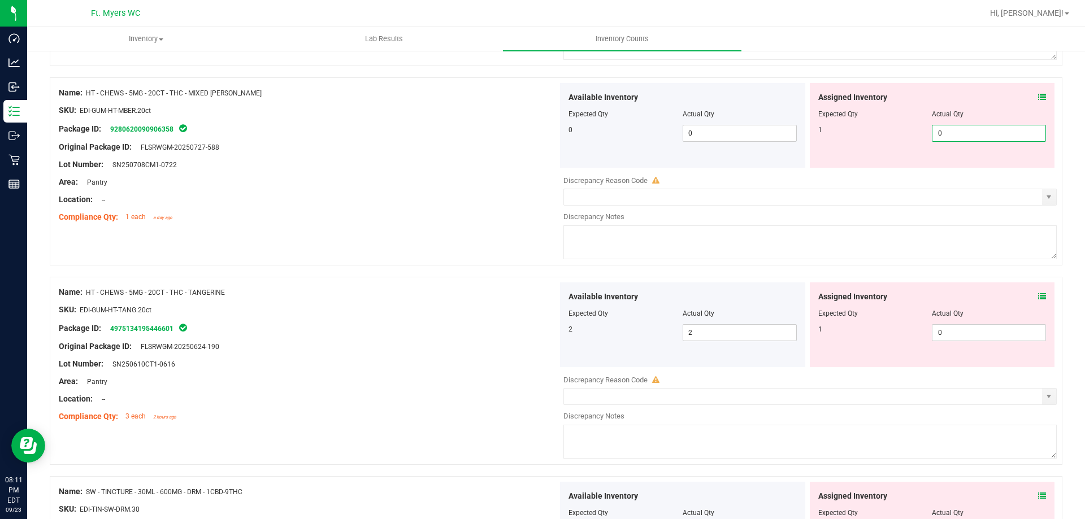
drag, startPoint x: 955, startPoint y: 130, endPoint x: 813, endPoint y: 159, distance: 145.8
click at [819, 157] on div "Assigned Inventory Expected Qty Actual Qty 1 0 0" at bounding box center [932, 125] width 245 height 85
type input "1"
drag, startPoint x: 952, startPoint y: 331, endPoint x: 867, endPoint y: 333, distance: 85.4
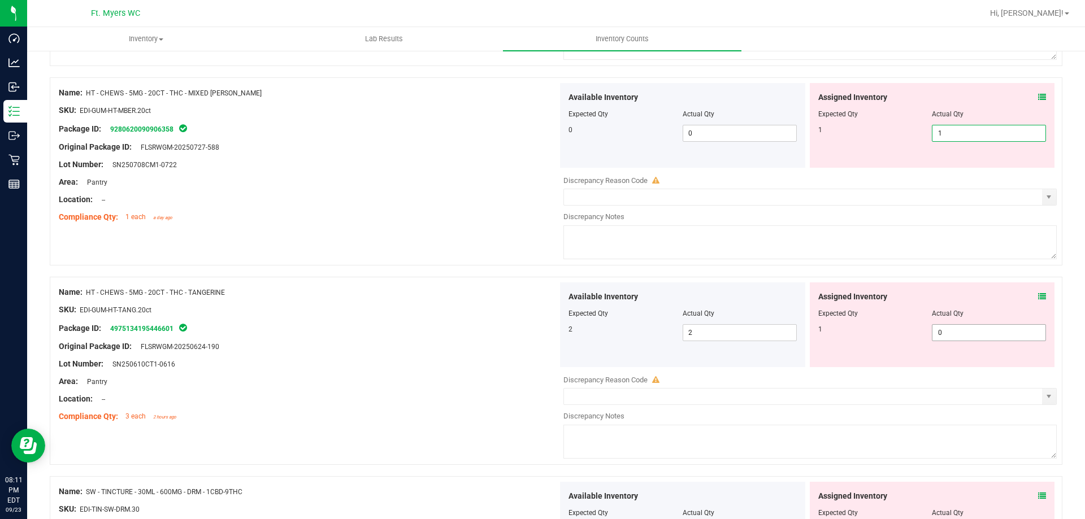
click at [867, 333] on div "Available Inventory Expected Qty Actual Qty 2 2 2" at bounding box center [807, 372] width 499 height 179
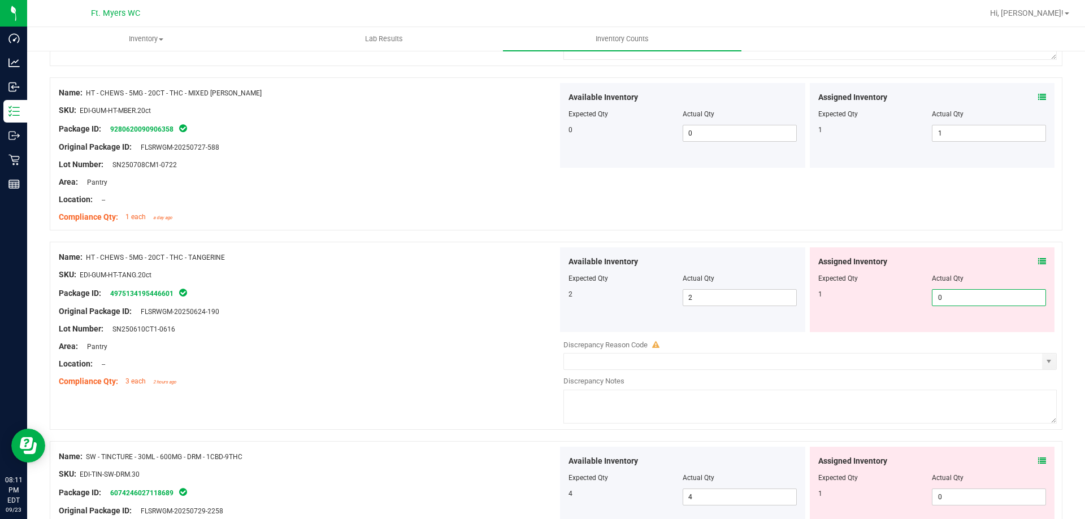
type input "1"
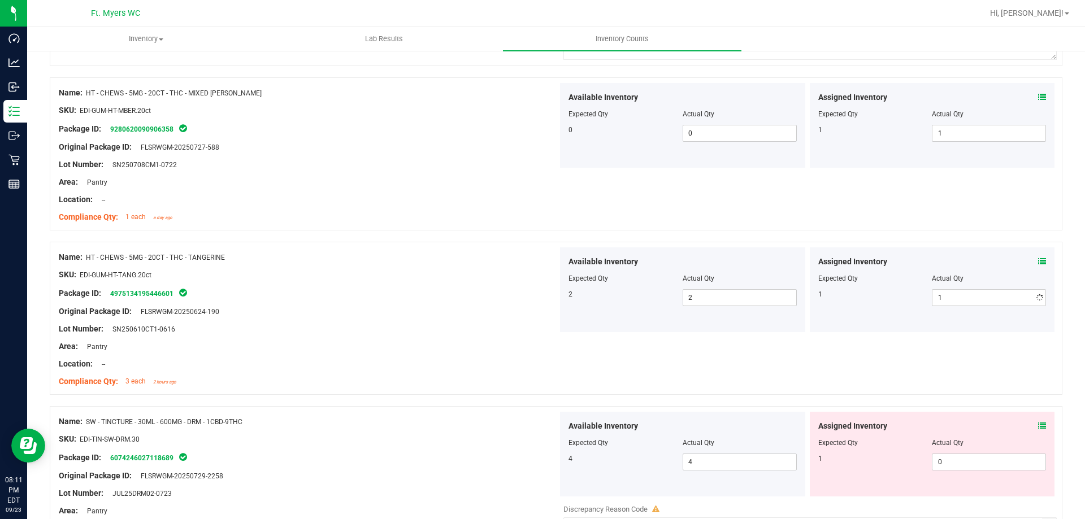
click at [372, 292] on div "Package ID: 4975134195446601" at bounding box center [308, 293] width 499 height 14
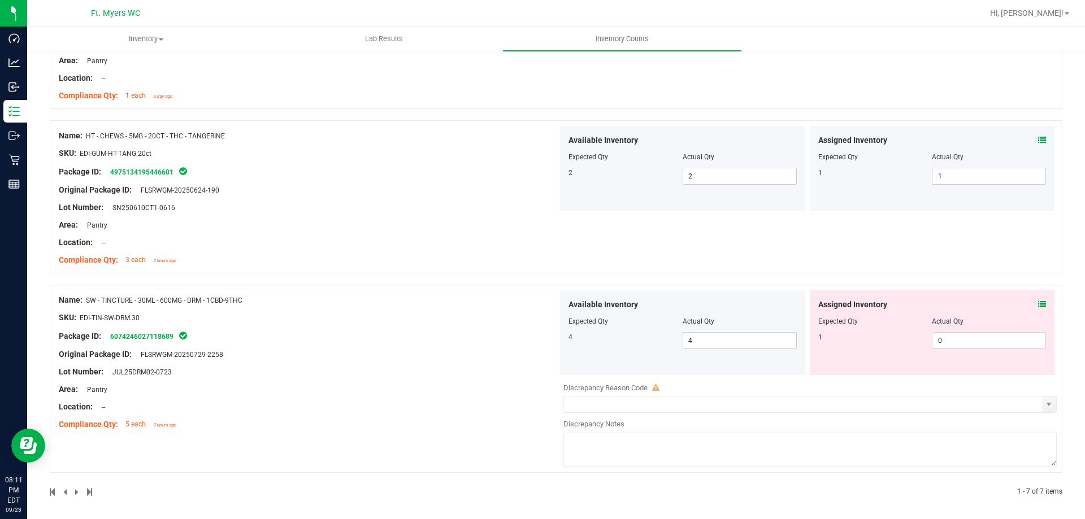
scroll to position [1029, 0]
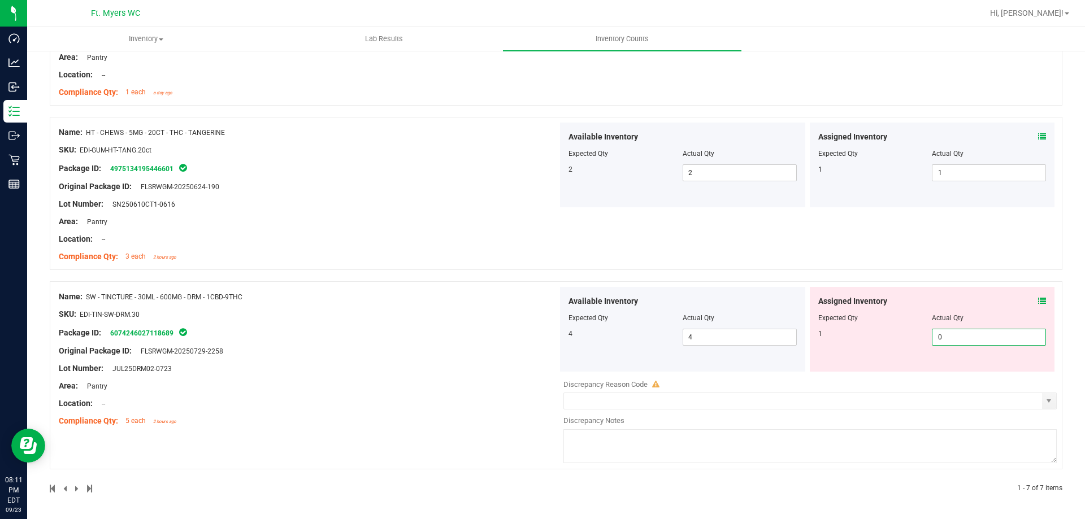
drag, startPoint x: 959, startPoint y: 339, endPoint x: 724, endPoint y: 354, distance: 235.5
click at [785, 345] on div "Available Inventory Expected Qty Actual Qty 4 4 4 0 0" at bounding box center [807, 329] width 499 height 85
type input "1"
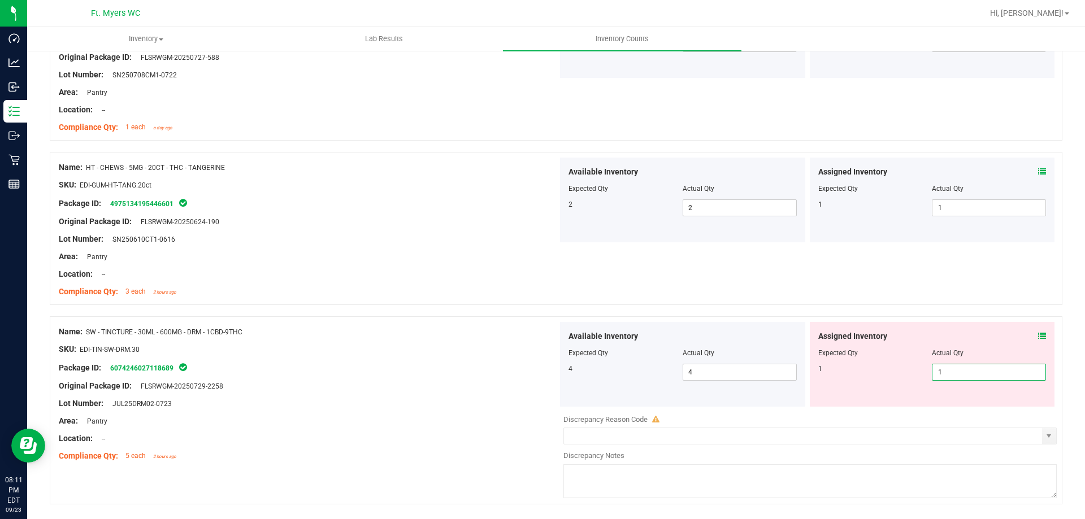
click at [392, 375] on div "Name: SW - TINCTURE - 30ML - 600MG - DRM - 1CBD-9THC SKU: EDI-TIN-SW-DRM.30 Pac…" at bounding box center [308, 394] width 499 height 144
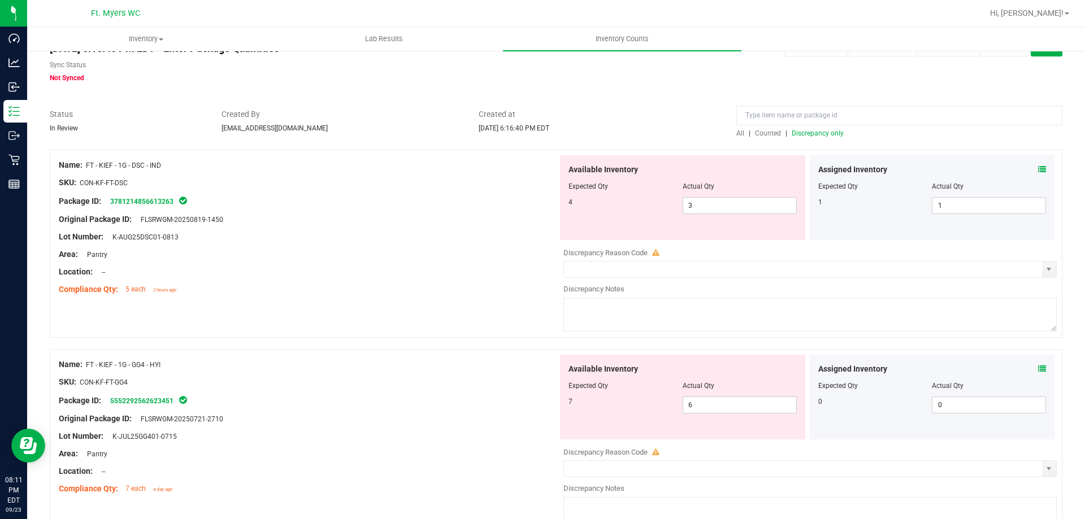
scroll to position [33, 0]
click at [796, 134] on span "Discrepancy only" at bounding box center [818, 134] width 52 height 8
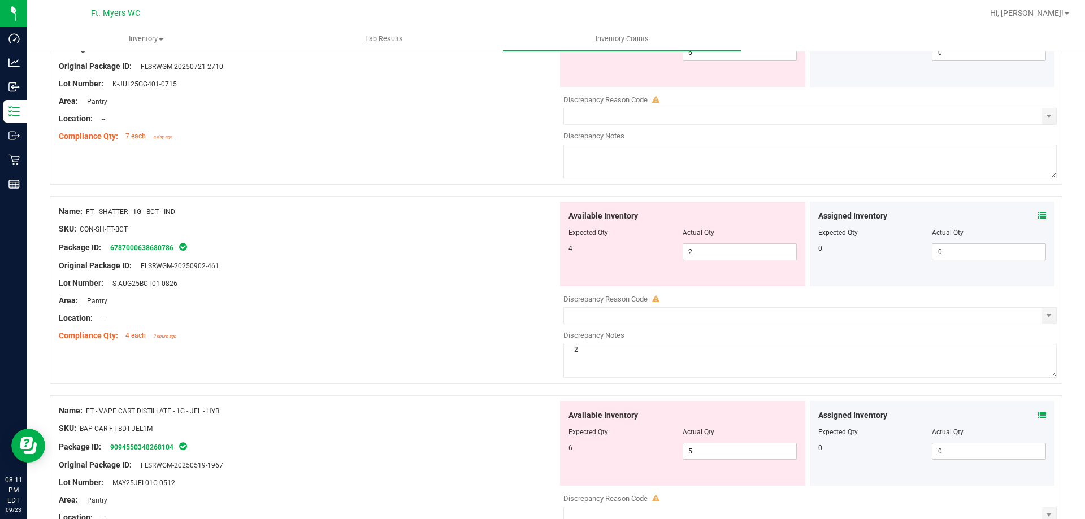
scroll to position [396, 0]
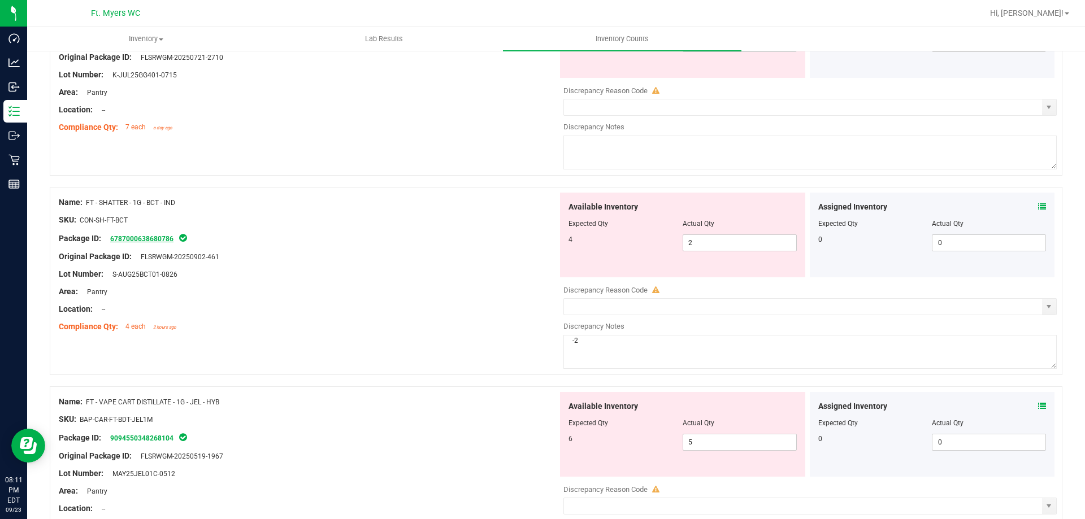
click at [153, 239] on link "6787000638680786" at bounding box center [141, 239] width 63 height 8
